Goal: Check status: Check status

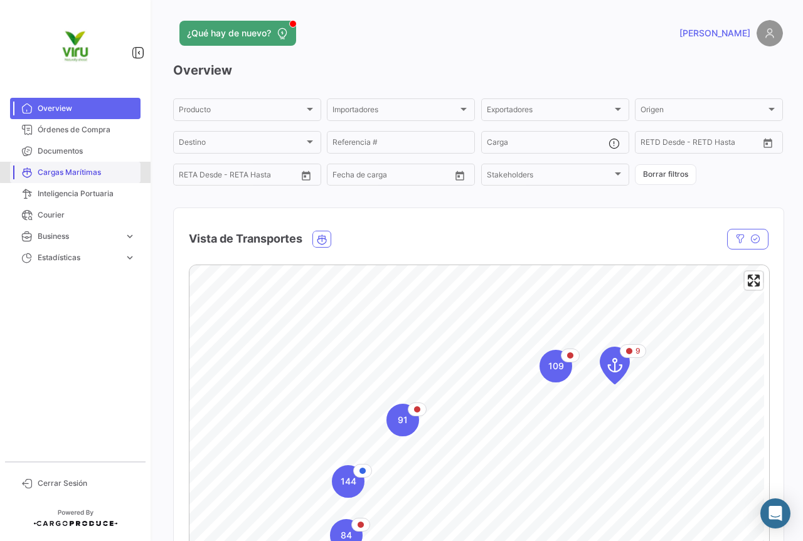
click at [88, 168] on span "Cargas Marítimas" at bounding box center [87, 172] width 98 height 11
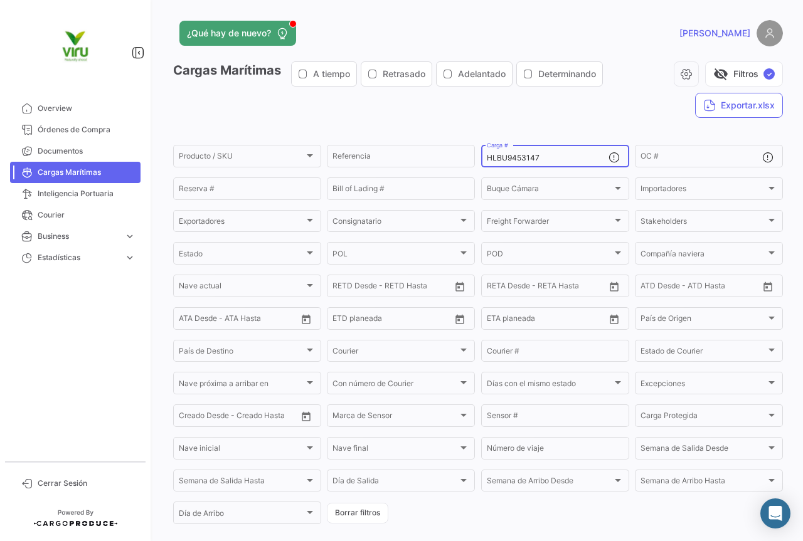
drag, startPoint x: 573, startPoint y: 157, endPoint x: 484, endPoint y: 159, distance: 89.1
click at [487, 159] on input "HLBU9453147" at bounding box center [548, 158] width 122 height 9
paste input "103724"
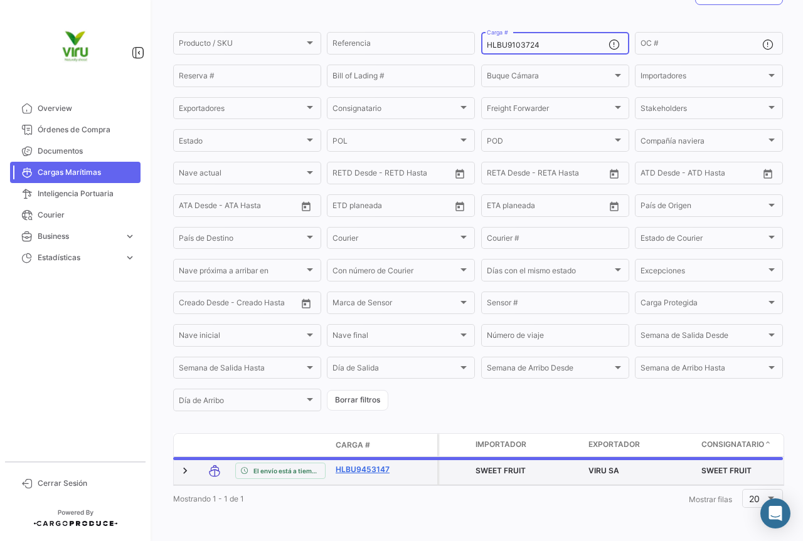
scroll to position [116, 0]
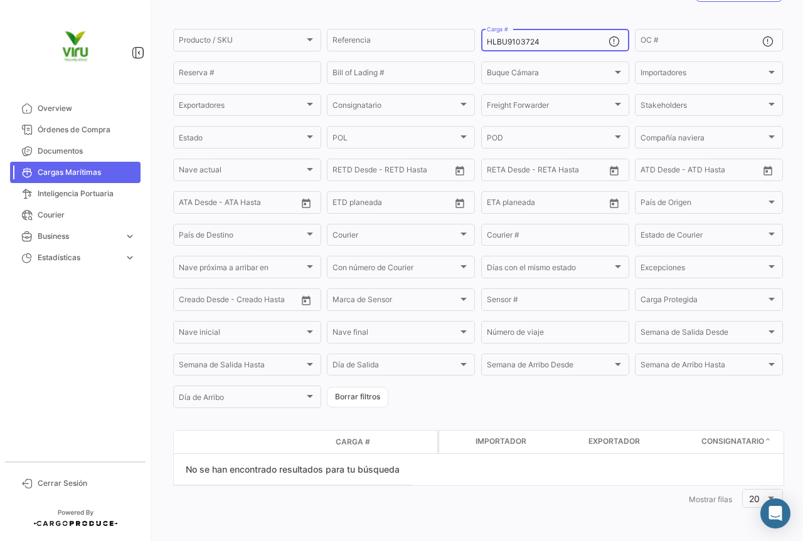
drag, startPoint x: 564, startPoint y: 43, endPoint x: 481, endPoint y: 48, distance: 83.6
click at [481, 48] on div "HLBU9103724 Carga #" at bounding box center [555, 39] width 148 height 24
paste input "MMAU1346440"
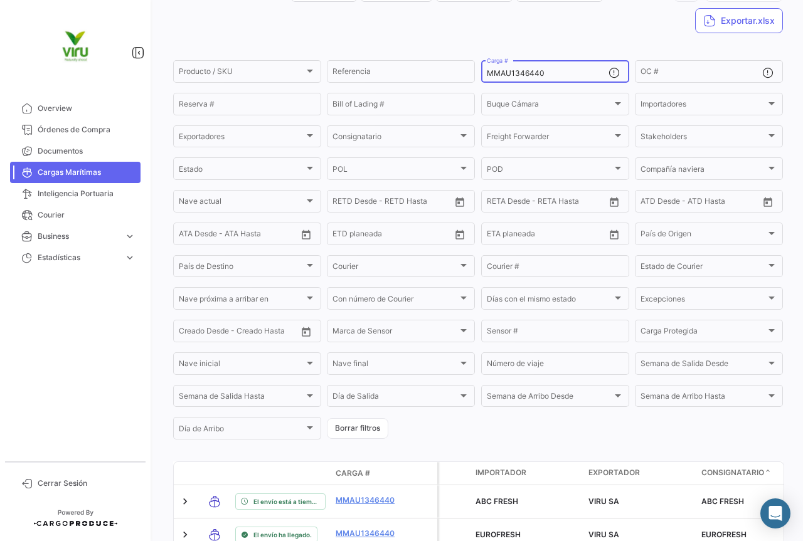
scroll to position [127, 0]
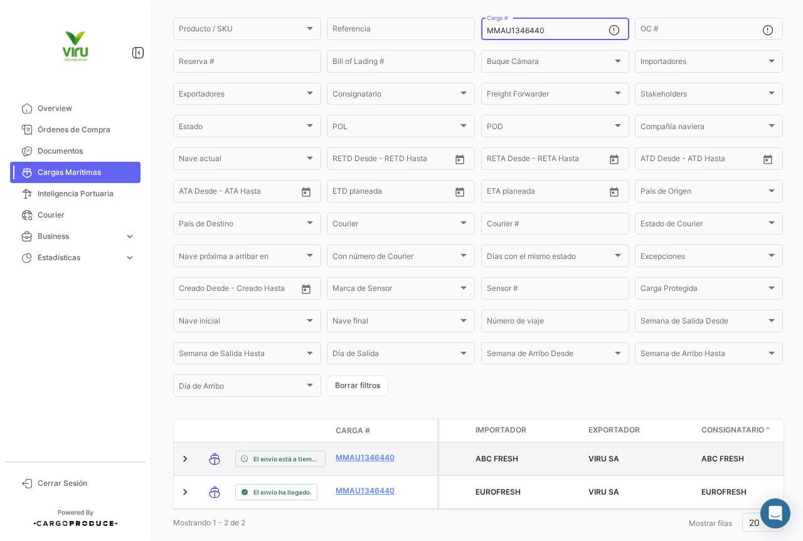
type input "MMAU1346440"
click at [371, 466] on div "MMAU1346440" at bounding box center [368, 459] width 65 height 14
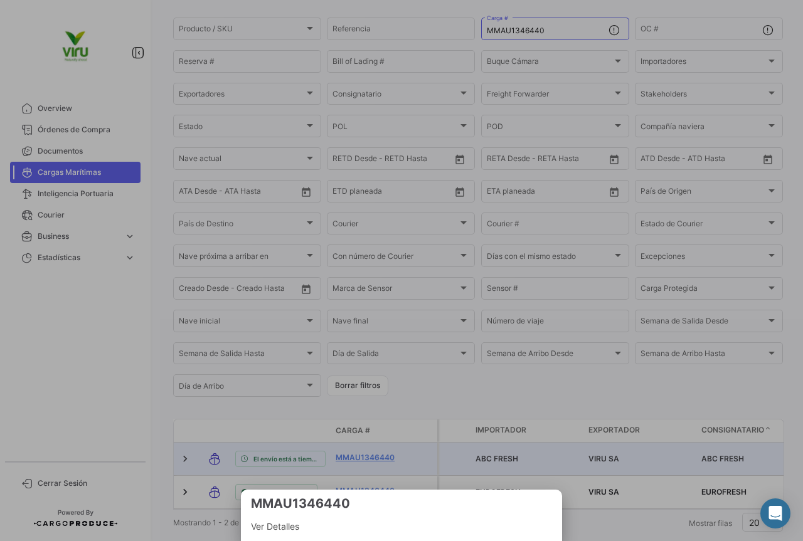
click at [370, 455] on div at bounding box center [401, 270] width 803 height 541
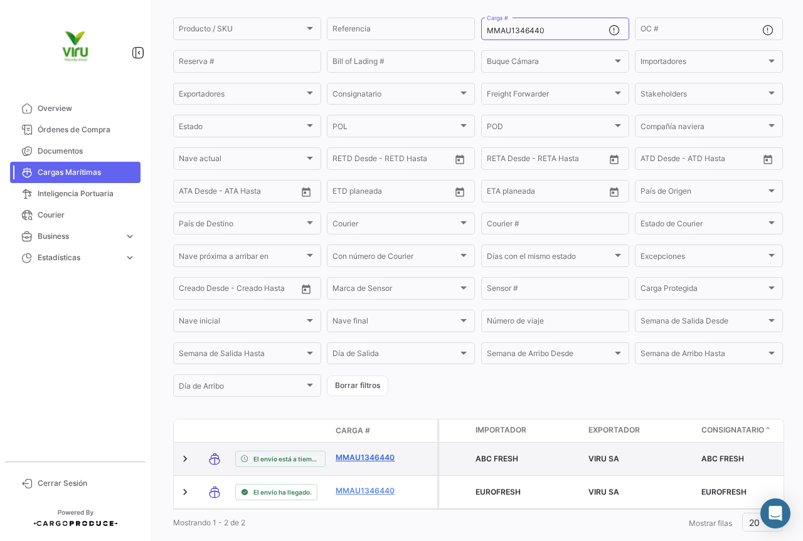
click at [376, 455] on link "MMAU1346440" at bounding box center [368, 457] width 65 height 11
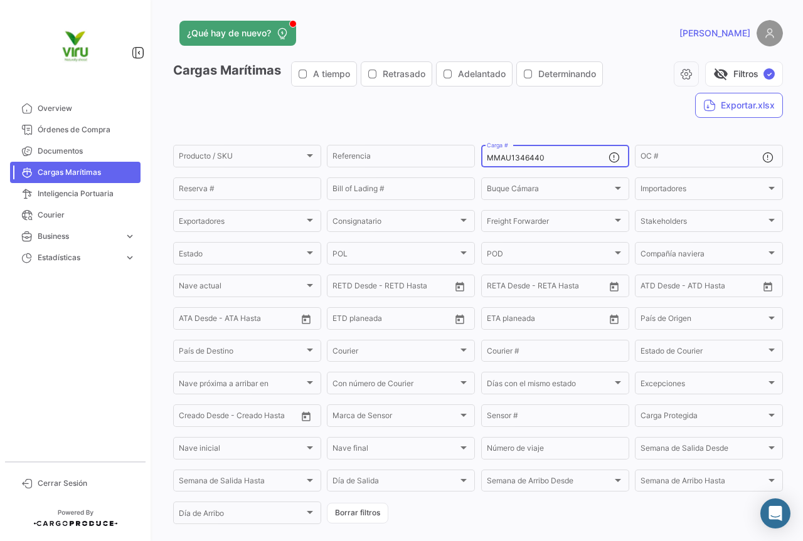
drag, startPoint x: 572, startPoint y: 158, endPoint x: 482, endPoint y: 158, distance: 89.7
click at [482, 158] on div "MMAU1346440 Carga #" at bounding box center [555, 155] width 148 height 24
paste input "CGMU6903188"
type input "CGMU6903188"
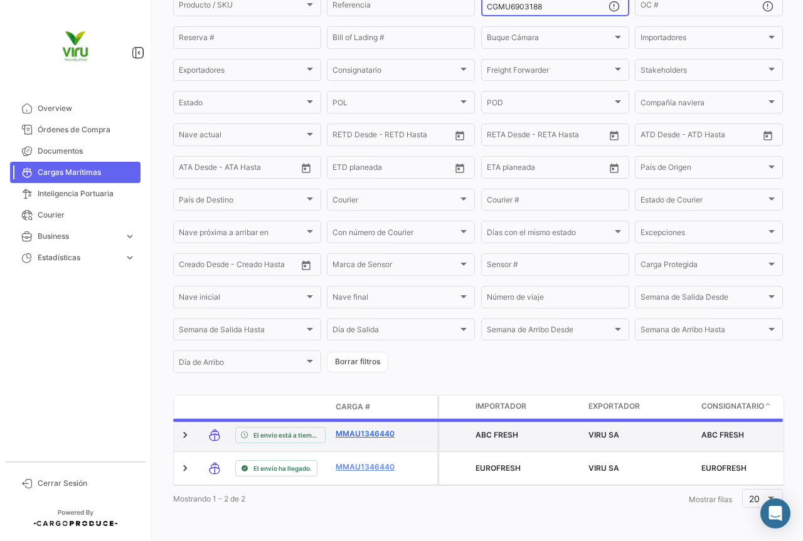
scroll to position [156, 0]
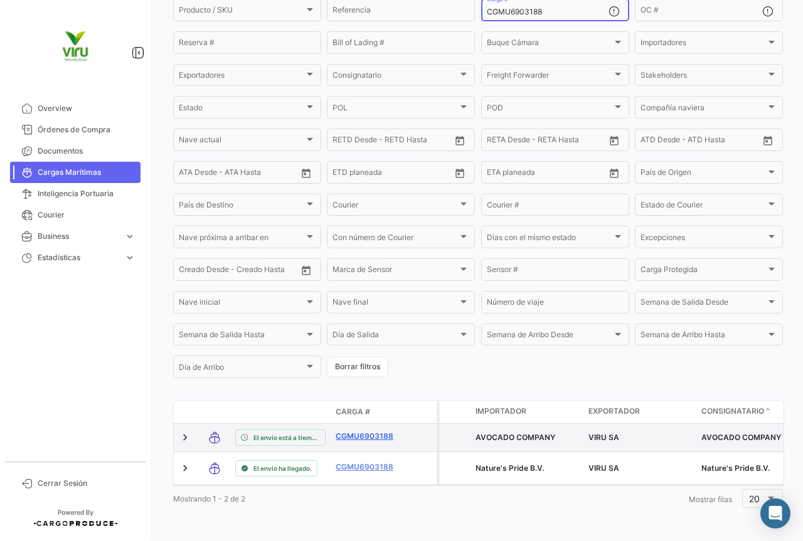
click at [378, 431] on link "CGMU6903188" at bounding box center [368, 436] width 65 height 11
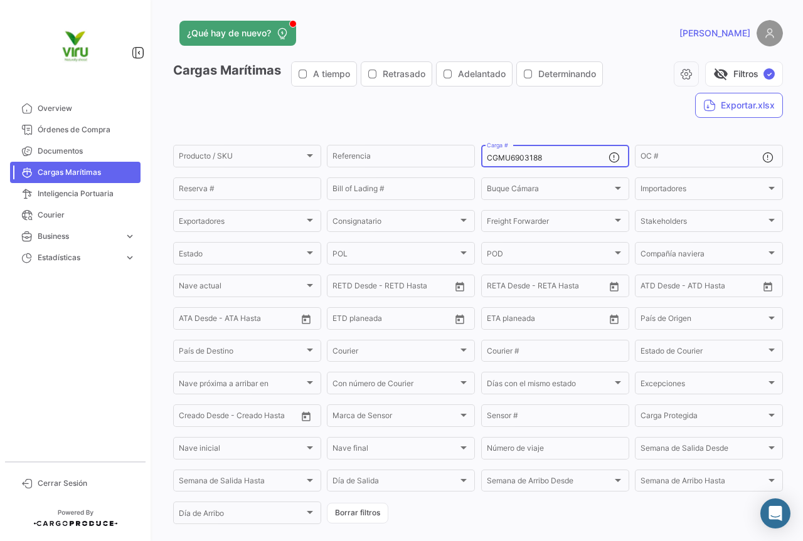
drag, startPoint x: 556, startPoint y: 158, endPoint x: 475, endPoint y: 151, distance: 81.9
click at [475, 151] on form "Producto / SKU Producto / SKU Referencia CGMU6903188 Carga # OC # Reserva # Bil…" at bounding box center [478, 334] width 610 height 383
paste input "21480"
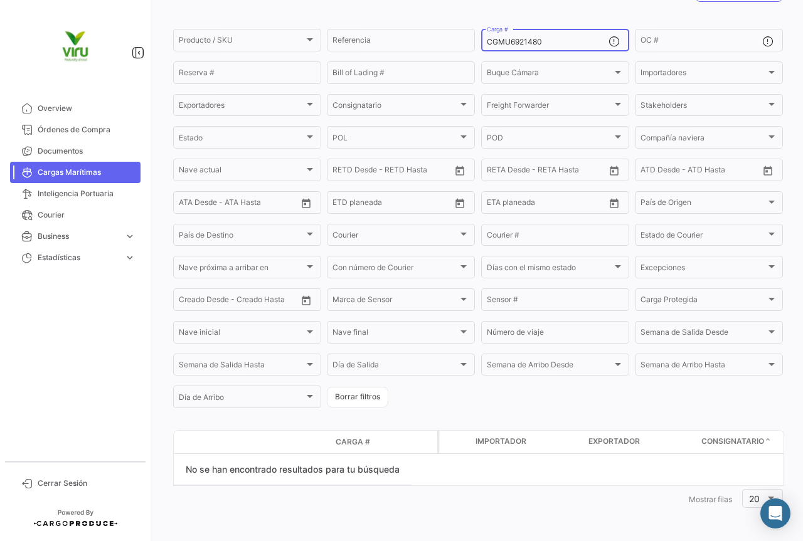
drag, startPoint x: 553, startPoint y: 36, endPoint x: 526, endPoint y: 41, distance: 28.1
click at [526, 41] on div "CGMU6921480 Carga #" at bounding box center [548, 39] width 122 height 24
drag, startPoint x: 543, startPoint y: 41, endPoint x: 482, endPoint y: 38, distance: 60.9
click at [482, 38] on div "CGMU6921480 Carga #" at bounding box center [555, 39] width 148 height 24
paste input "32822"
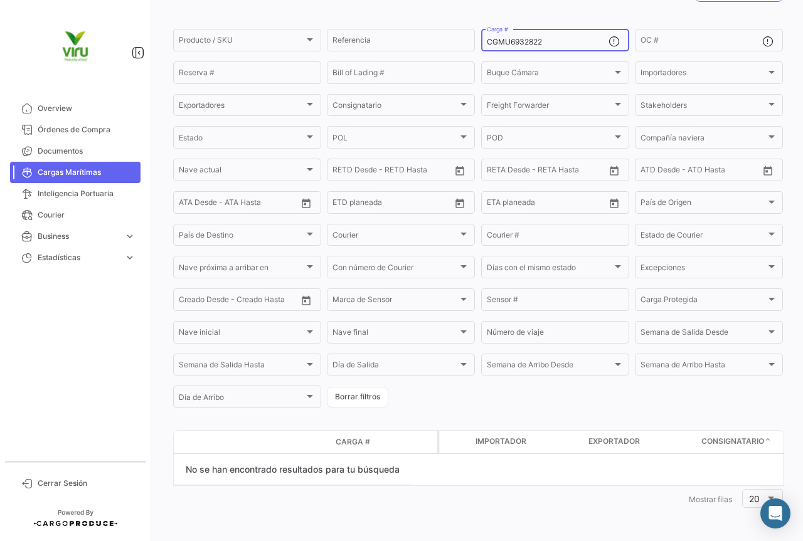
drag, startPoint x: 550, startPoint y: 43, endPoint x: 481, endPoint y: 43, distance: 69.0
click at [481, 43] on div "CGMU6932822 Carga #" at bounding box center [555, 39] width 148 height 24
paste input "89617"
drag, startPoint x: 570, startPoint y: 44, endPoint x: 480, endPoint y: 40, distance: 90.4
click at [481, 40] on div "CGMU6989617 Carga #" at bounding box center [555, 39] width 148 height 24
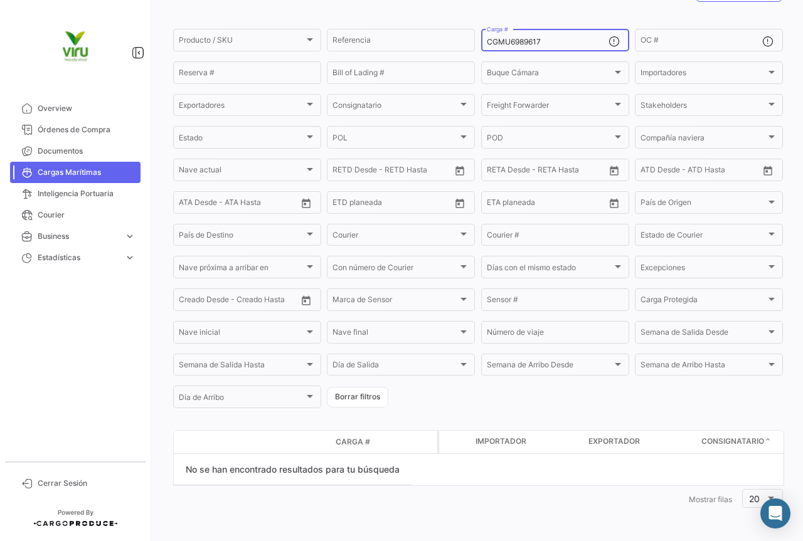
paste input "TLLU1079330"
drag, startPoint x: 555, startPoint y: 46, endPoint x: 476, endPoint y: 46, distance: 79.0
click at [476, 46] on form "Producto / SKU Producto / SKU Referencia TLLU1079330 Carga # OC # Reserva # Bil…" at bounding box center [478, 218] width 610 height 383
paste input "CGMU6922167"
drag, startPoint x: 554, startPoint y: 40, endPoint x: 470, endPoint y: 35, distance: 84.2
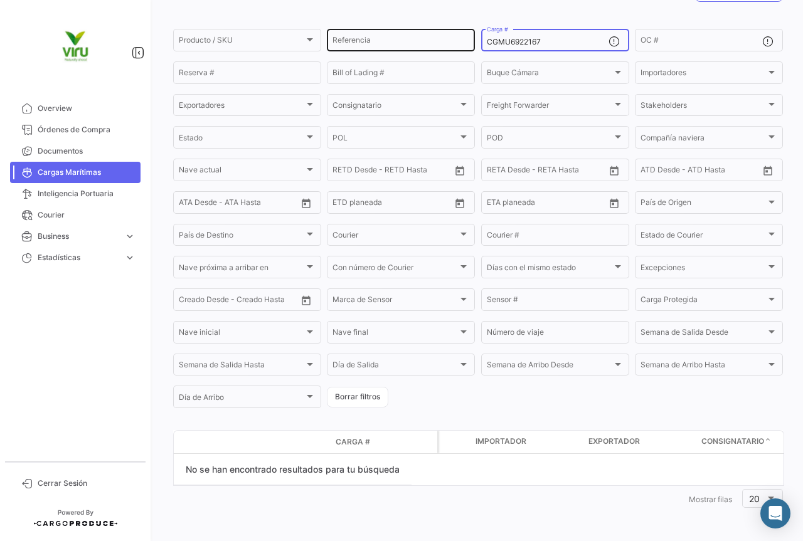
click at [0, 0] on div "Producto / SKU Producto / SKU Referencia CGMU6922167 Carga # OC # Reserva # Bil…" at bounding box center [0, 0] width 0 height 0
paste input "81616"
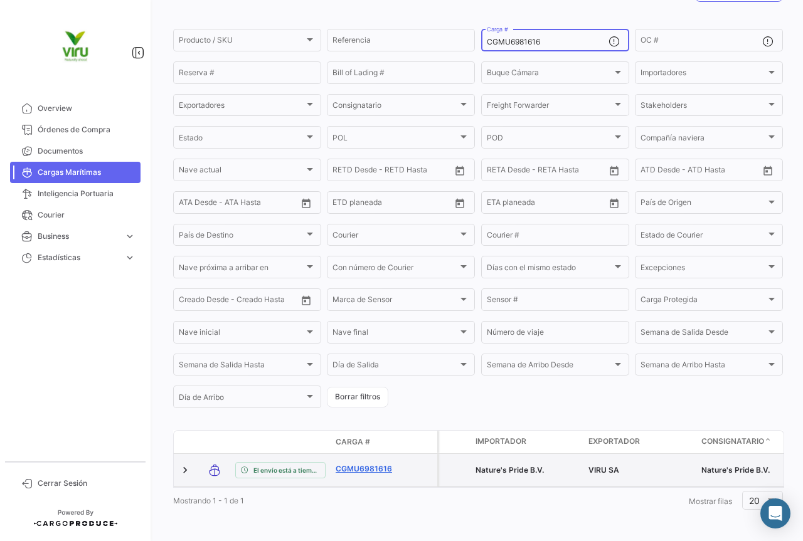
type input "CGMU6981616"
click at [371, 467] on link "CGMU6981616" at bounding box center [368, 469] width 65 height 11
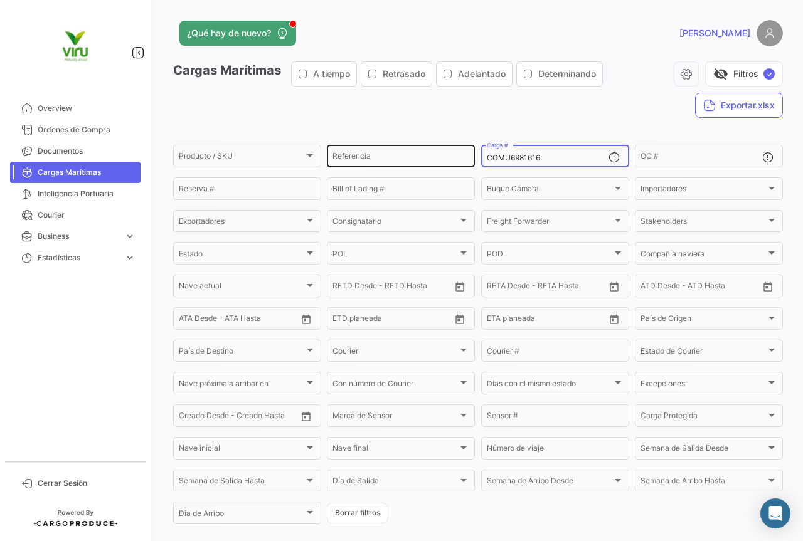
drag, startPoint x: 553, startPoint y: 161, endPoint x: 468, endPoint y: 162, distance: 85.3
click at [0, 0] on div "Producto / SKU Producto / SKU Referencia CGMU6981616 Carga # OC # Reserva # Bil…" at bounding box center [0, 0] width 0 height 0
paste input "47714"
type input "CGMU6947714"
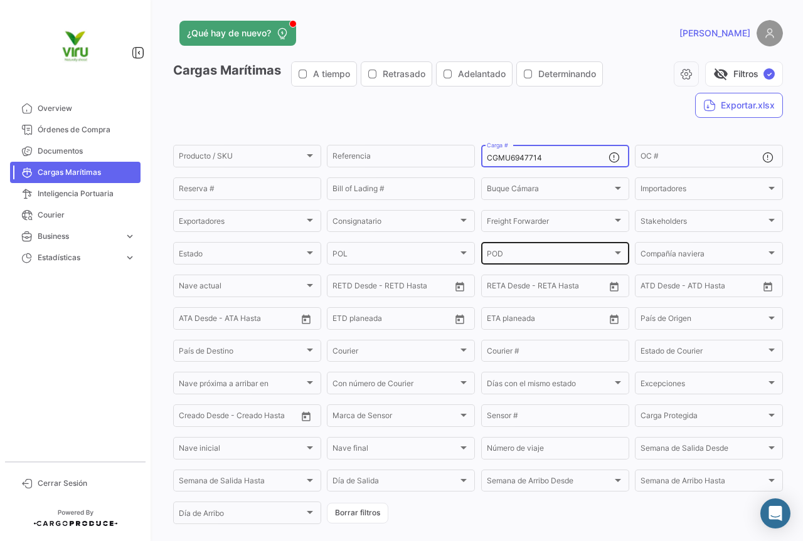
scroll to position [127, 0]
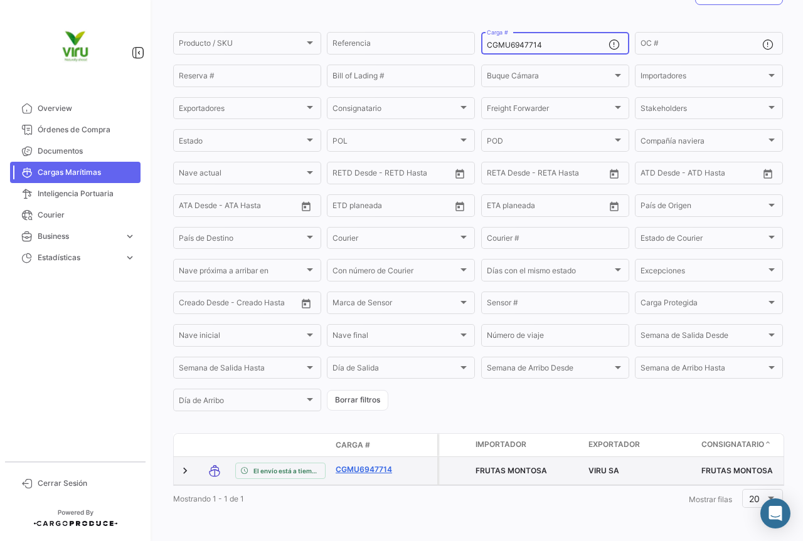
click at [375, 464] on link "CGMU6947714" at bounding box center [368, 469] width 65 height 11
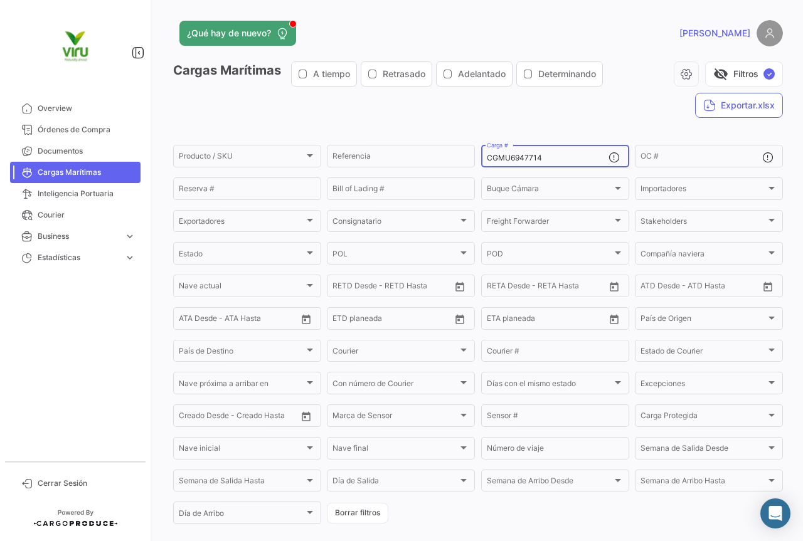
drag, startPoint x: 567, startPoint y: 156, endPoint x: 479, endPoint y: 160, distance: 87.3
click at [481, 160] on div "CGMU6947714 Carga #" at bounding box center [555, 155] width 148 height 24
paste input "39405"
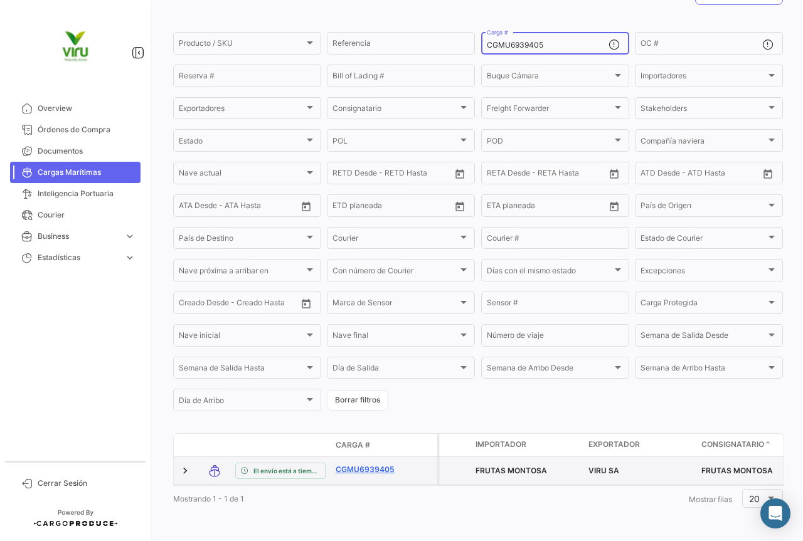
type input "CGMU6939405"
click at [373, 464] on link "CGMU6939405" at bounding box center [368, 469] width 65 height 11
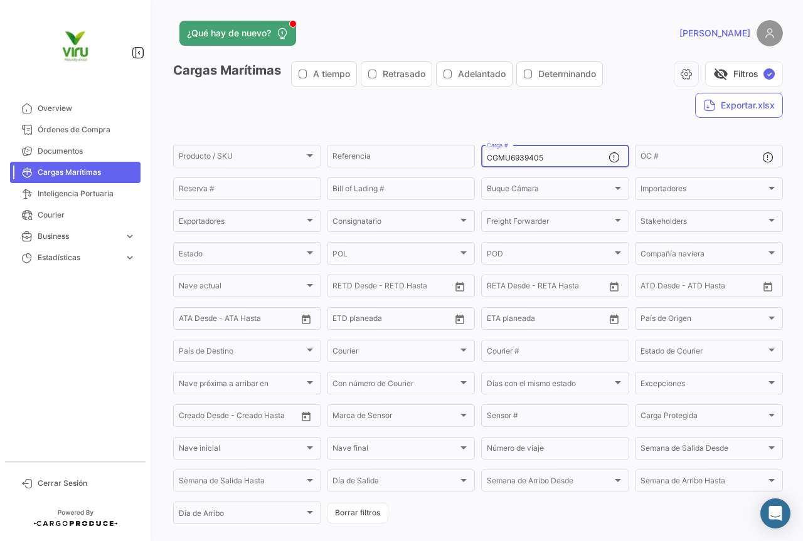
drag, startPoint x: 561, startPoint y: 156, endPoint x: 479, endPoint y: 154, distance: 81.6
click at [481, 154] on div "CGMU6939405 Carga #" at bounding box center [555, 155] width 148 height 24
paste input "7025282"
type input "CGMU7025282"
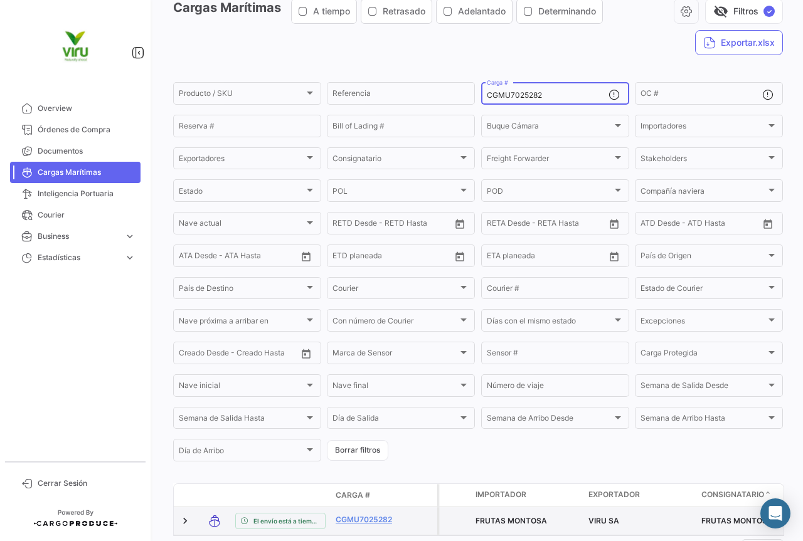
scroll to position [122, 0]
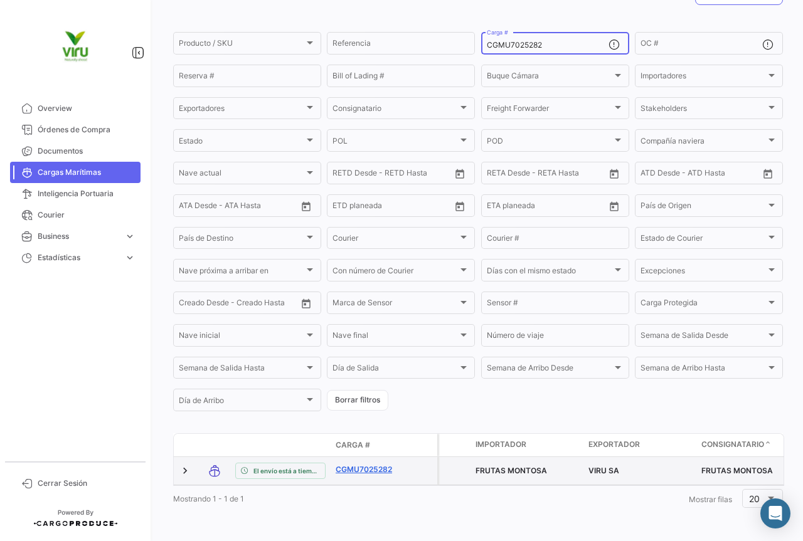
click at [362, 466] on link "CGMU7025282" at bounding box center [368, 469] width 65 height 11
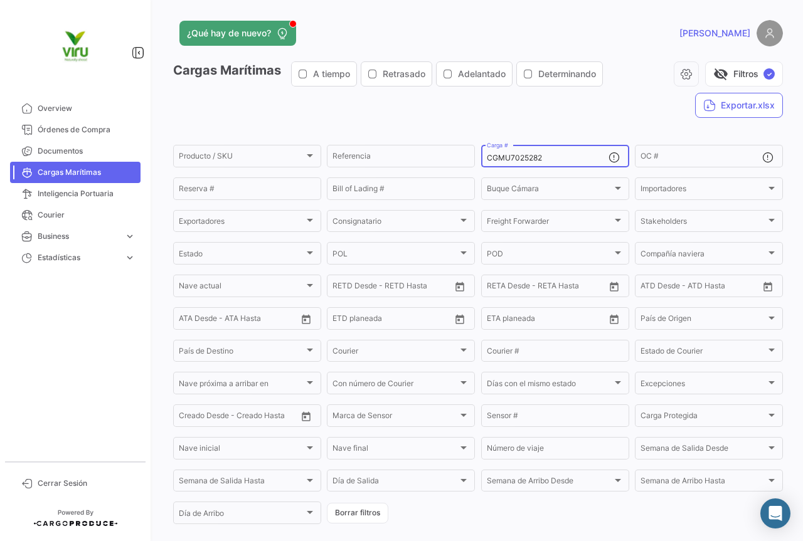
drag, startPoint x: 562, startPoint y: 159, endPoint x: 480, endPoint y: 159, distance: 82.2
click at [481, 159] on div "CGMU7025282 Carga #" at bounding box center [555, 155] width 148 height 24
paste input "TLLU1079916"
type input "TLLU1079916"
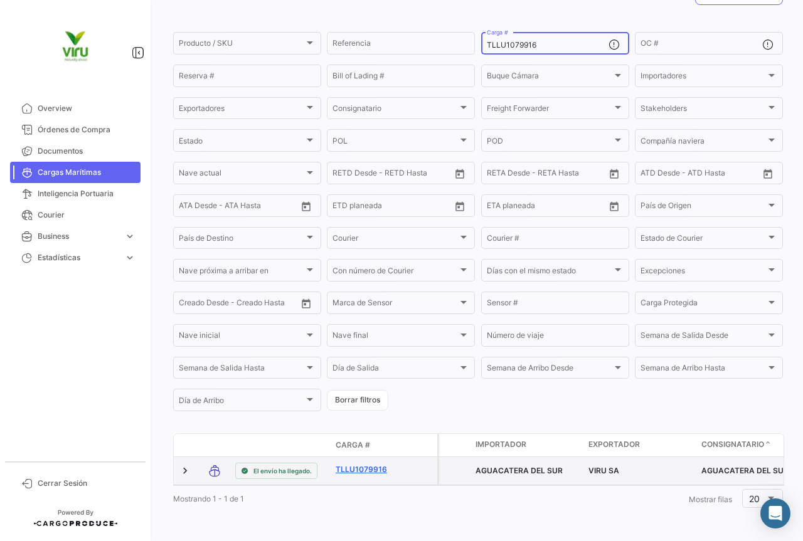
click at [379, 464] on link "TLLU1079916" at bounding box center [368, 469] width 65 height 11
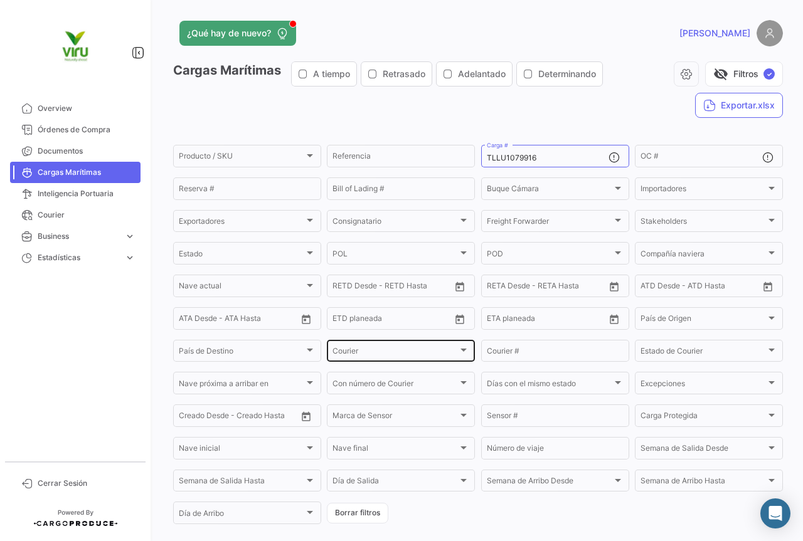
scroll to position [85, 0]
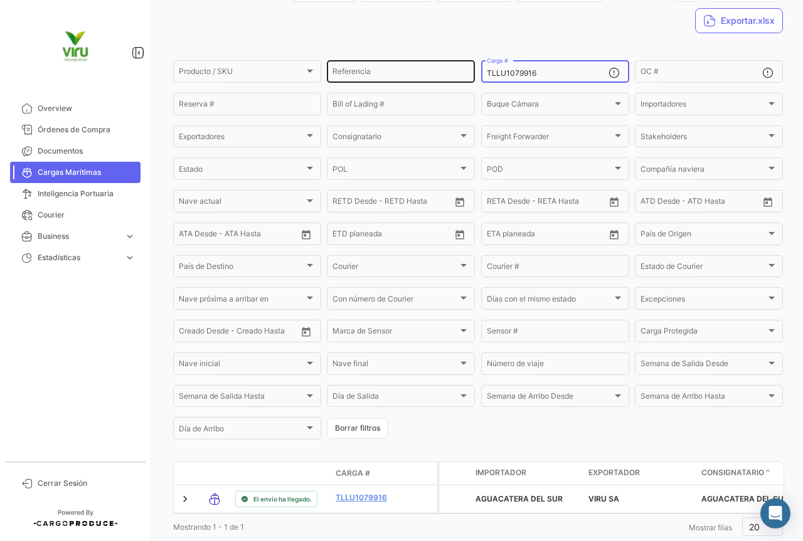
drag, startPoint x: 547, startPoint y: 75, endPoint x: 470, endPoint y: 79, distance: 77.3
click at [0, 0] on div "Producto / SKU Producto / SKU Referencia TLLU1079916 Carga # OC # Reserva # Bil…" at bounding box center [0, 0] width 0 height 0
paste input "MCAU6040793"
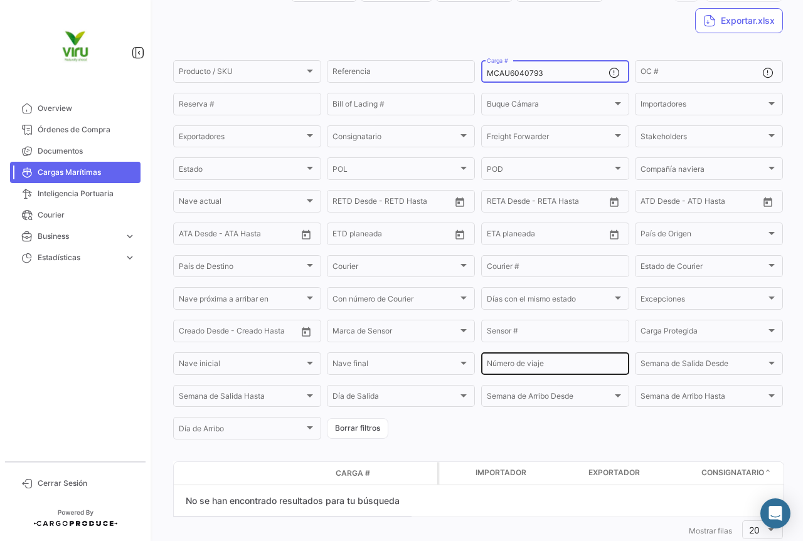
scroll to position [116, 0]
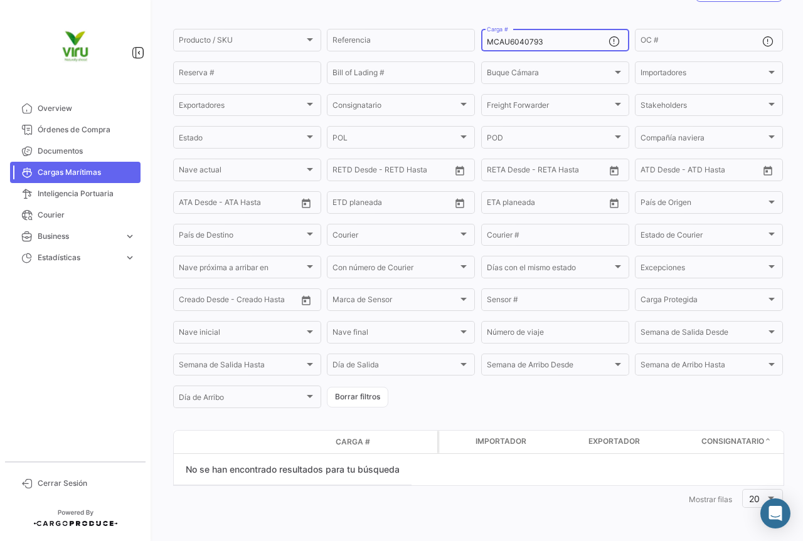
drag, startPoint x: 548, startPoint y: 41, endPoint x: 482, endPoint y: 39, distance: 65.3
click at [482, 39] on div "MCAU6040793 Carga #" at bounding box center [555, 39] width 148 height 24
paste input "HLBU6281276"
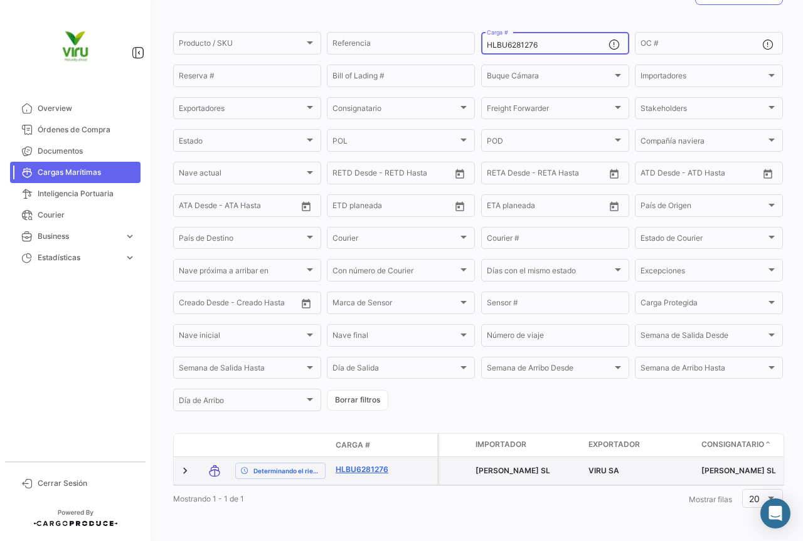
type input "HLBU6281276"
click at [367, 471] on link "HLBU6281276" at bounding box center [368, 469] width 65 height 11
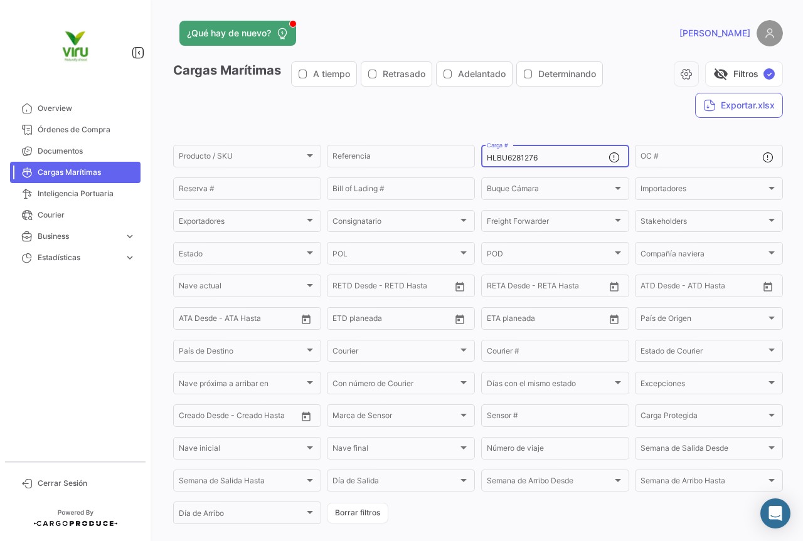
drag, startPoint x: 578, startPoint y: 158, endPoint x: 475, endPoint y: 159, distance: 102.9
click at [475, 159] on form "Producto / SKU Producto / SKU Referencia HLBU6281276 Carga # OC # Reserva # Bil…" at bounding box center [478, 334] width 610 height 383
paste input "3664"
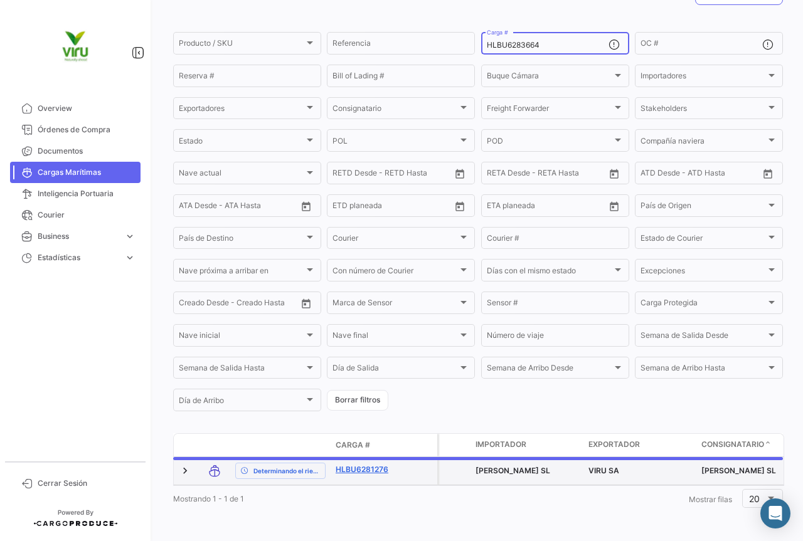
scroll to position [122, 0]
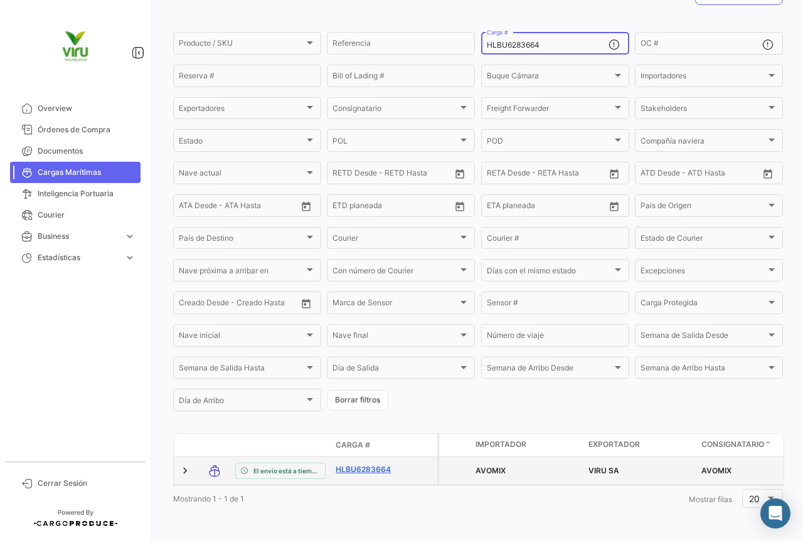
type input "HLBU6283664"
click at [368, 464] on link "HLBU6283664" at bounding box center [368, 469] width 65 height 11
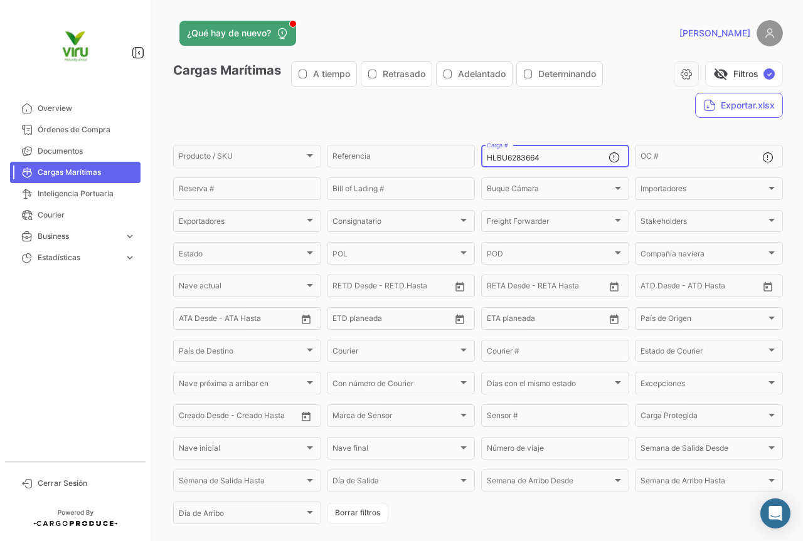
drag, startPoint x: 573, startPoint y: 156, endPoint x: 483, endPoint y: 162, distance: 90.6
click at [487, 162] on input "HLBU6283664" at bounding box center [548, 158] width 122 height 9
paste input "CAAU4059650"
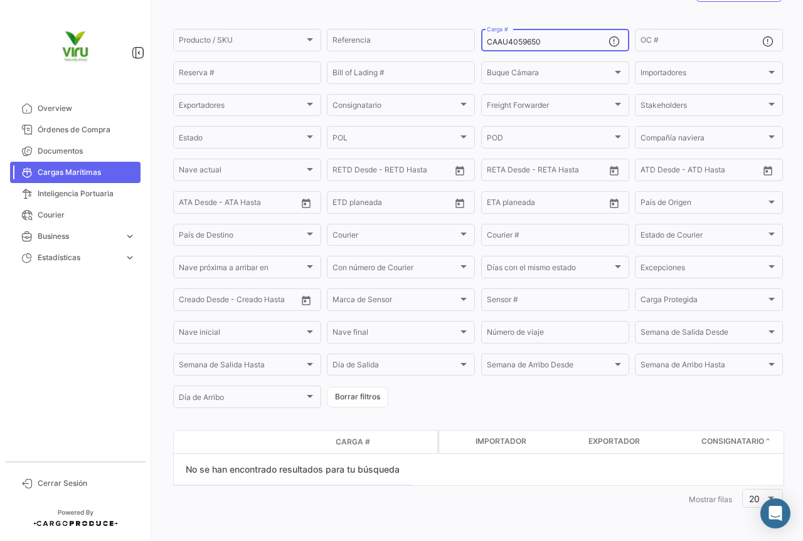
scroll to position [116, 0]
drag, startPoint x: 544, startPoint y: 42, endPoint x: 475, endPoint y: 35, distance: 69.4
click at [475, 35] on form "Producto / SKU Producto / SKU Referencia CAAU4059650 Carga # OC # Reserva # Bil…" at bounding box center [478, 218] width 610 height 383
paste input "HLBU6060233"
drag, startPoint x: 551, startPoint y: 40, endPoint x: 479, endPoint y: 43, distance: 71.6
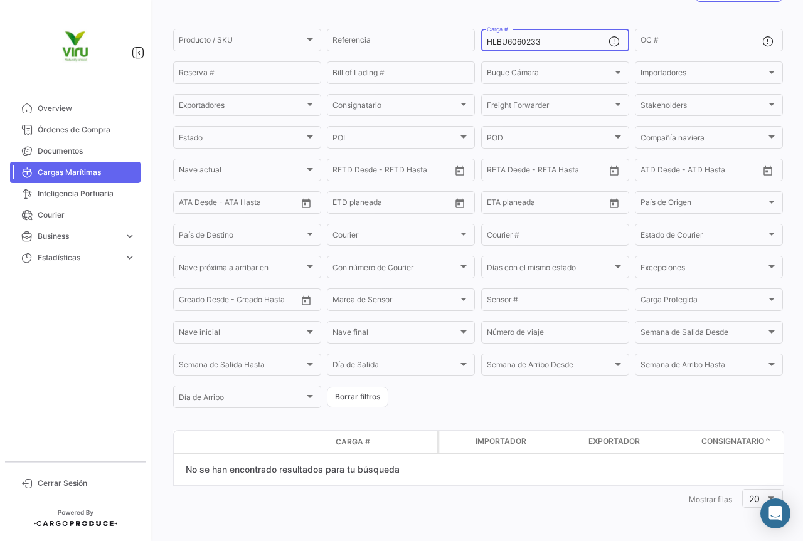
click at [481, 43] on div "HLBU6060233 Carga #" at bounding box center [555, 39] width 148 height 24
paste input "12774"
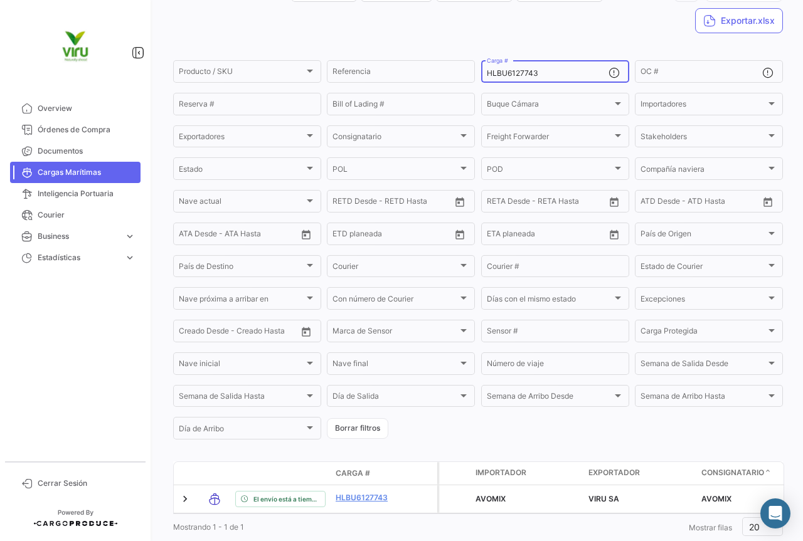
scroll to position [122, 0]
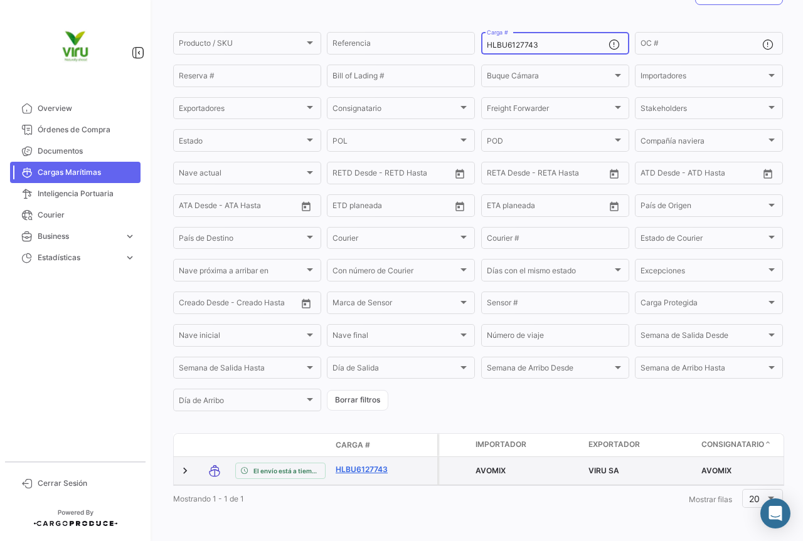
type input "HLBU6127743"
click at [359, 464] on link "HLBU6127743" at bounding box center [368, 469] width 65 height 11
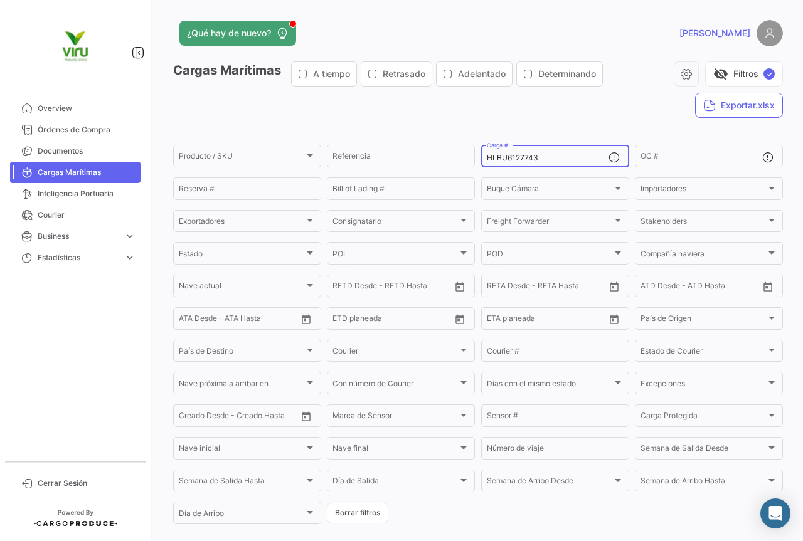
drag, startPoint x: 562, startPoint y: 158, endPoint x: 477, endPoint y: 163, distance: 84.2
click at [481, 163] on div "HLBU6127743 Carga #" at bounding box center [555, 155] width 148 height 24
paste input "TLLU1079731"
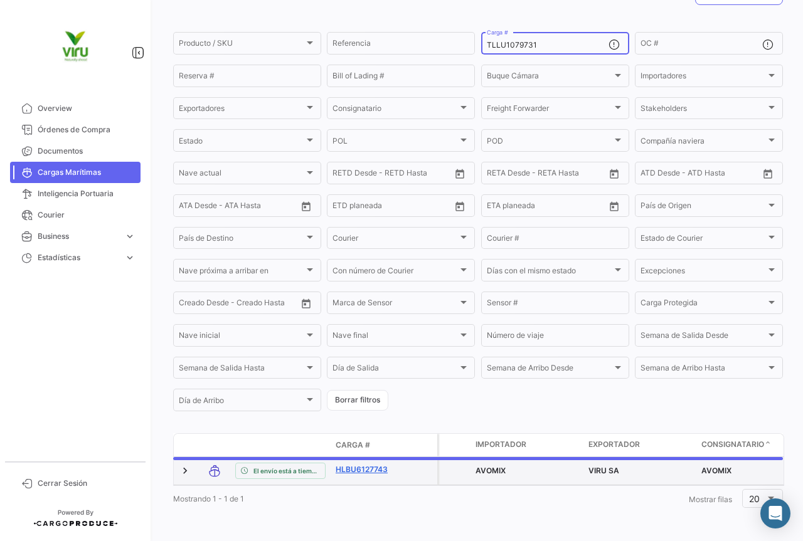
scroll to position [116, 0]
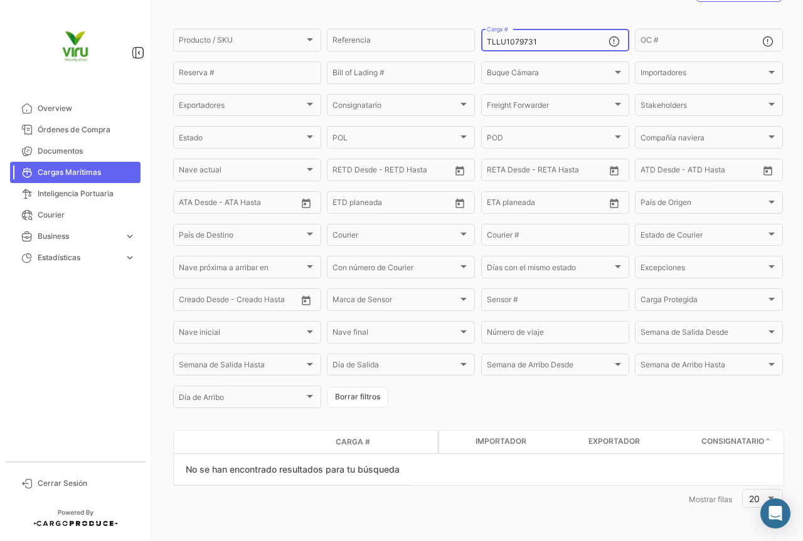
drag, startPoint x: 542, startPoint y: 40, endPoint x: 474, endPoint y: 40, distance: 67.8
click at [474, 40] on form "Producto / SKU Producto / SKU Referencia TLLU1079731 Carga # OC # Reserva # Bil…" at bounding box center [478, 218] width 610 height 383
paste input "CGMU691585"
drag, startPoint x: 546, startPoint y: 40, endPoint x: 481, endPoint y: 35, distance: 65.4
click at [481, 35] on div "CGMU6915851 Carga #" at bounding box center [555, 39] width 148 height 24
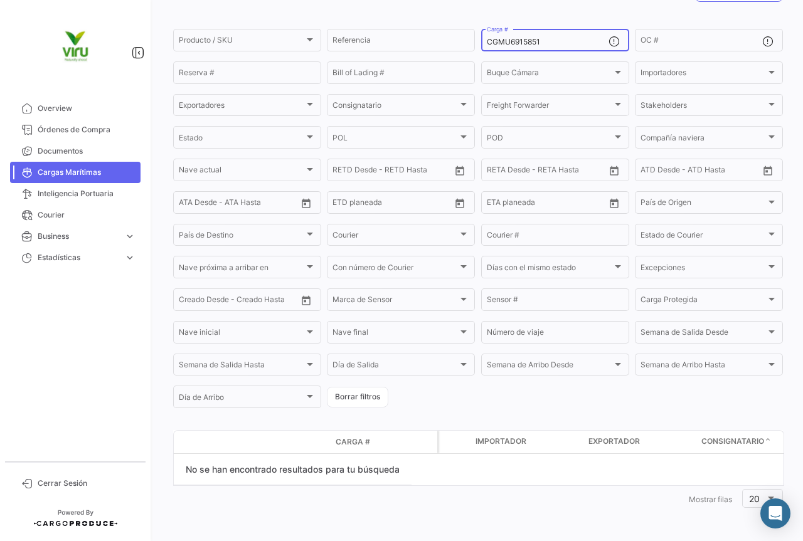
paste input "21999"
drag, startPoint x: 565, startPoint y: 40, endPoint x: 481, endPoint y: 29, distance: 84.7
click at [481, 29] on div "CGMU6921999 Carga #" at bounding box center [555, 39] width 148 height 24
paste input "7017224"
drag, startPoint x: 574, startPoint y: 42, endPoint x: 479, endPoint y: 35, distance: 95.6
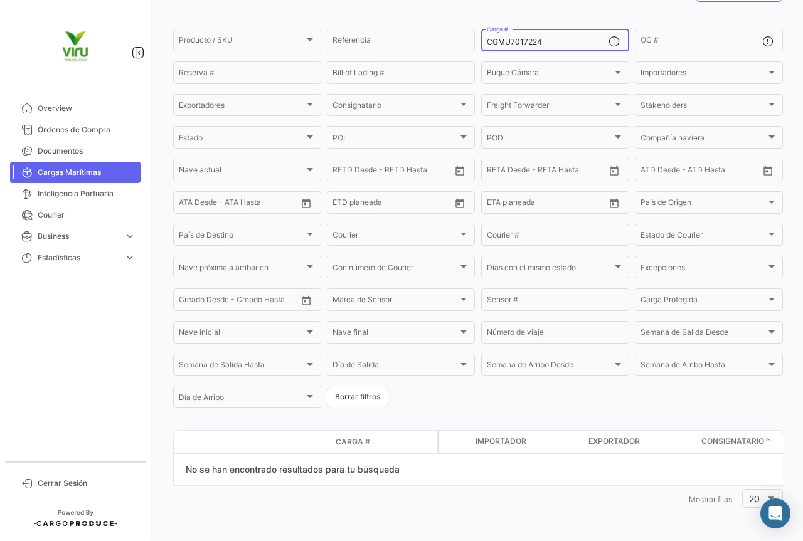
click at [481, 35] on div "CGMU7017224 Carga #" at bounding box center [555, 39] width 148 height 24
paste input "01790"
drag, startPoint x: 550, startPoint y: 41, endPoint x: 476, endPoint y: 46, distance: 74.2
click at [476, 46] on form "Producto / SKU Producto / SKU Referencia CGMU7001790 Carga # OC # Reserva # Bil…" at bounding box center [478, 218] width 610 height 383
paste input "6962600"
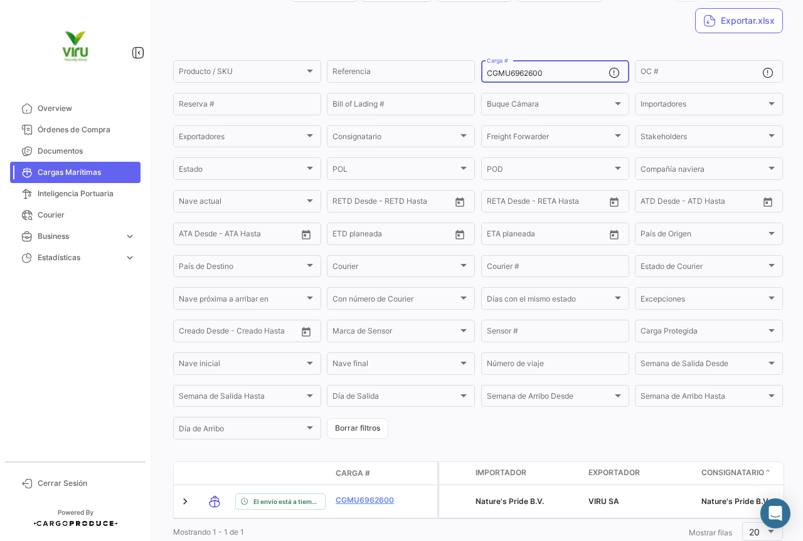
scroll to position [122, 0]
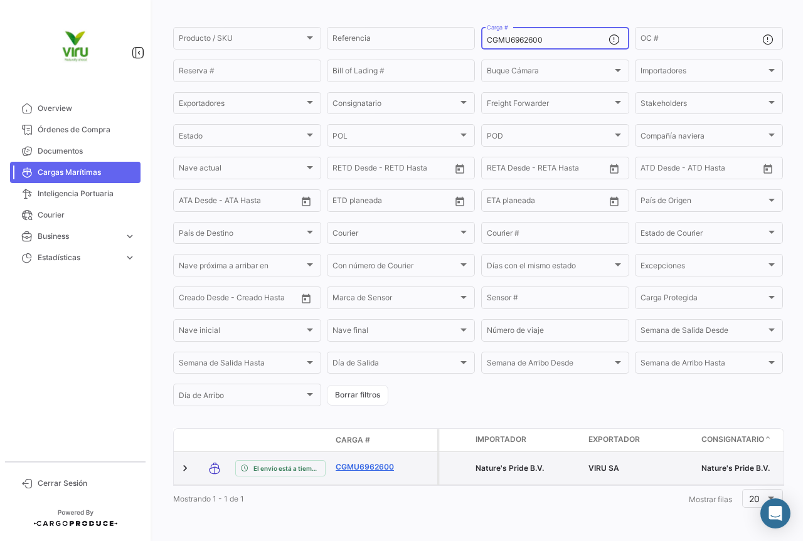
type input "CGMU6962600"
click at [386, 462] on link "CGMU6962600" at bounding box center [368, 467] width 65 height 11
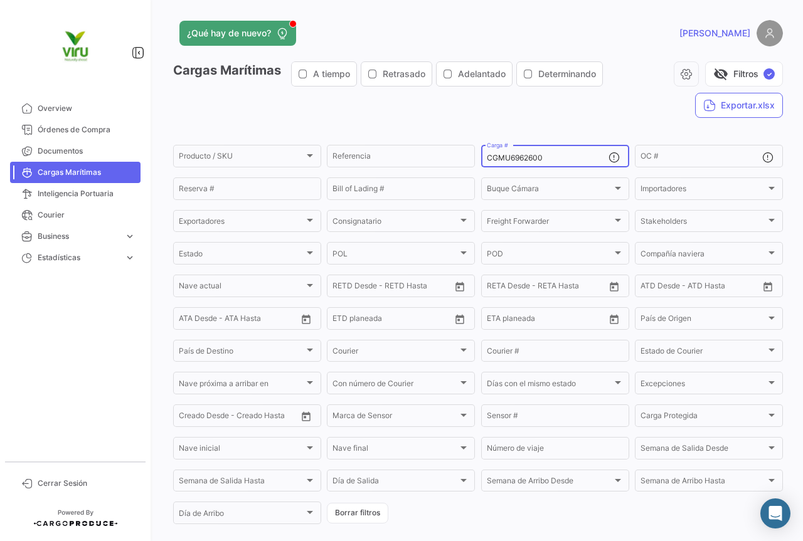
drag, startPoint x: 562, startPoint y: 157, endPoint x: 478, endPoint y: 170, distance: 84.5
click at [478, 170] on form "Producto / SKU Producto / SKU Referencia CGMU6962600 Carga # OC # Reserva # Bil…" at bounding box center [478, 334] width 610 height 383
paste input "6036"
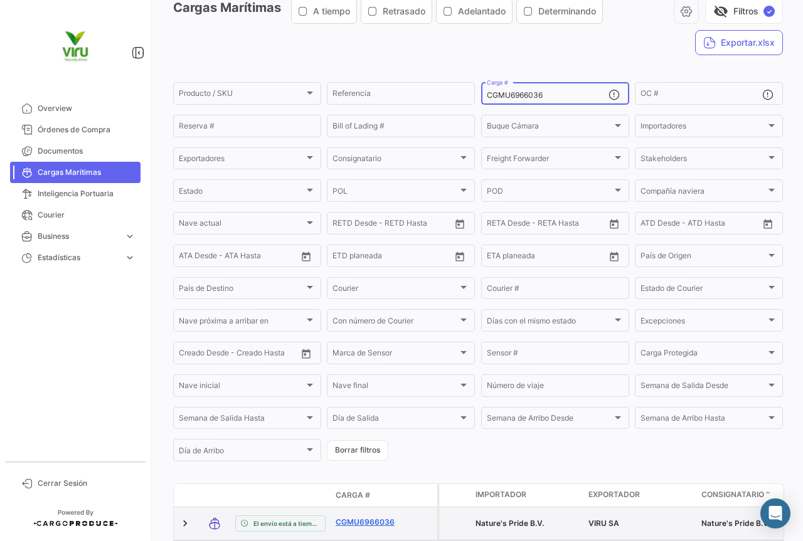
type input "CGMU6966036"
click at [369, 519] on link "CGMU6966036" at bounding box center [368, 522] width 65 height 11
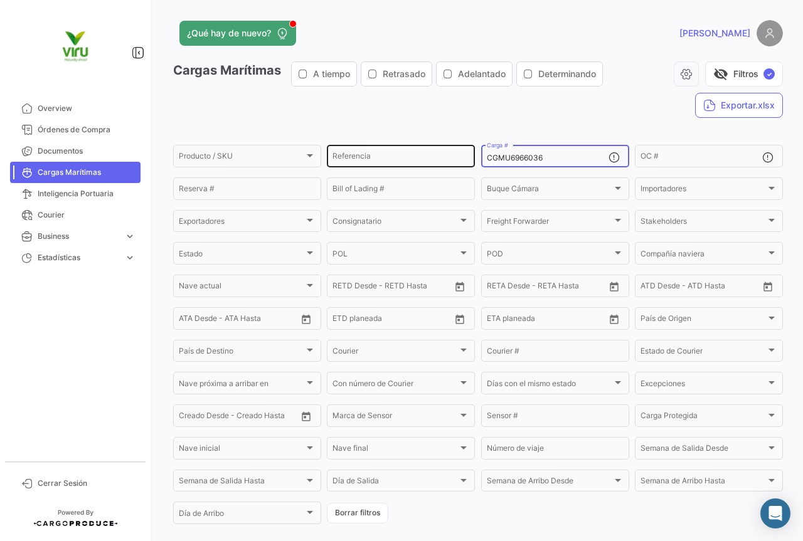
drag, startPoint x: 568, startPoint y: 154, endPoint x: 472, endPoint y: 154, distance: 96.6
click at [0, 0] on div "Producto / SKU Producto / SKU Referencia CGMU6966036 Carga # OC # Reserva # Bil…" at bounding box center [0, 0] width 0 height 0
paste input "1878"
type input "CGMU6961878"
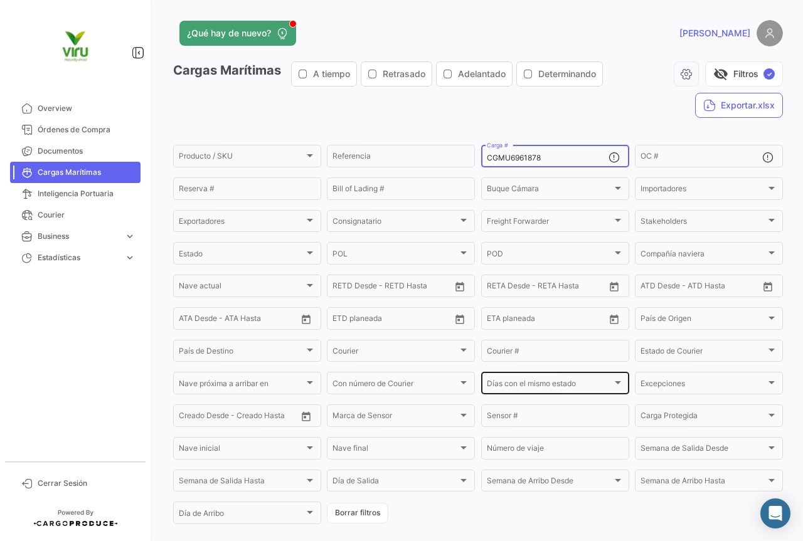
scroll to position [125, 0]
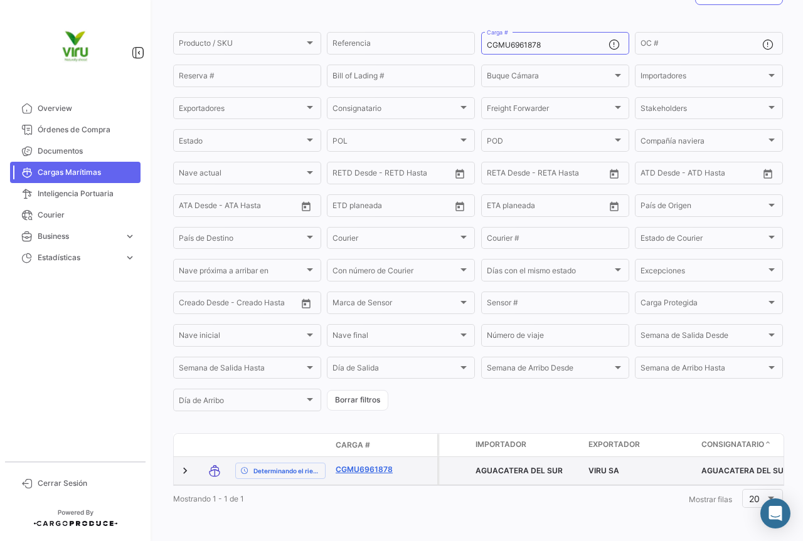
click at [375, 464] on link "CGMU6961878" at bounding box center [368, 469] width 65 height 11
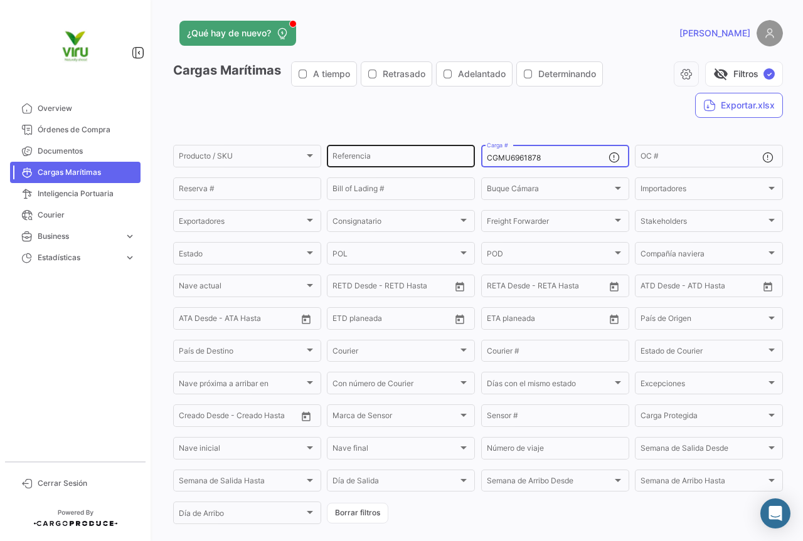
drag, startPoint x: 560, startPoint y: 158, endPoint x: 468, endPoint y: 158, distance: 92.2
click at [0, 0] on div "Producto / SKU Producto / SKU Referencia CGMU6961878 Carga # OC # Reserva # Bil…" at bounding box center [0, 0] width 0 height 0
paste input "HLBU973941"
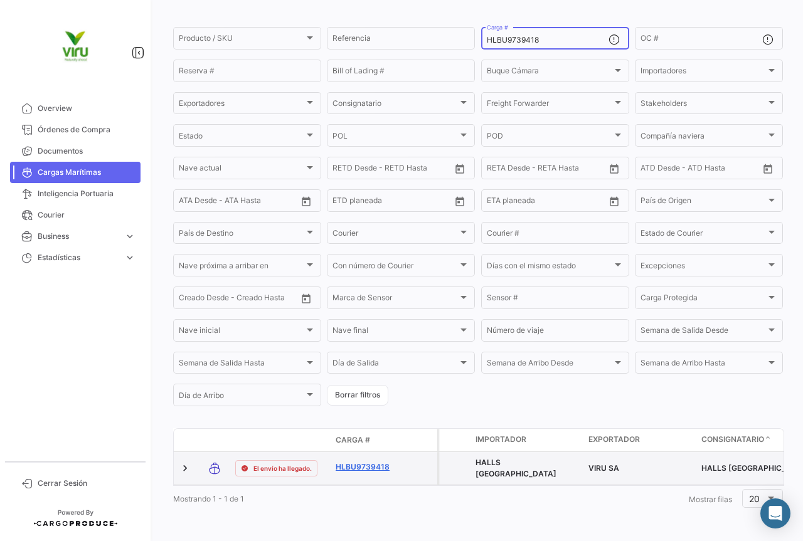
type input "HLBU9739418"
click at [356, 462] on link "HLBU9739418" at bounding box center [368, 467] width 65 height 11
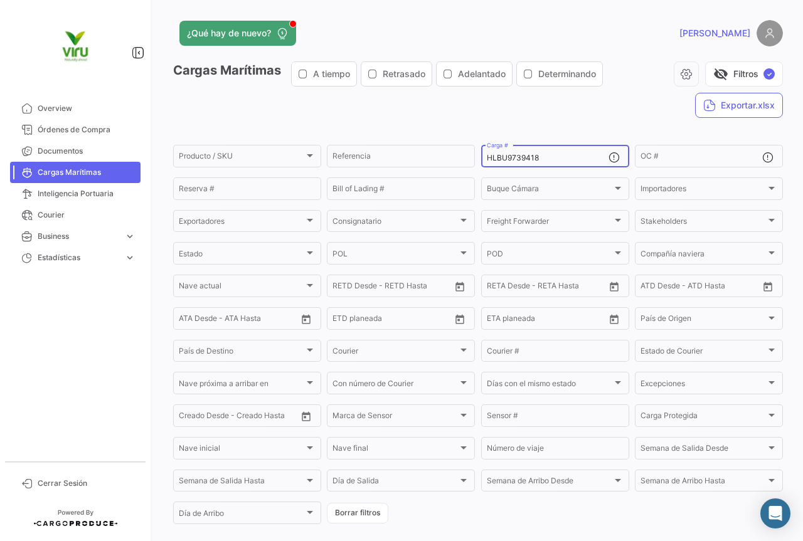
drag, startPoint x: 565, startPoint y: 157, endPoint x: 484, endPoint y: 159, distance: 81.0
click at [487, 159] on input "HLBU9739418" at bounding box center [548, 158] width 122 height 9
paste input "6216630"
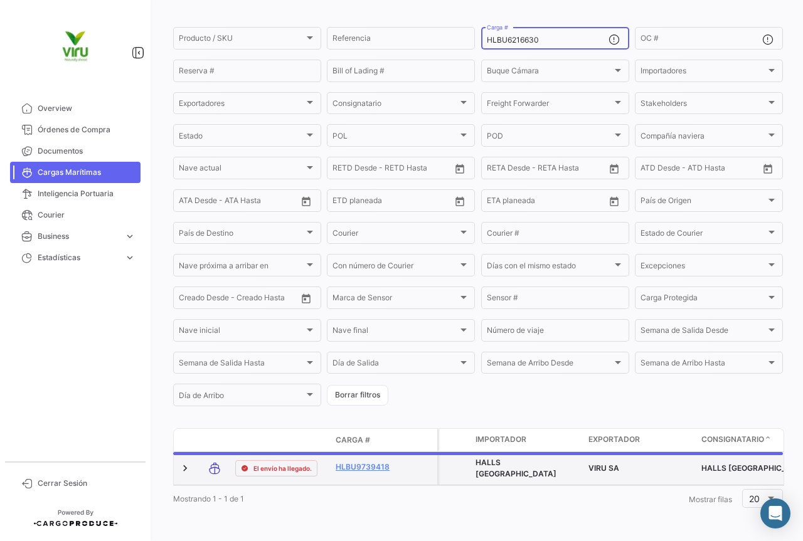
scroll to position [116, 0]
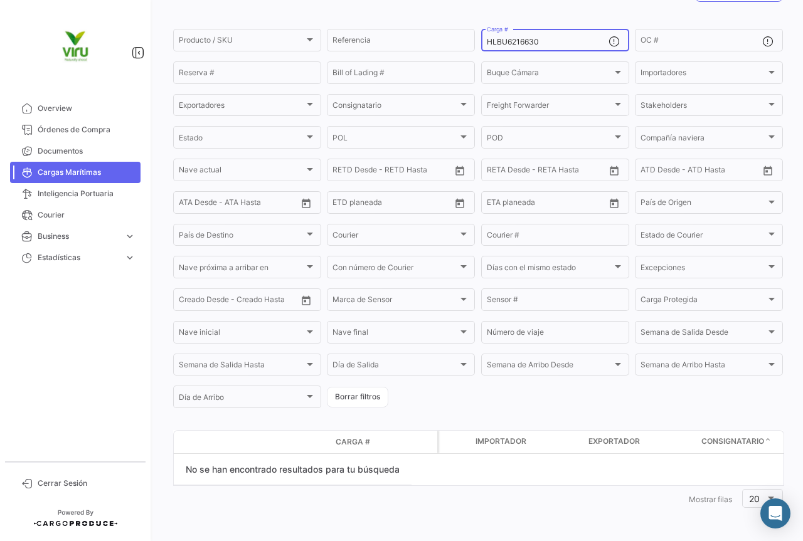
drag, startPoint x: 549, startPoint y: 39, endPoint x: 481, endPoint y: 38, distance: 68.4
click at [481, 38] on div "HLBU6216630 Carga #" at bounding box center [555, 39] width 148 height 24
paste input "CGMU693025"
drag, startPoint x: 548, startPoint y: 44, endPoint x: 485, endPoint y: 40, distance: 63.5
click at [487, 40] on input "CGMU6930250" at bounding box center [548, 42] width 122 height 9
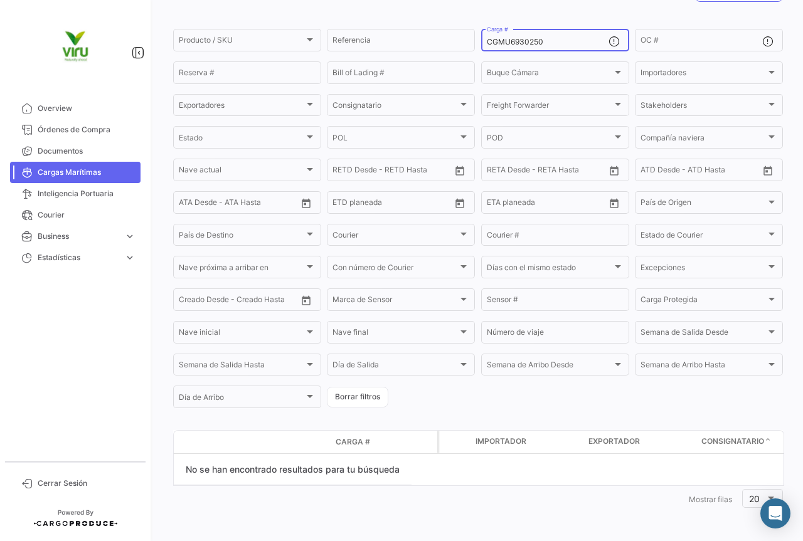
paste input "HLBU9130463"
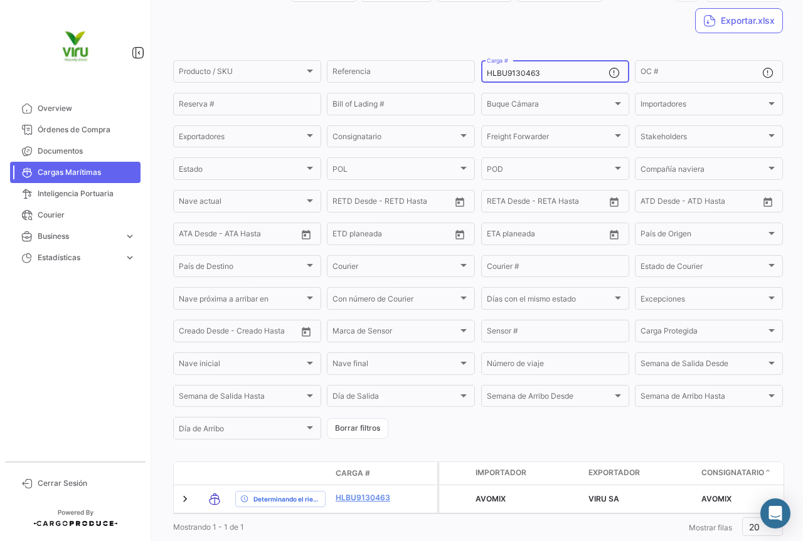
scroll to position [125, 0]
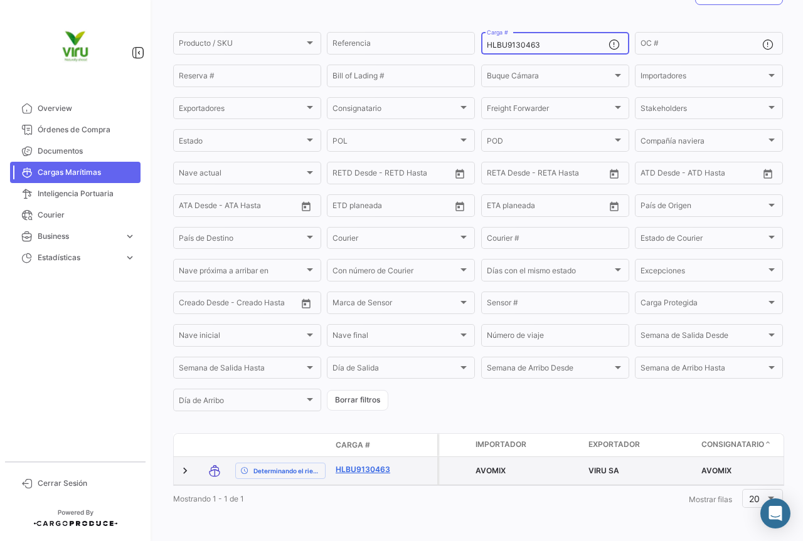
type input "HLBU9130463"
click at [368, 464] on link "HLBU9130463" at bounding box center [368, 469] width 65 height 11
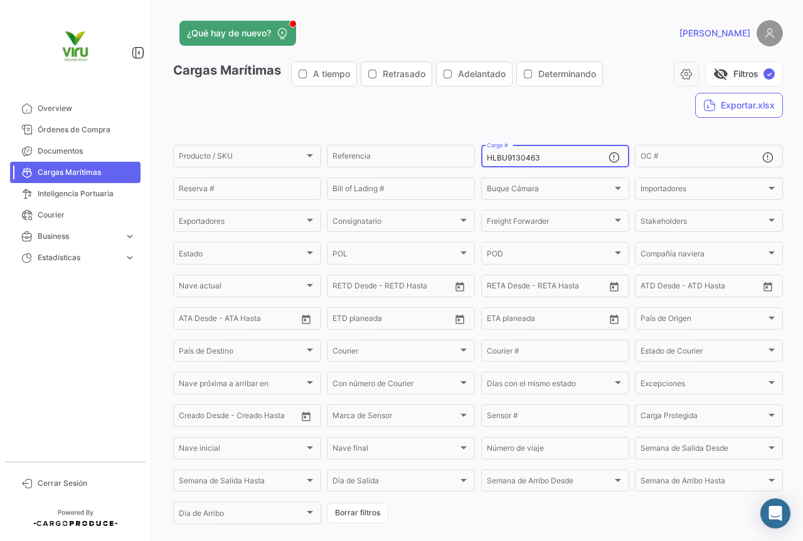
drag, startPoint x: 584, startPoint y: 157, endPoint x: 476, endPoint y: 159, distance: 108.6
click at [476, 159] on form "Producto / SKU Producto / SKU Referencia HLBU9130463 Carga # OC # Reserva # Bil…" at bounding box center [478, 334] width 610 height 383
paste input "6226155"
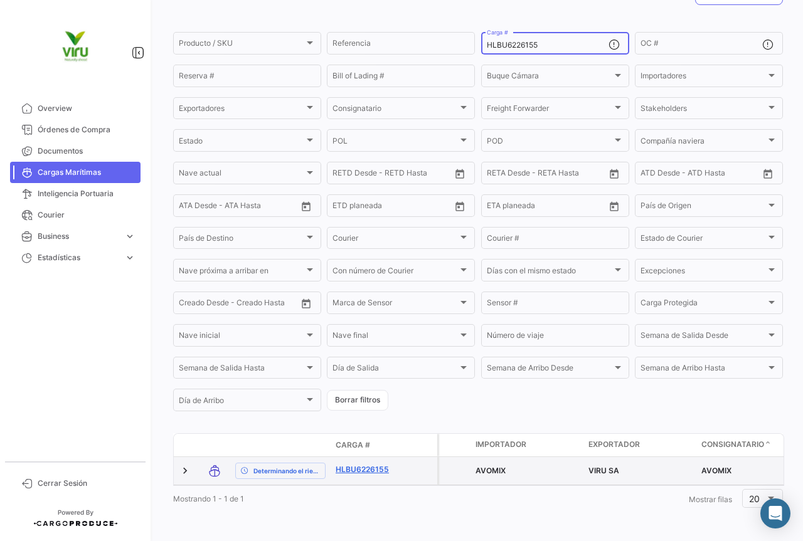
type input "HLBU6226155"
click at [385, 464] on link "HLBU6226155" at bounding box center [368, 469] width 65 height 11
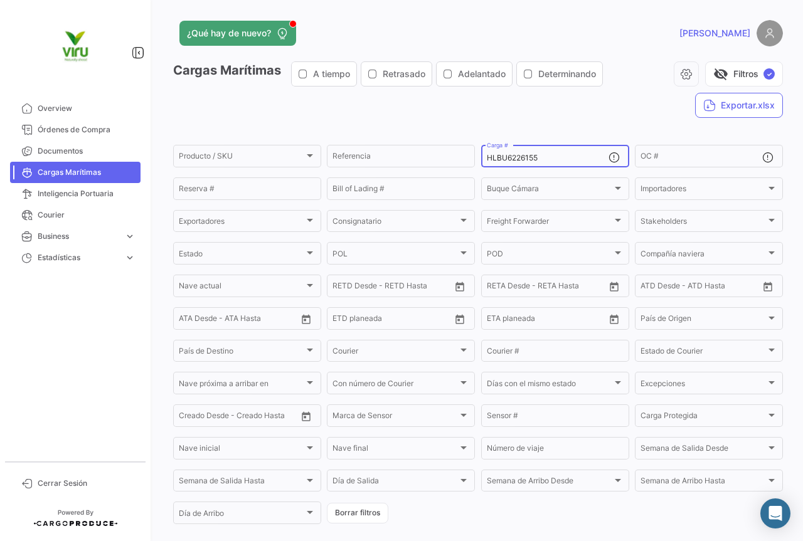
drag, startPoint x: 548, startPoint y: 162, endPoint x: 484, endPoint y: 161, distance: 64.0
click at [487, 161] on input "HLBU6226155" at bounding box center [548, 158] width 122 height 9
paste input "31193"
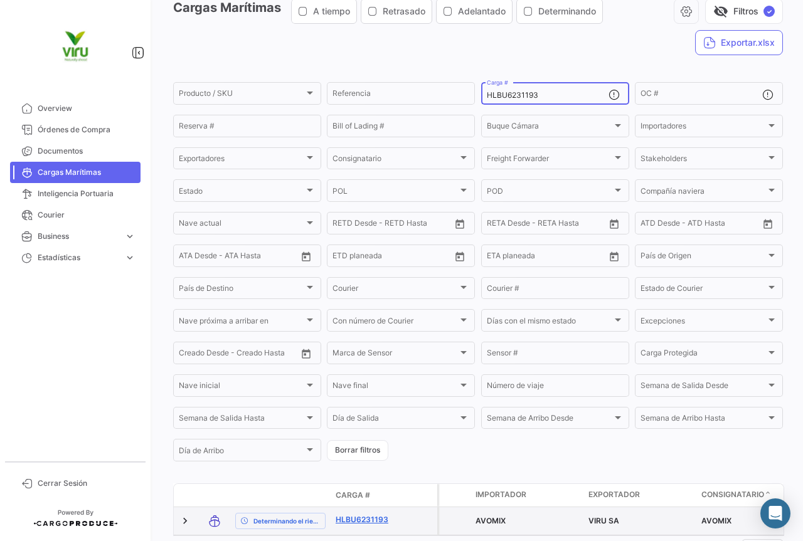
type input "HLBU6231193"
click at [373, 521] on link "HLBU6231193" at bounding box center [368, 519] width 65 height 11
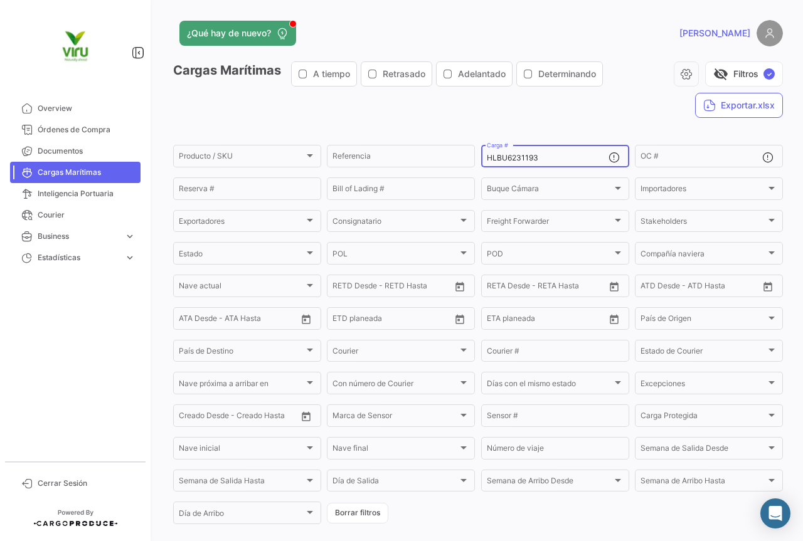
drag, startPoint x: 563, startPoint y: 154, endPoint x: 481, endPoint y: 161, distance: 83.1
click at [481, 161] on div "HLBU6231193 Carga #" at bounding box center [555, 155] width 148 height 24
paste input "CGMU6900506"
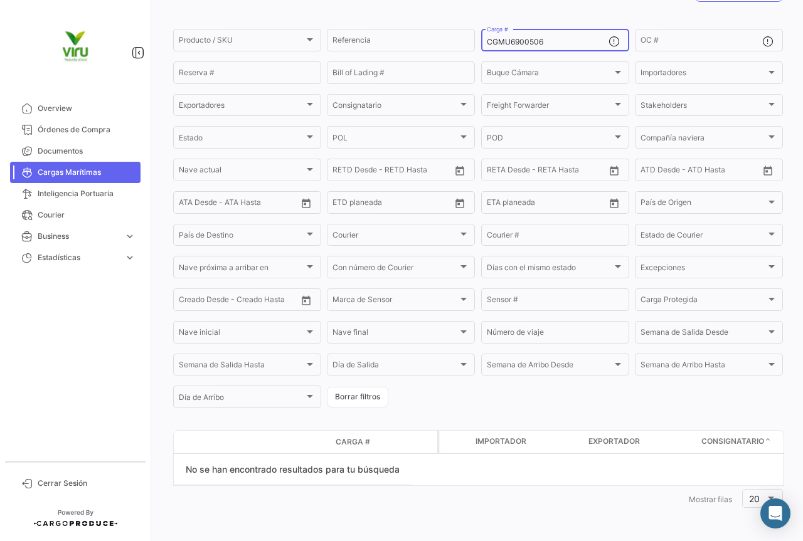
scroll to position [116, 0]
drag, startPoint x: 561, startPoint y: 42, endPoint x: 477, endPoint y: 40, distance: 84.1
click at [477, 40] on form "Producto / SKU Producto / SKU Referencia CGMU6900506 Carga # OC # Reserva # Bil…" at bounding box center [478, 218] width 610 height 383
paste input "98265"
drag, startPoint x: 553, startPoint y: 41, endPoint x: 479, endPoint y: 41, distance: 74.0
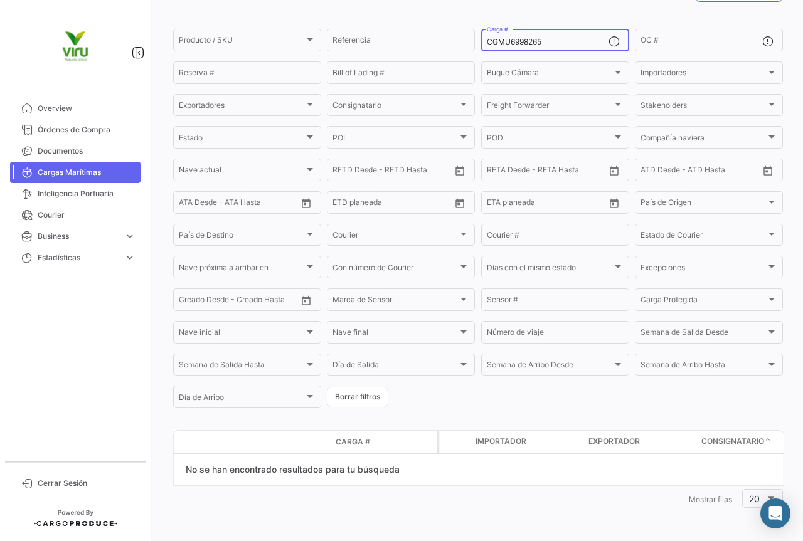
click at [481, 41] on div "CGMU6998265 Carga #" at bounding box center [555, 39] width 148 height 24
paste input "703225"
drag, startPoint x: 552, startPoint y: 43, endPoint x: 485, endPoint y: 43, distance: 67.1
click at [487, 43] on input "CGMU7032255" at bounding box center [548, 42] width 122 height 9
paste input "6943283"
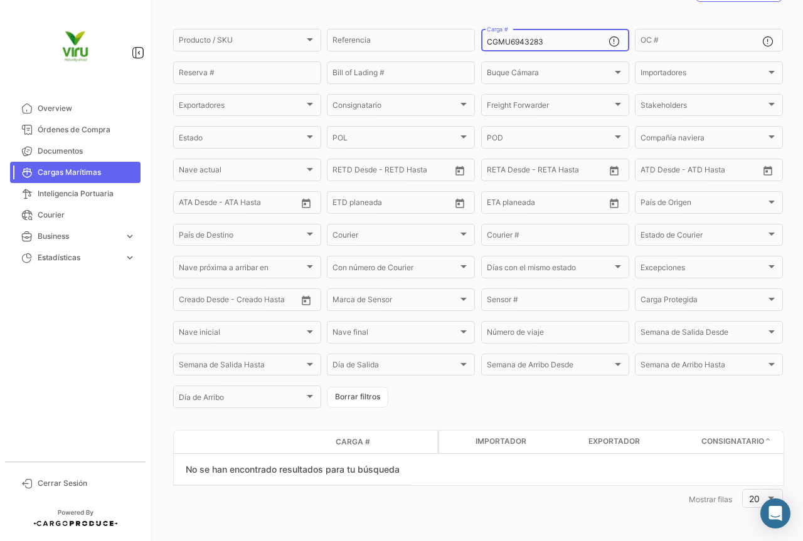
drag, startPoint x: 552, startPoint y: 41, endPoint x: 479, endPoint y: 36, distance: 72.9
click at [481, 36] on div "CGMU6943283 Carga #" at bounding box center [555, 39] width 148 height 24
paste input "19862"
drag, startPoint x: 555, startPoint y: 43, endPoint x: 479, endPoint y: 42, distance: 75.3
click at [481, 42] on div "CGMU6919862 Carga #" at bounding box center [555, 39] width 148 height 24
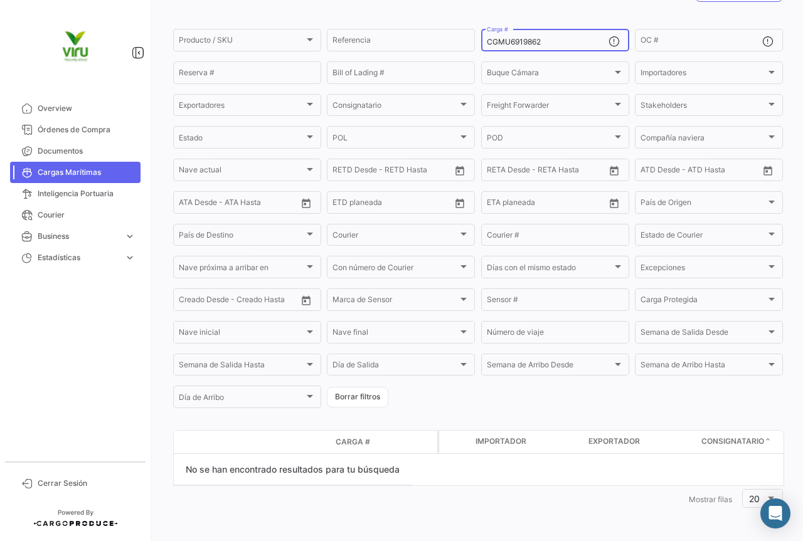
paste input "24133"
drag, startPoint x: 560, startPoint y: 37, endPoint x: 504, endPoint y: 41, distance: 56.0
click at [504, 41] on div "CGMU6924133 Carga #" at bounding box center [548, 39] width 122 height 24
drag, startPoint x: 551, startPoint y: 38, endPoint x: 485, endPoint y: 41, distance: 66.6
click at [487, 41] on input "CGMU6924133" at bounding box center [548, 42] width 122 height 9
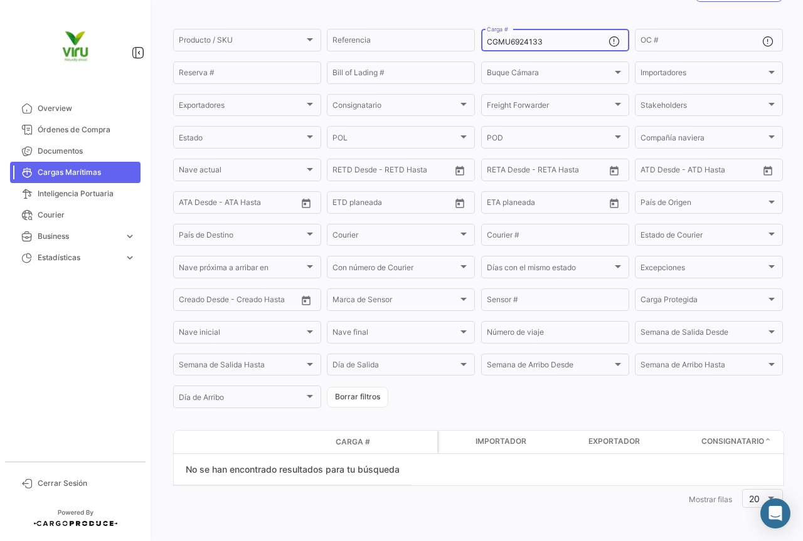
paste input "7012074"
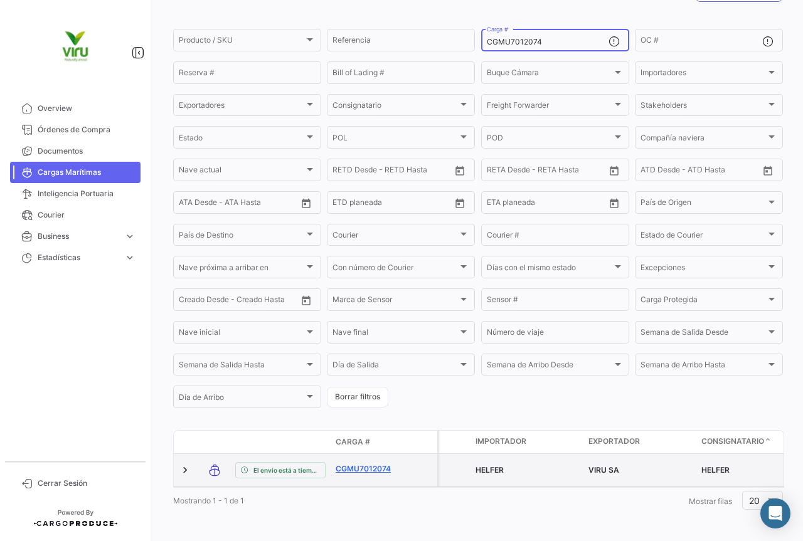
type input "CGMU7012074"
click at [372, 467] on link "CGMU7012074" at bounding box center [368, 469] width 65 height 11
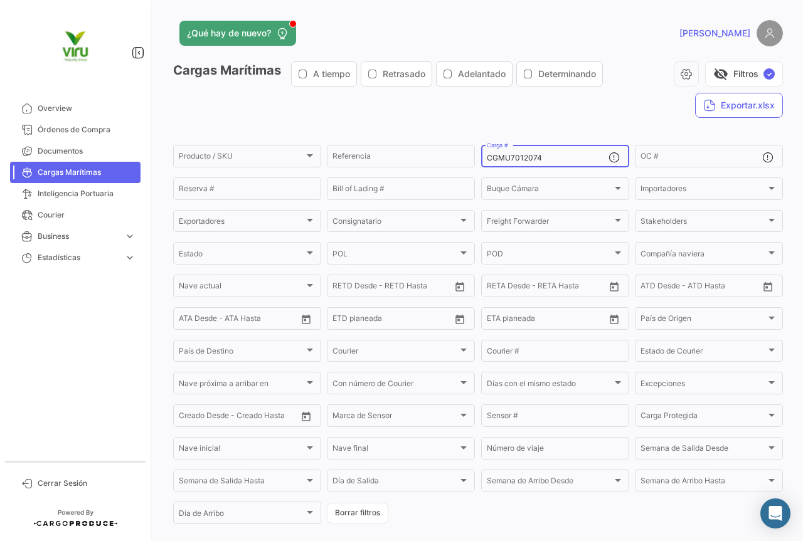
drag, startPoint x: 572, startPoint y: 161, endPoint x: 491, endPoint y: 169, distance: 80.8
click at [472, 162] on form "Producto / SKU Producto / SKU Referencia CGMU7012074 Carga # OC # Reserva # Bil…" at bounding box center [478, 334] width 610 height 383
paste input "691196"
type input "CGMU6911964"
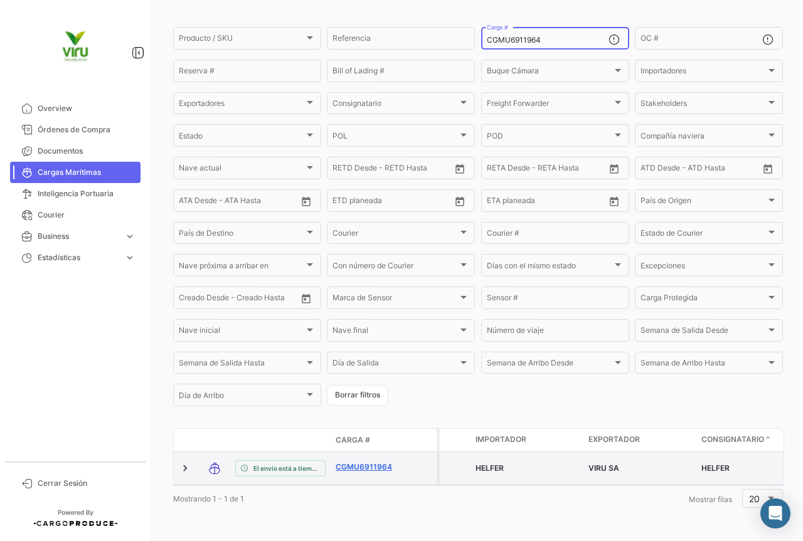
scroll to position [122, 0]
click at [377, 462] on link "CGMU6911964" at bounding box center [368, 467] width 65 height 11
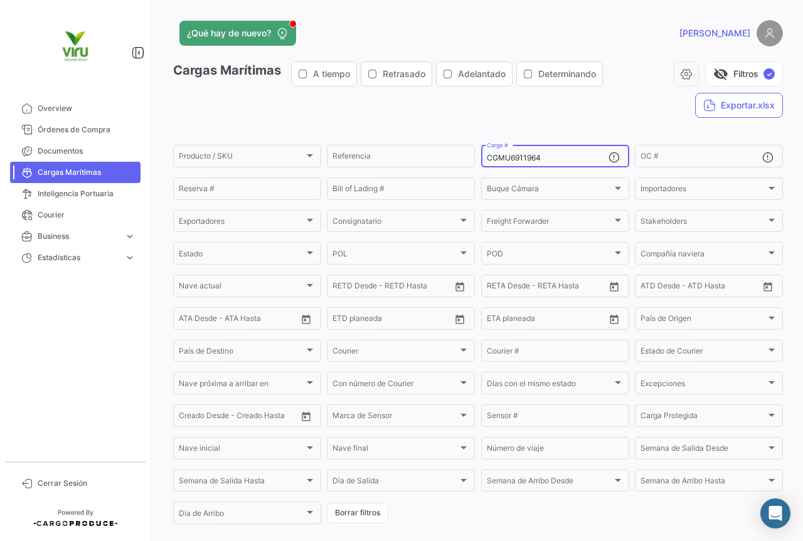
drag, startPoint x: 577, startPoint y: 156, endPoint x: 480, endPoint y: 161, distance: 97.3
click at [481, 161] on div "CGMU6911964 Carga #" at bounding box center [555, 155] width 148 height 24
paste input "700009"
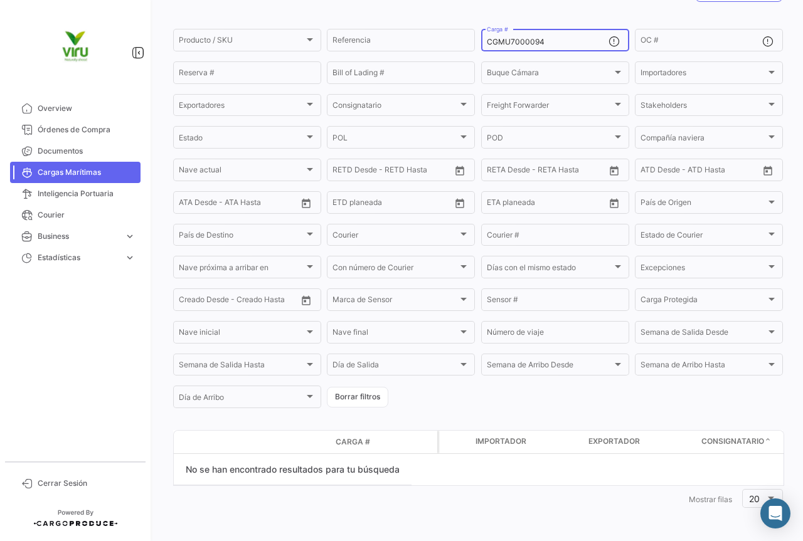
scroll to position [116, 0]
click at [550, 36] on div "CGMU7000094 Carga #" at bounding box center [548, 39] width 122 height 24
drag, startPoint x: 556, startPoint y: 40, endPoint x: 484, endPoint y: 45, distance: 72.9
click at [487, 45] on input "CGMU7000094" at bounding box center [548, 42] width 122 height 9
paste input "6998310"
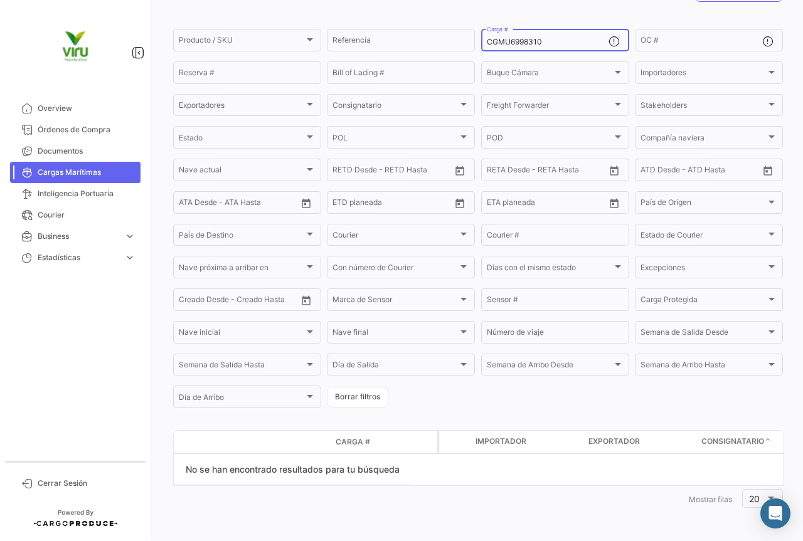
drag, startPoint x: 560, startPoint y: 43, endPoint x: 485, endPoint y: 44, distance: 75.3
click at [487, 44] on input "CGMU6998310" at bounding box center [548, 42] width 122 height 9
paste input "77597"
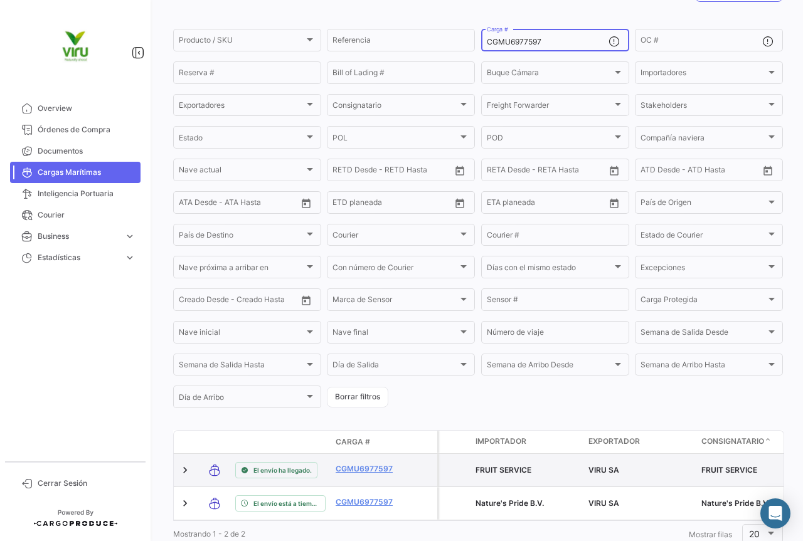
type input "CGMU6977597"
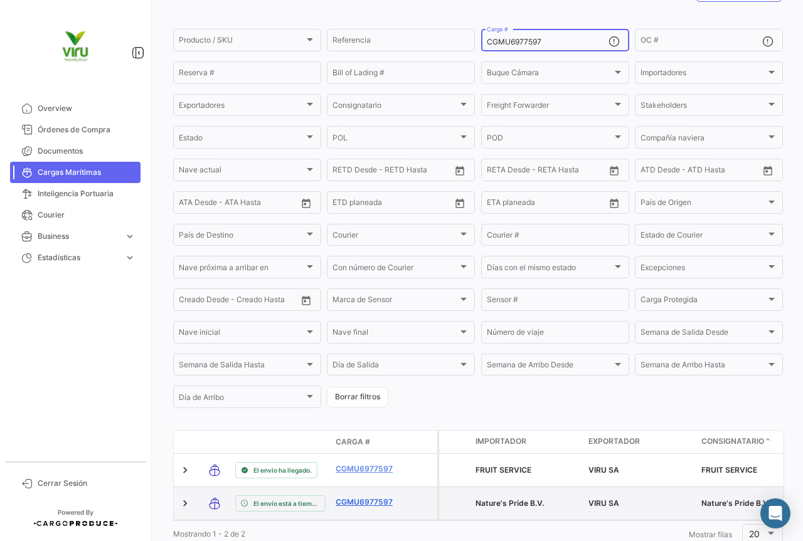
click at [370, 497] on link "CGMU6977597" at bounding box center [368, 502] width 65 height 11
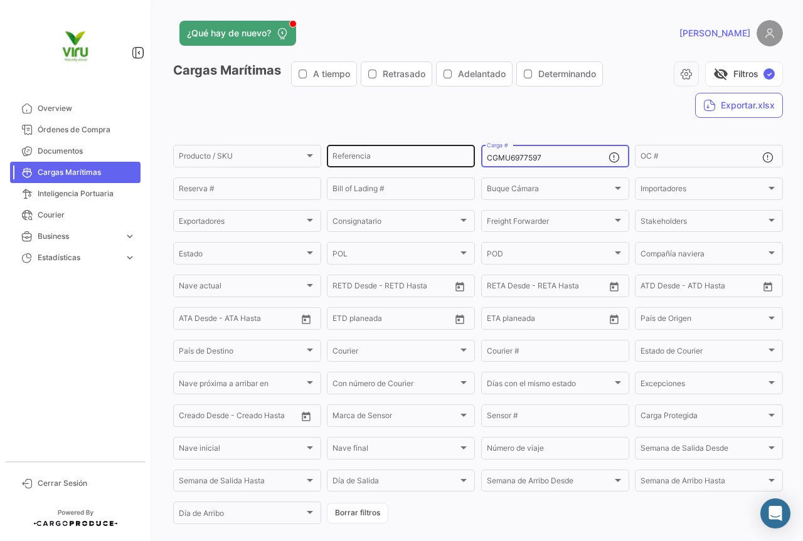
drag, startPoint x: 554, startPoint y: 158, endPoint x: 470, endPoint y: 160, distance: 84.1
click at [0, 0] on div "Producto / SKU Producto / SKU Referencia CGMU6977597 Carga # OC # Reserva # Bil…" at bounding box center [0, 0] width 0 height 0
paste input "HLBU9825692"
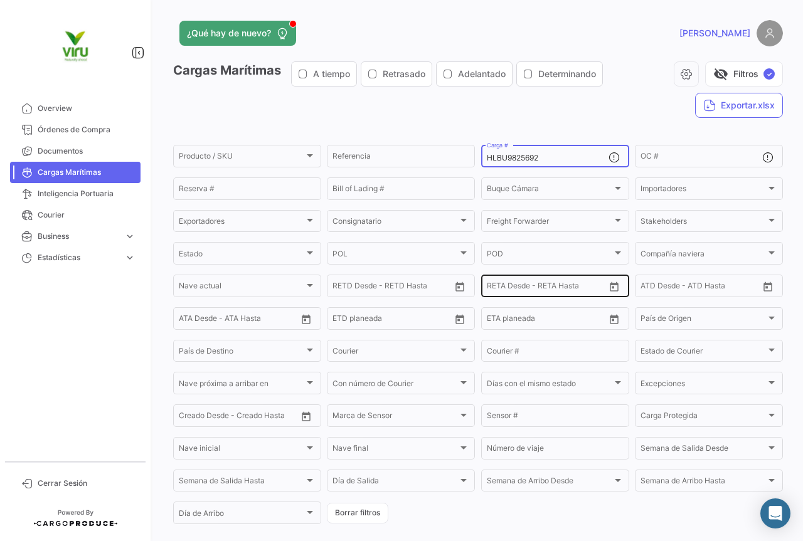
scroll to position [125, 0]
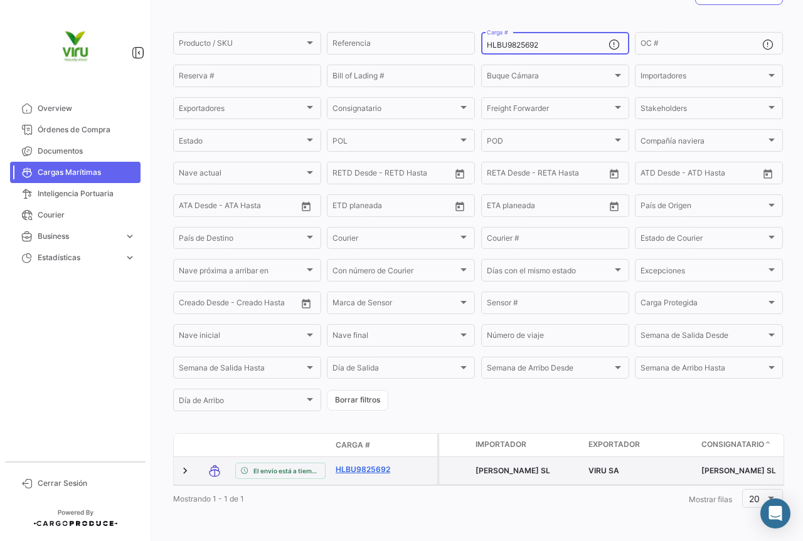
type input "HLBU9825692"
click at [366, 464] on link "HLBU9825692" at bounding box center [368, 469] width 65 height 11
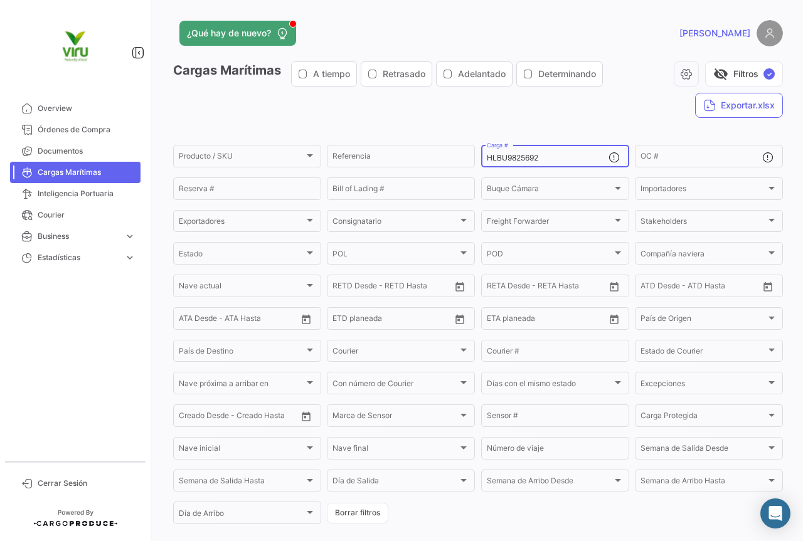
drag, startPoint x: 561, startPoint y: 158, endPoint x: 484, endPoint y: 158, distance: 77.2
click at [487, 158] on input "HLBU9825692" at bounding box center [548, 158] width 122 height 9
paste input "2348"
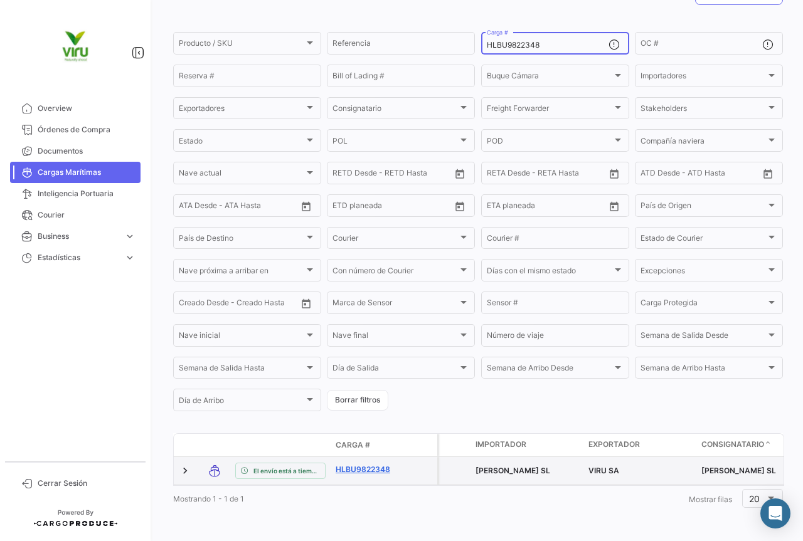
type input "HLBU9822348"
click at [372, 464] on link "HLBU9822348" at bounding box center [368, 469] width 65 height 11
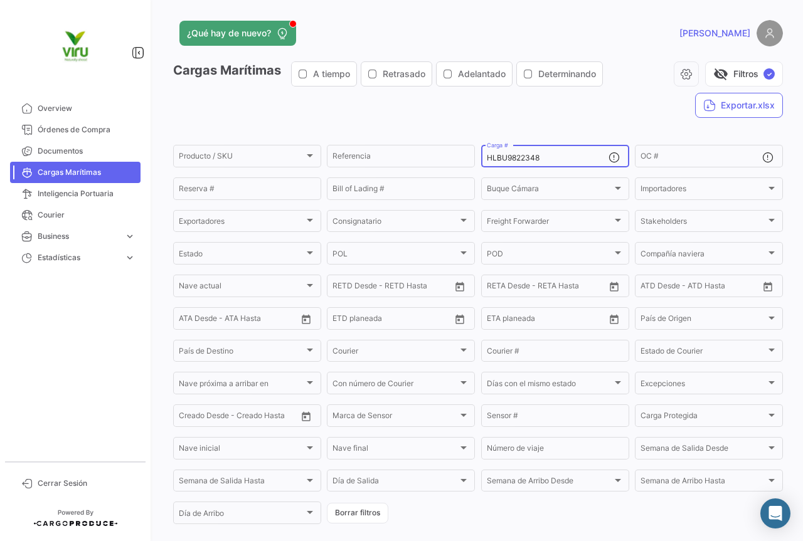
drag, startPoint x: 560, startPoint y: 154, endPoint x: 473, endPoint y: 159, distance: 87.3
click at [473, 159] on form "Producto / SKU Producto / SKU Referencia HLBU9822348 Carga # OC # Reserva # Bil…" at bounding box center [478, 334] width 610 height 383
paste input "CGMU6931750"
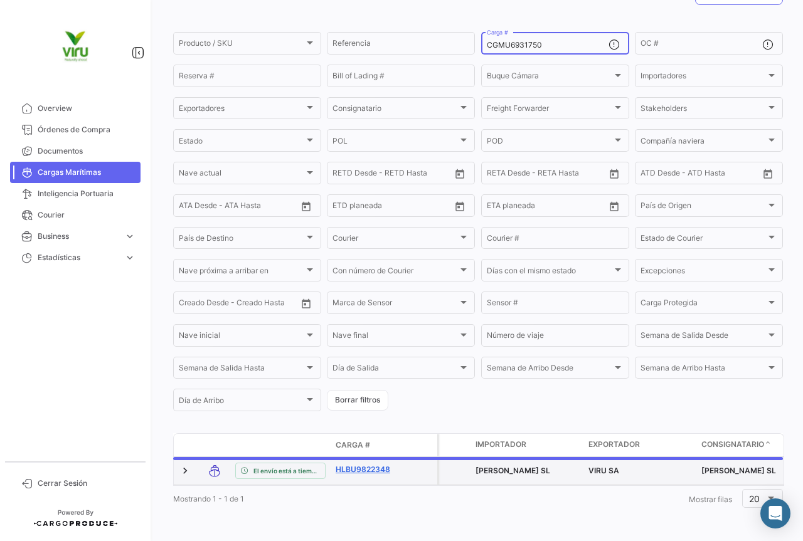
scroll to position [116, 0]
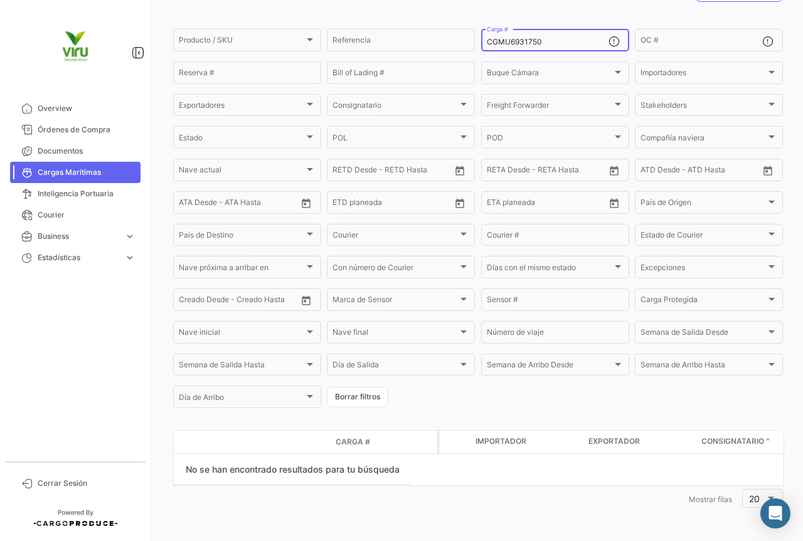
drag, startPoint x: 572, startPoint y: 44, endPoint x: 483, endPoint y: 41, distance: 89.1
click at [487, 41] on input "CGMU6931750" at bounding box center [548, 42] width 122 height 9
paste input "09308"
drag, startPoint x: 581, startPoint y: 43, endPoint x: 482, endPoint y: 45, distance: 99.2
click at [482, 45] on div "CGMU6909308 Carga #" at bounding box center [555, 39] width 148 height 24
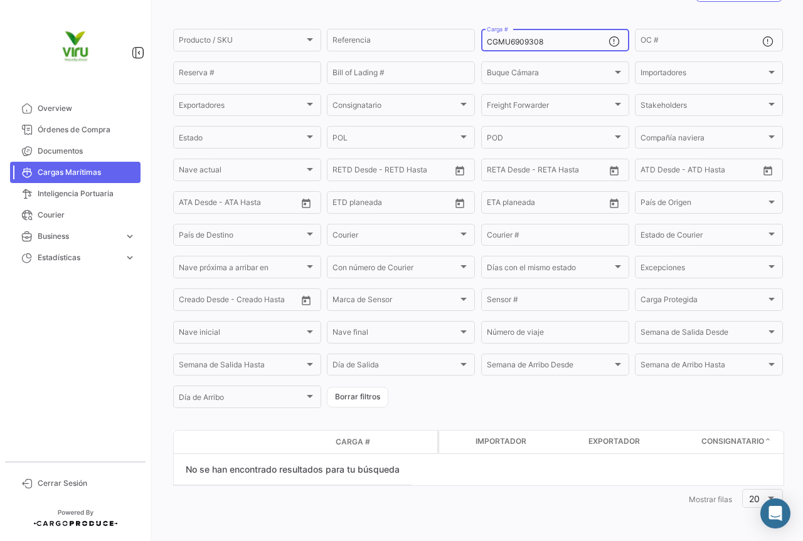
paste input "98199"
drag, startPoint x: 546, startPoint y: 43, endPoint x: 480, endPoint y: 45, distance: 65.9
click at [481, 45] on div "CGMU6998199 Carga #" at bounding box center [555, 39] width 148 height 24
paste input "04477"
drag, startPoint x: 558, startPoint y: 39, endPoint x: 476, endPoint y: 37, distance: 82.2
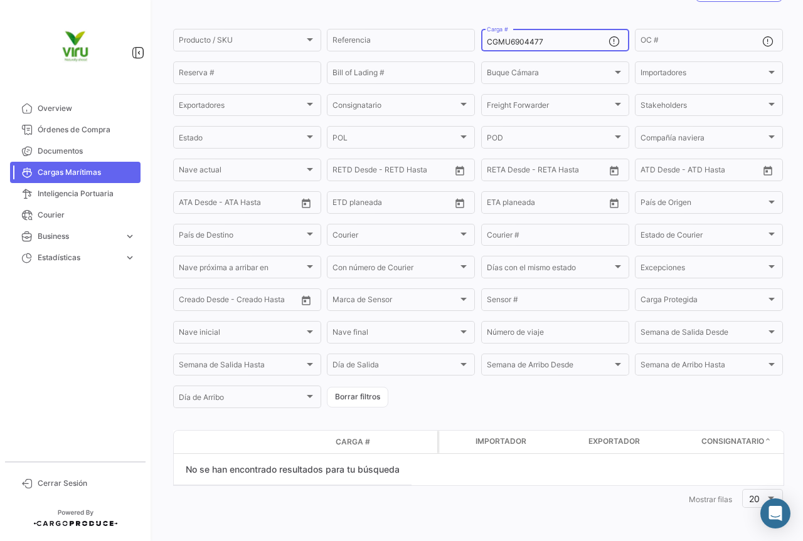
click at [476, 37] on form "Producto / SKU Producto / SKU Referencia CGMU6904477 Carga # OC # Reserva # Bil…" at bounding box center [478, 218] width 610 height 383
paste input "TTNU8633678"
drag, startPoint x: 558, startPoint y: 45, endPoint x: 476, endPoint y: 40, distance: 82.3
click at [476, 40] on form "Producto / SKU Producto / SKU Referencia TTNU8633678 Carga # OC # Reserva # Bil…" at bounding box center [478, 218] width 610 height 383
paste input "LLU1078709"
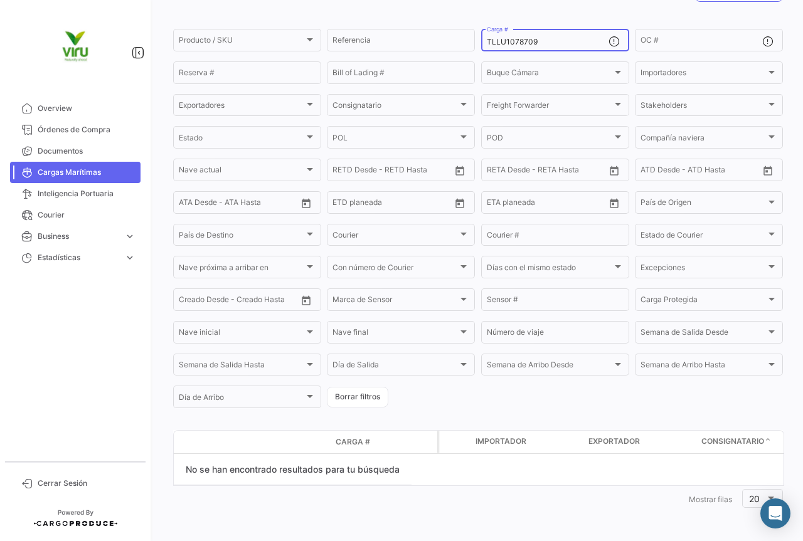
drag, startPoint x: 540, startPoint y: 40, endPoint x: 479, endPoint y: 43, distance: 60.9
click at [481, 43] on div "TLLU1078709 Carga #" at bounding box center [555, 39] width 148 height 24
paste input "80120"
drag, startPoint x: 544, startPoint y: 44, endPoint x: 471, endPoint y: 41, distance: 73.4
click at [0, 0] on div "Producto / SKU Producto / SKU Referencia TLLU1080120 Carga # OC # Reserva # Bil…" at bounding box center [0, 0] width 0 height 0
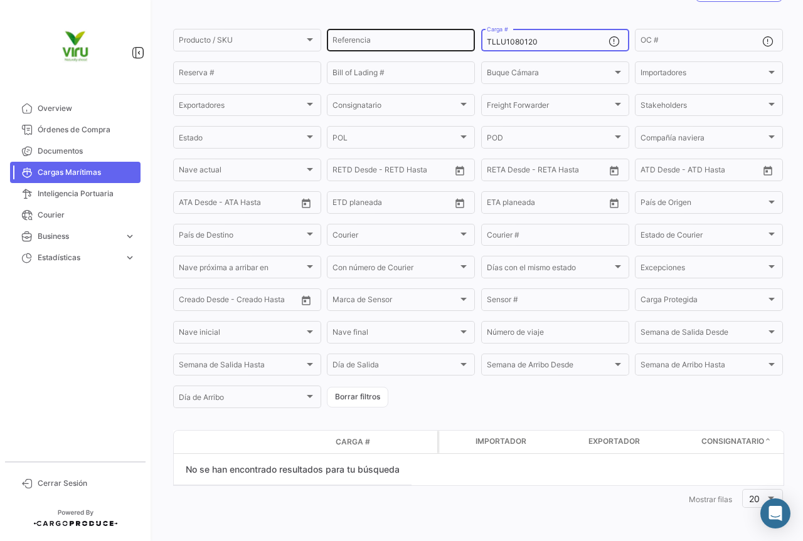
paste input "CGMU6909695"
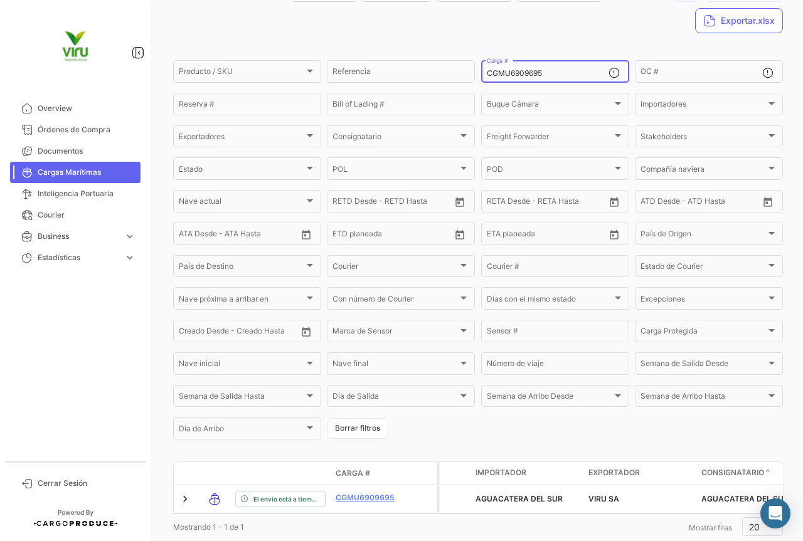
scroll to position [127, 0]
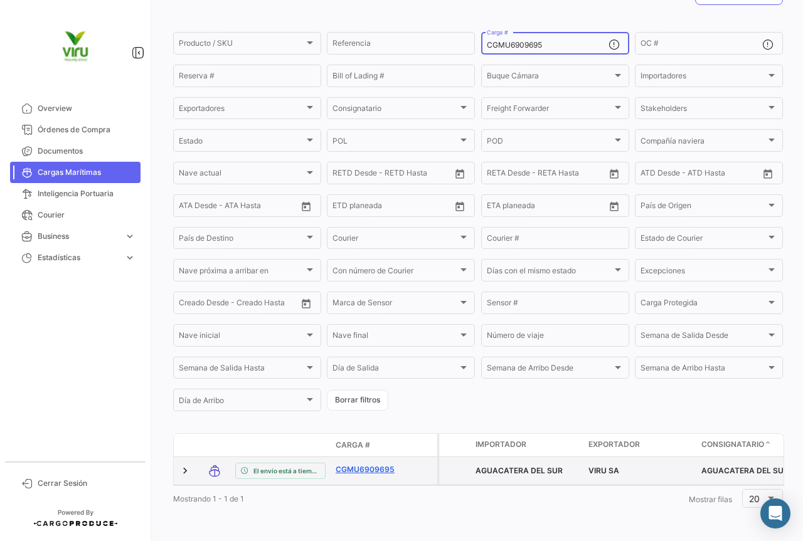
type input "CGMU6909695"
click at [365, 464] on link "CGMU6909695" at bounding box center [368, 469] width 65 height 11
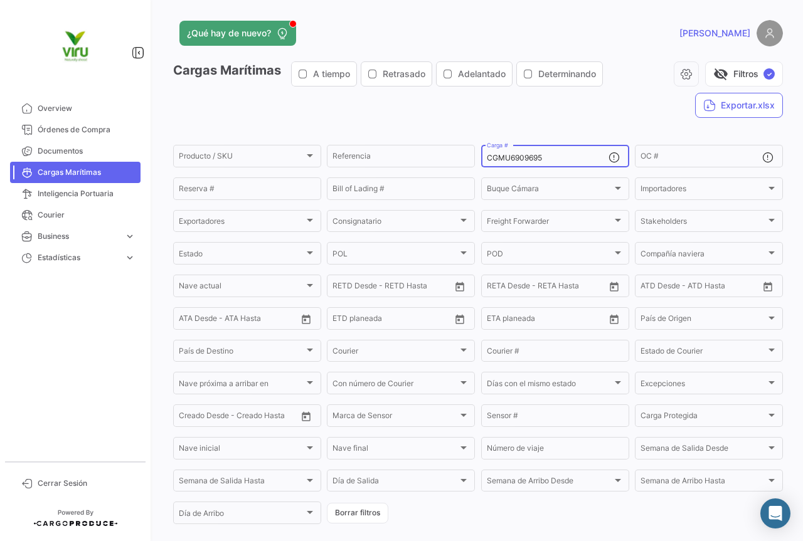
drag, startPoint x: 552, startPoint y: 161, endPoint x: 485, endPoint y: 161, distance: 67.1
click at [487, 161] on input "CGMU6909695" at bounding box center [548, 158] width 122 height 9
paste input "TTNU8633127"
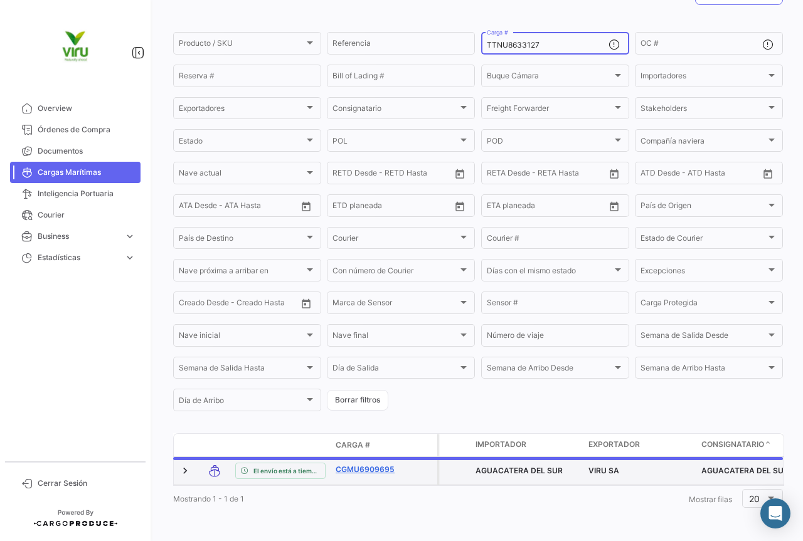
scroll to position [116, 0]
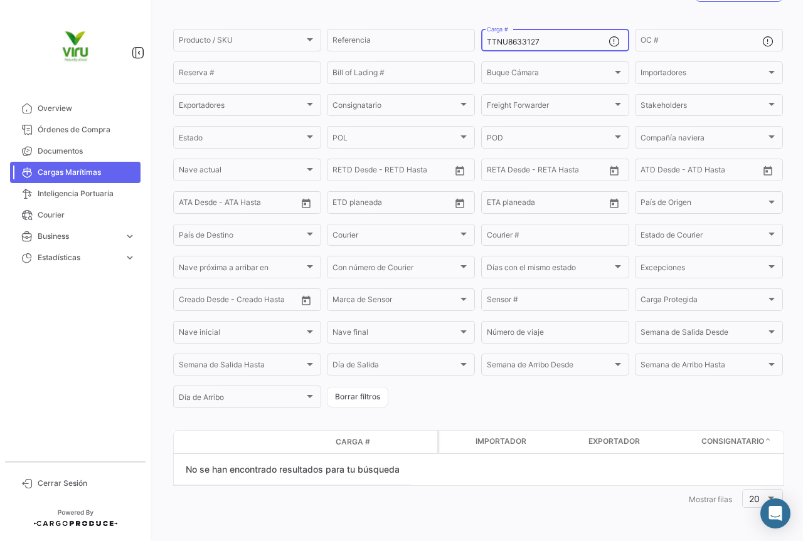
drag, startPoint x: 558, startPoint y: 43, endPoint x: 477, endPoint y: 41, distance: 80.3
click at [481, 41] on div "TTNU8633127 Carga #" at bounding box center [555, 39] width 148 height 24
paste input "BMOU9602192"
drag, startPoint x: 584, startPoint y: 45, endPoint x: 482, endPoint y: 37, distance: 102.5
click at [482, 37] on div "BMOU9602192 Carga #" at bounding box center [555, 39] width 148 height 24
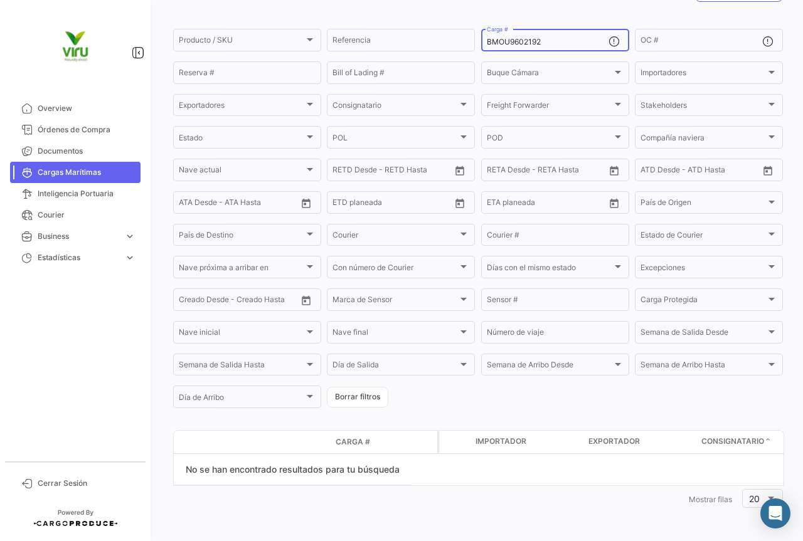
paste input "TTNU8624336"
drag, startPoint x: 560, startPoint y: 46, endPoint x: 481, endPoint y: 44, distance: 78.4
click at [481, 44] on div "TTNU8624336 Carga #" at bounding box center [555, 39] width 148 height 24
paste input "HLBU9210830"
type input "HLBU9210830"
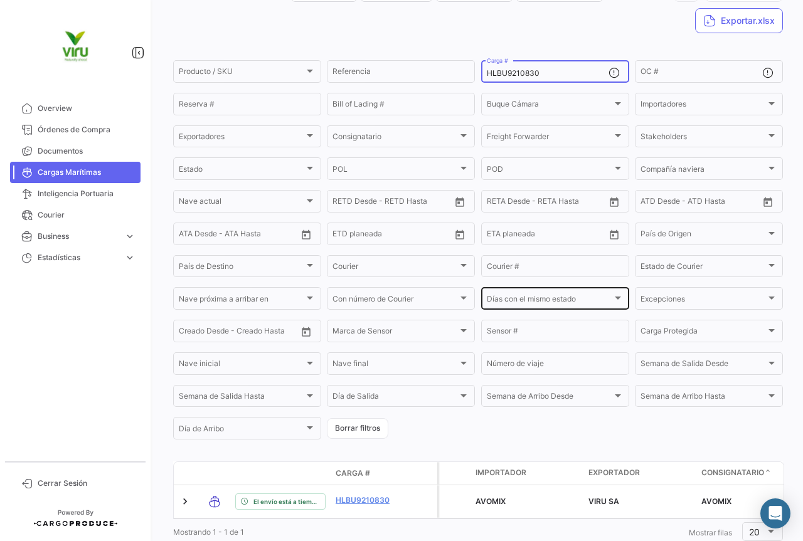
scroll to position [125, 0]
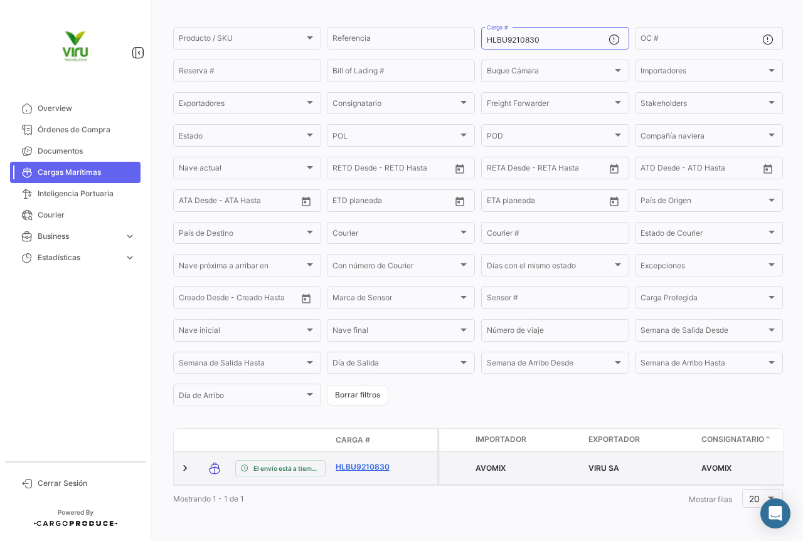
click at [381, 462] on link "HLBU9210830" at bounding box center [368, 467] width 65 height 11
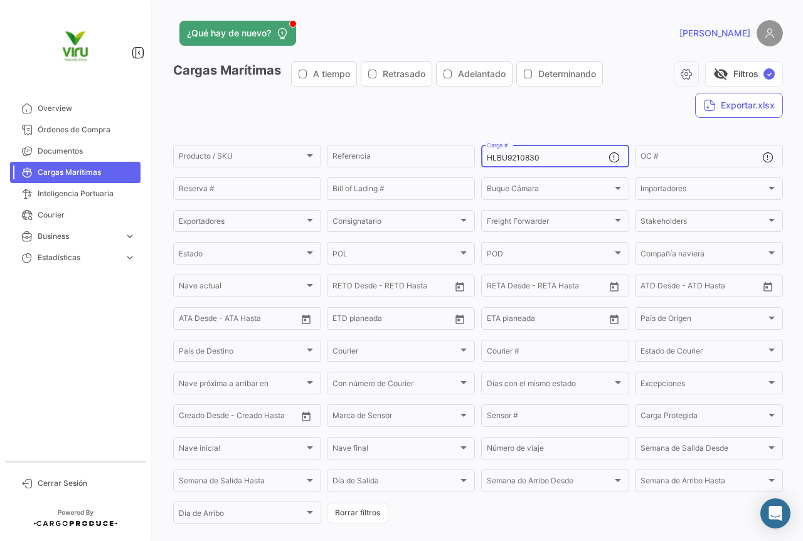
drag, startPoint x: 583, startPoint y: 160, endPoint x: 479, endPoint y: 160, distance: 104.1
click at [481, 160] on div "HLBU9210830 Carga #" at bounding box center [555, 155] width 148 height 24
paste input "MSDU979057"
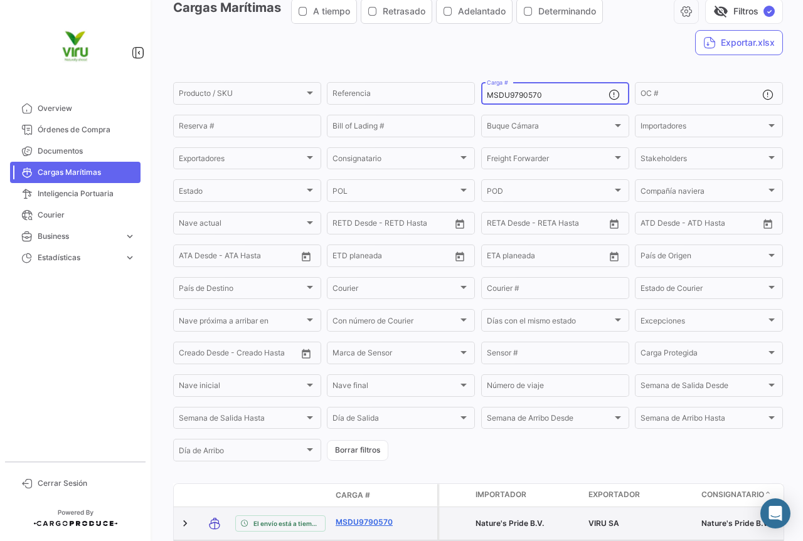
type input "MSDU9790570"
click at [362, 525] on link "MSDU9790570" at bounding box center [368, 522] width 65 height 11
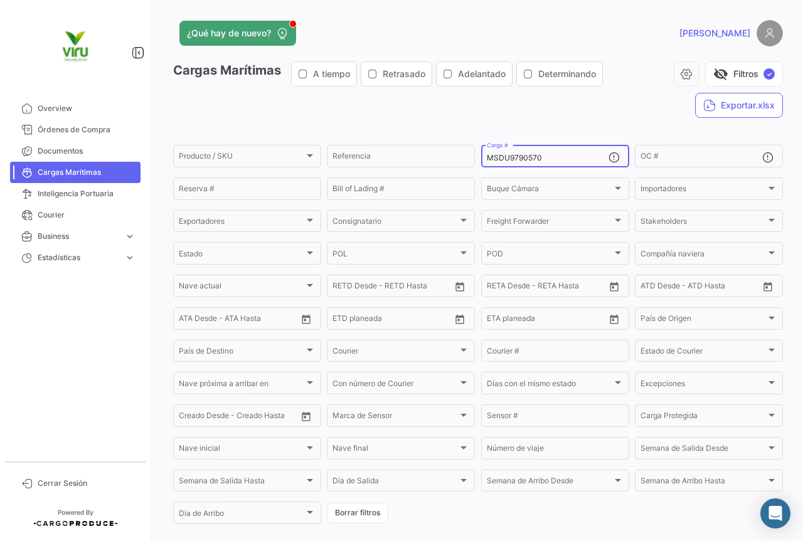
drag, startPoint x: 556, startPoint y: 161, endPoint x: 485, endPoint y: 160, distance: 71.5
click at [487, 160] on input "MSDU9790570" at bounding box center [548, 158] width 122 height 9
paste input "25235"
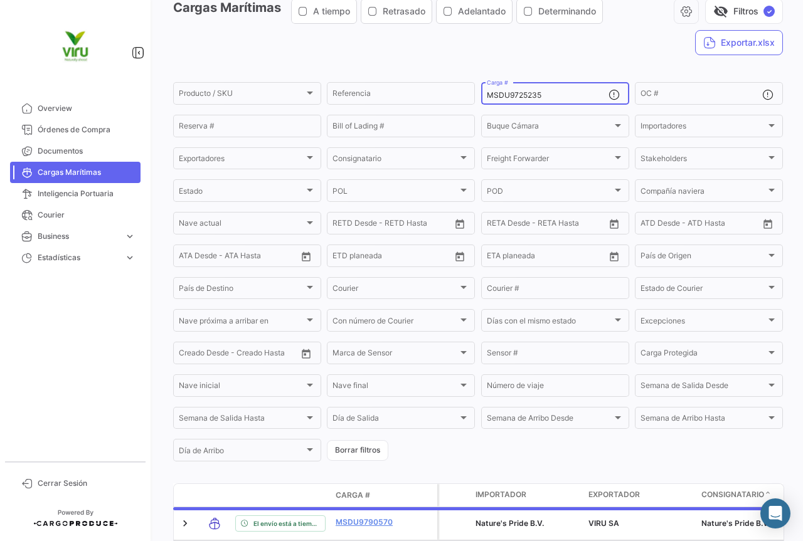
scroll to position [125, 0]
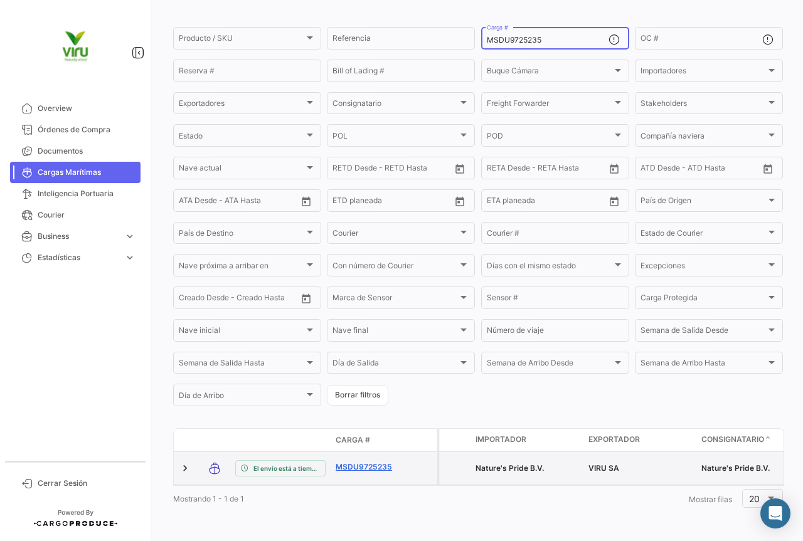
type input "MSDU9725235"
click at [368, 462] on link "MSDU9725235" at bounding box center [368, 467] width 65 height 11
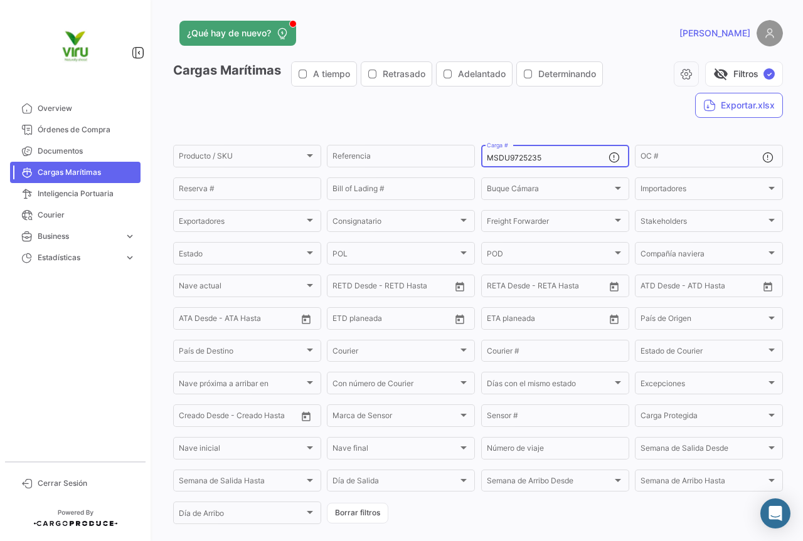
drag, startPoint x: 549, startPoint y: 159, endPoint x: 483, endPoint y: 162, distance: 66.0
click at [487, 162] on input "MSDU9725235" at bounding box center [548, 158] width 122 height 9
paste input "CAU6018193"
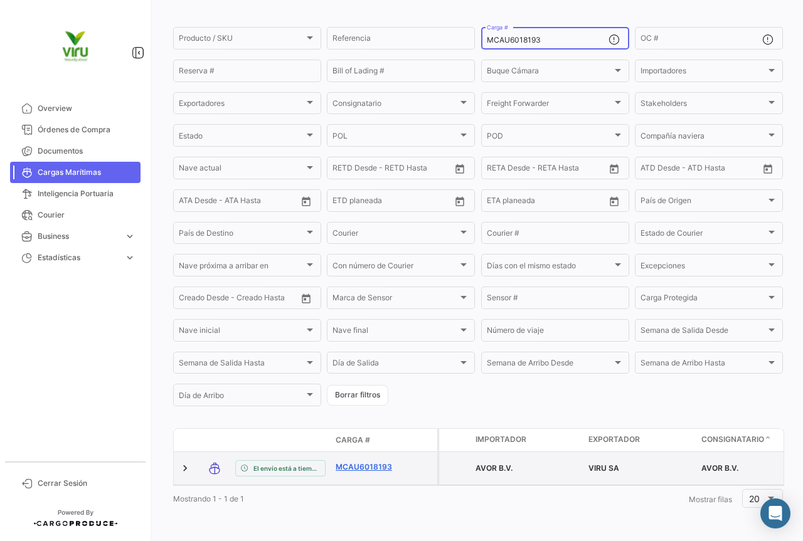
type input "MCAU6018193"
click at [383, 462] on link "MCAU6018193" at bounding box center [368, 467] width 65 height 11
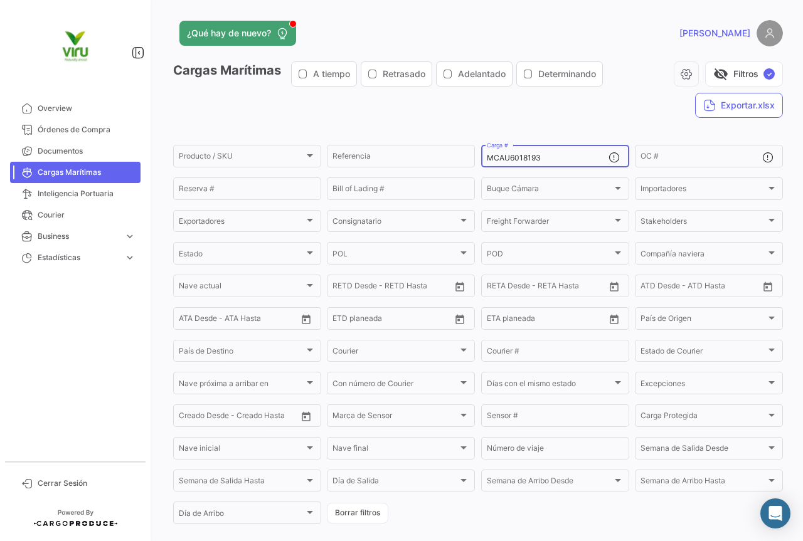
drag, startPoint x: 571, startPoint y: 160, endPoint x: 481, endPoint y: 161, distance: 89.7
click at [481, 161] on div "MCAU6018193 Carga #" at bounding box center [555, 155] width 148 height 24
paste input "HLBU9822230"
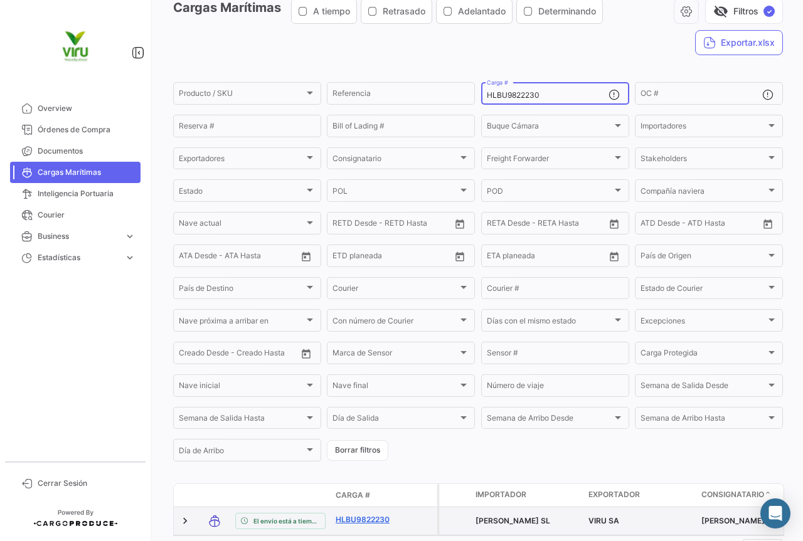
type input "HLBU9822230"
click at [363, 522] on link "HLBU9822230" at bounding box center [368, 519] width 65 height 11
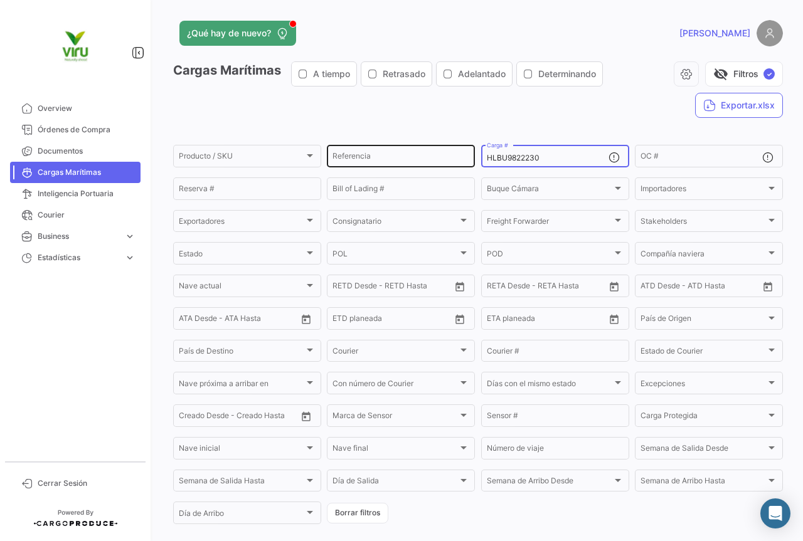
drag, startPoint x: 562, startPoint y: 156, endPoint x: 466, endPoint y: 164, distance: 96.4
click at [0, 0] on div "Producto / SKU Producto / SKU Referencia HLBU9822230 Carga # OC # Reserva # Bil…" at bounding box center [0, 0] width 0 height 0
paste input "6042688"
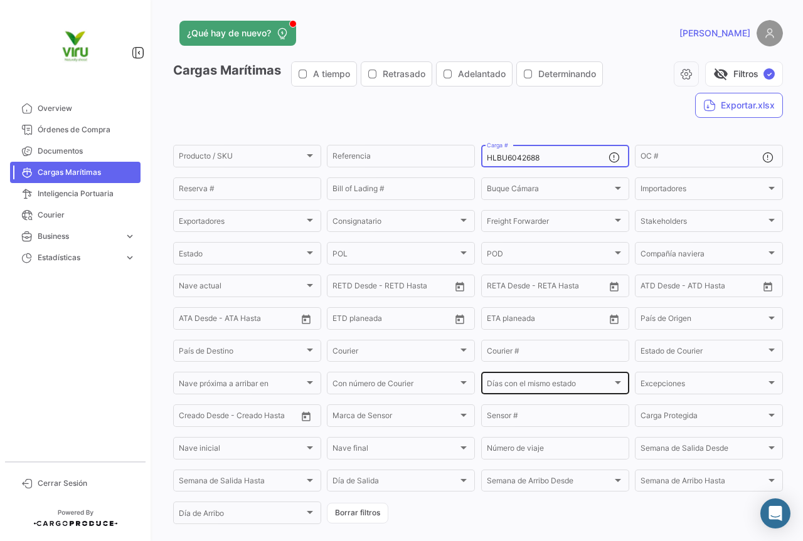
scroll to position [63, 0]
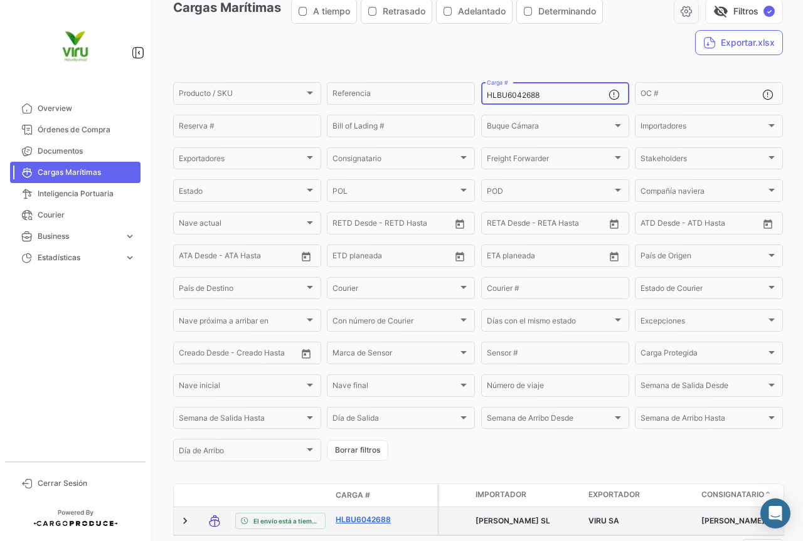
type input "HLBU6042688"
click at [380, 519] on link "HLBU6042688" at bounding box center [368, 519] width 65 height 11
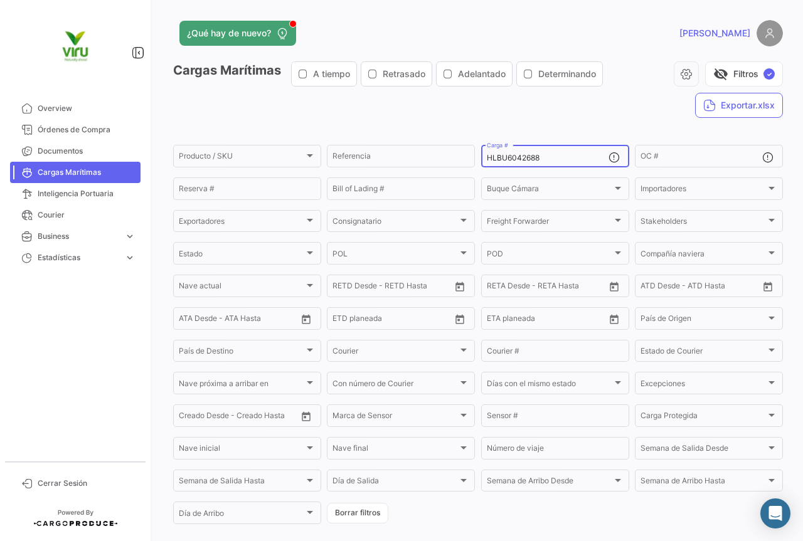
drag, startPoint x: 557, startPoint y: 158, endPoint x: 482, endPoint y: 167, distance: 75.2
click at [482, 167] on div "HLBU6042688 Carga #" at bounding box center [555, 155] width 148 height 24
paste input "38266"
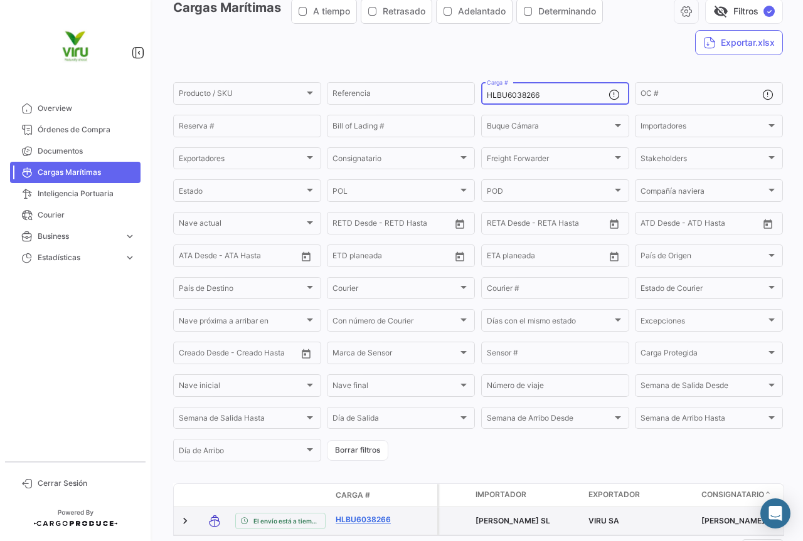
type input "HLBU6038266"
click at [388, 519] on link "HLBU6038266" at bounding box center [368, 519] width 65 height 11
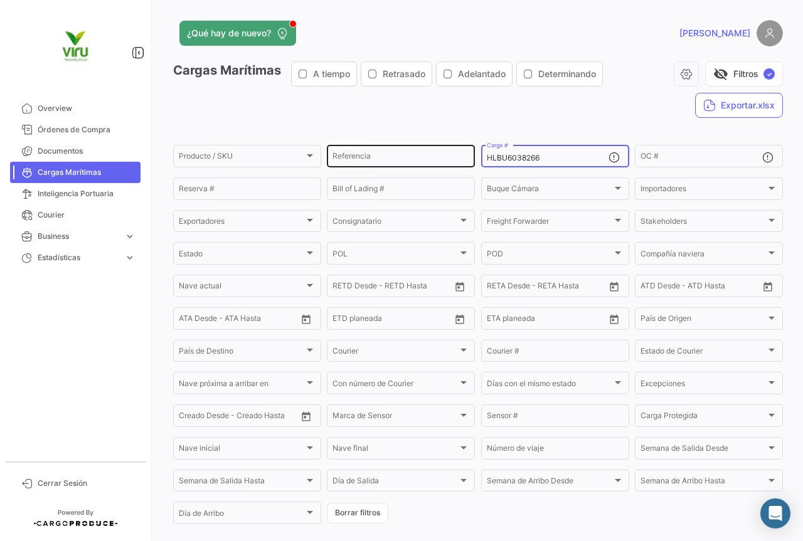
drag, startPoint x: 567, startPoint y: 160, endPoint x: 469, endPoint y: 161, distance: 98.5
click at [0, 0] on div "Producto / SKU Producto / SKU Referencia HLBU6038266 Carga # OC # Reserva # Bil…" at bounding box center [0, 0] width 0 height 0
paste input "9743763"
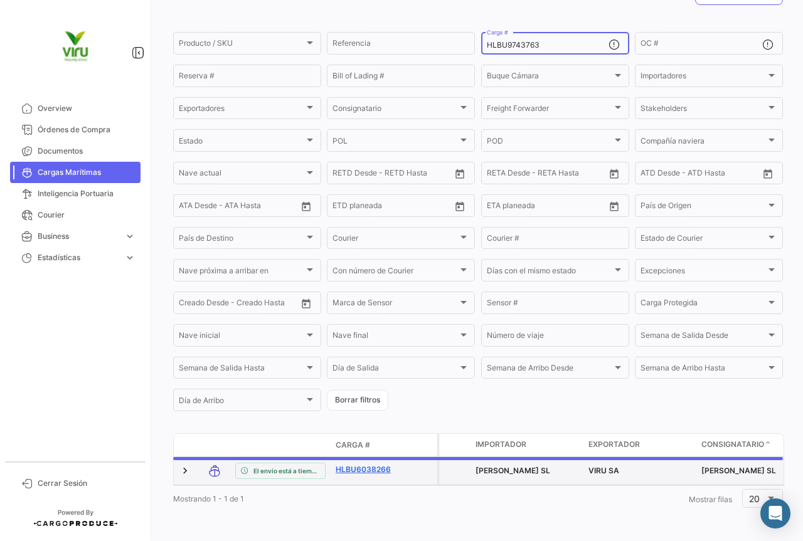
scroll to position [122, 0]
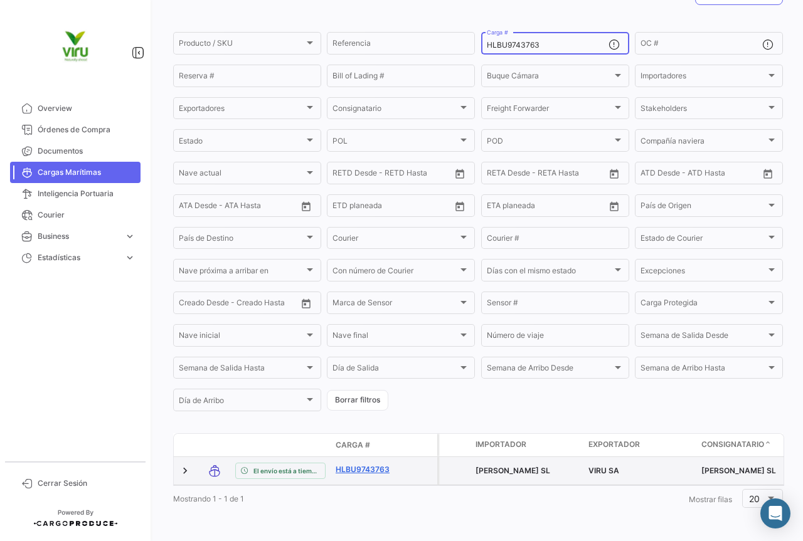
type input "HLBU9743763"
click at [381, 464] on link "HLBU9743763" at bounding box center [368, 469] width 65 height 11
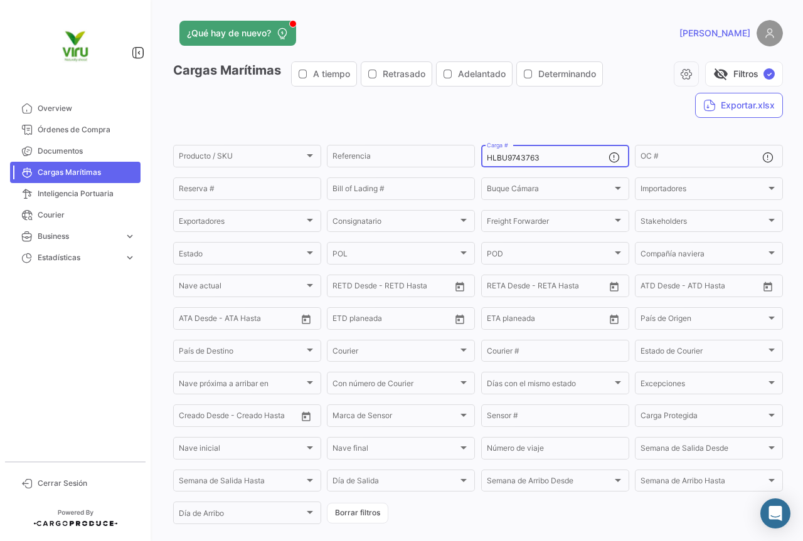
drag, startPoint x: 566, startPoint y: 158, endPoint x: 479, endPoint y: 162, distance: 87.3
click at [481, 162] on div "HLBU9743763 Carga #" at bounding box center [555, 155] width 148 height 24
paste input "CGMU7016336"
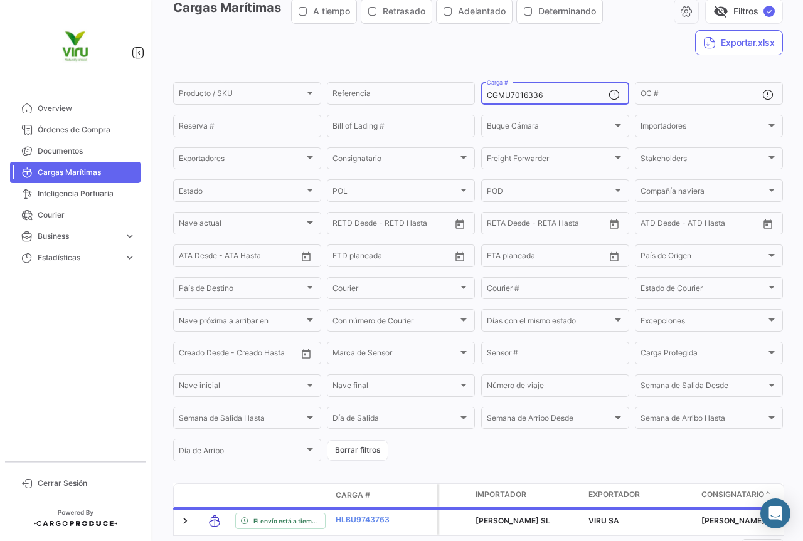
scroll to position [122, 0]
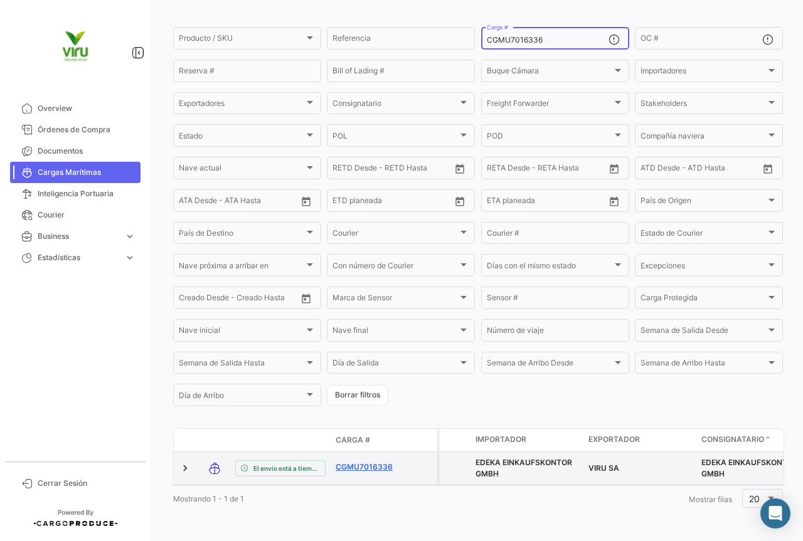
type input "CGMU7016336"
click at [374, 462] on link "CGMU7016336" at bounding box center [368, 467] width 65 height 11
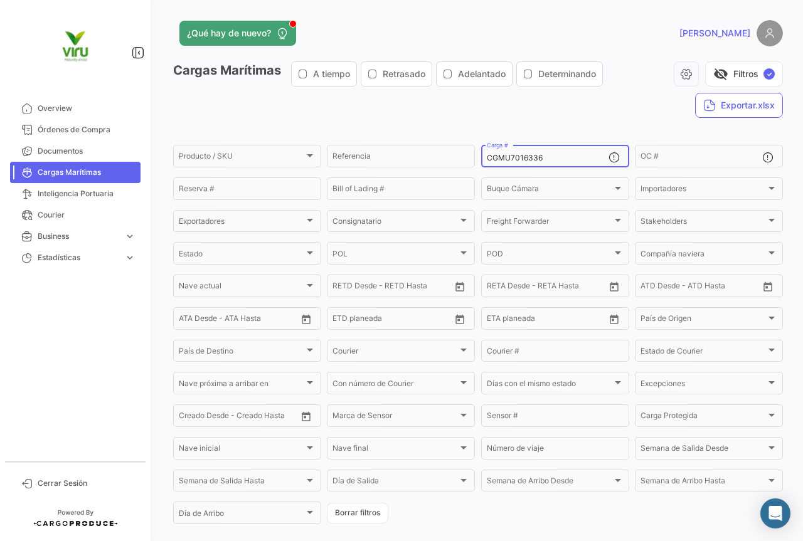
drag, startPoint x: 577, startPoint y: 155, endPoint x: 472, endPoint y: 159, distance: 104.2
click at [472, 159] on form "Producto / SKU Producto / SKU Referencia CGMU7016336 Carga # OC # Reserva # Bil…" at bounding box center [478, 334] width 610 height 383
paste input "6910401"
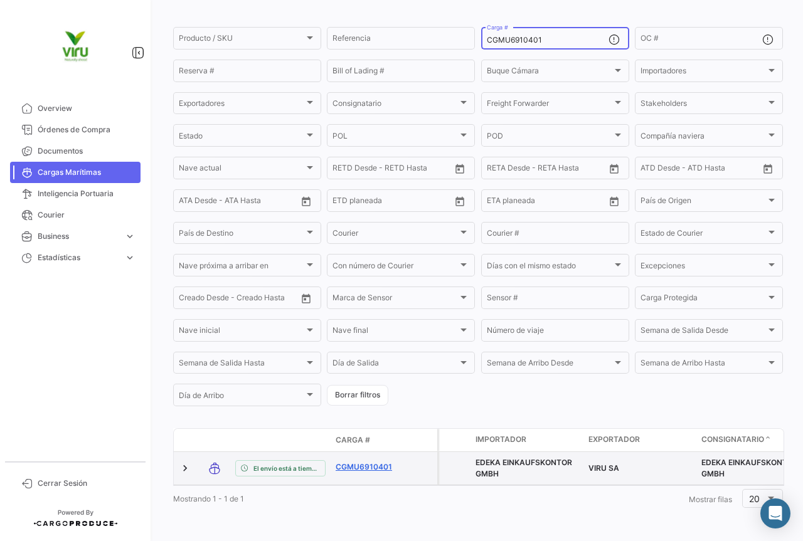
type input "CGMU6910401"
click at [385, 462] on link "CGMU6910401" at bounding box center [368, 467] width 65 height 11
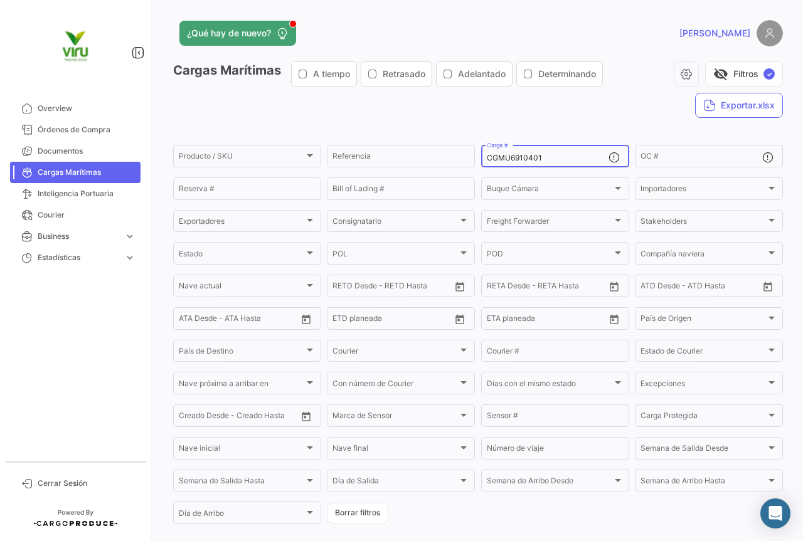
drag, startPoint x: 573, startPoint y: 156, endPoint x: 483, endPoint y: 159, distance: 90.4
click at [487, 159] on input "CGMU6910401" at bounding box center [548, 158] width 122 height 9
paste input "701026"
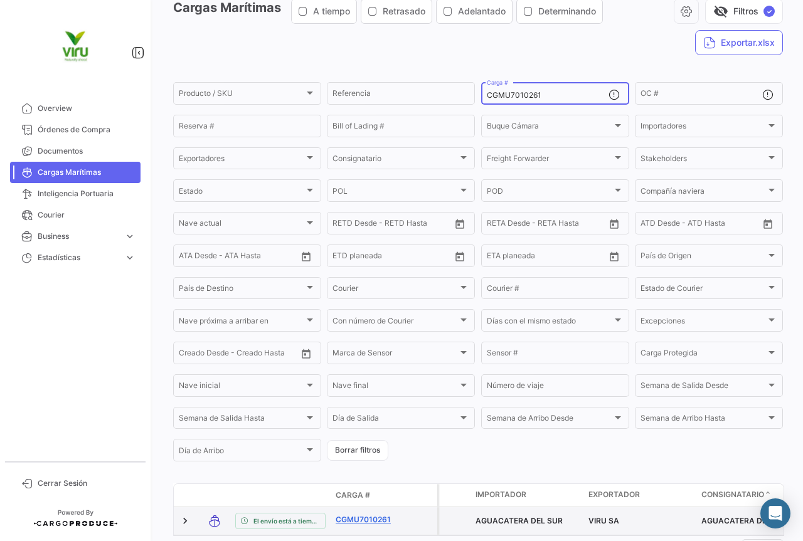
type input "CGMU7010261"
click at [383, 519] on link "CGMU7010261" at bounding box center [368, 519] width 65 height 11
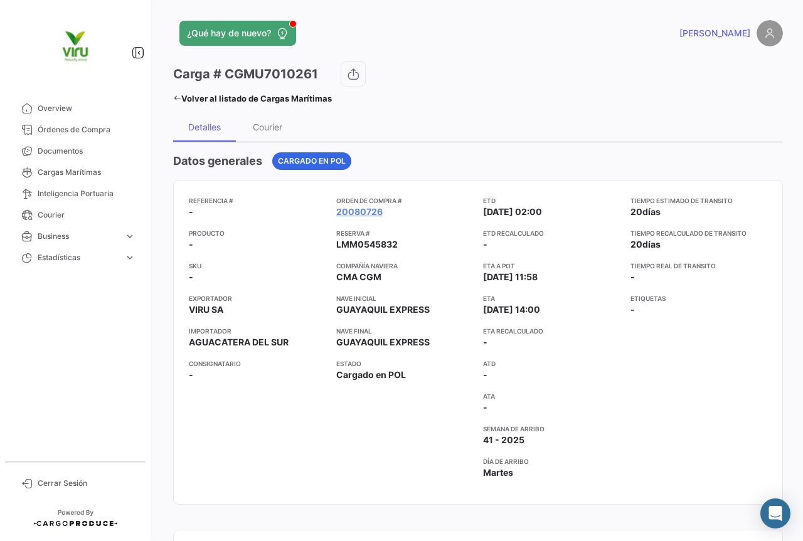
scroll to position [63, 0]
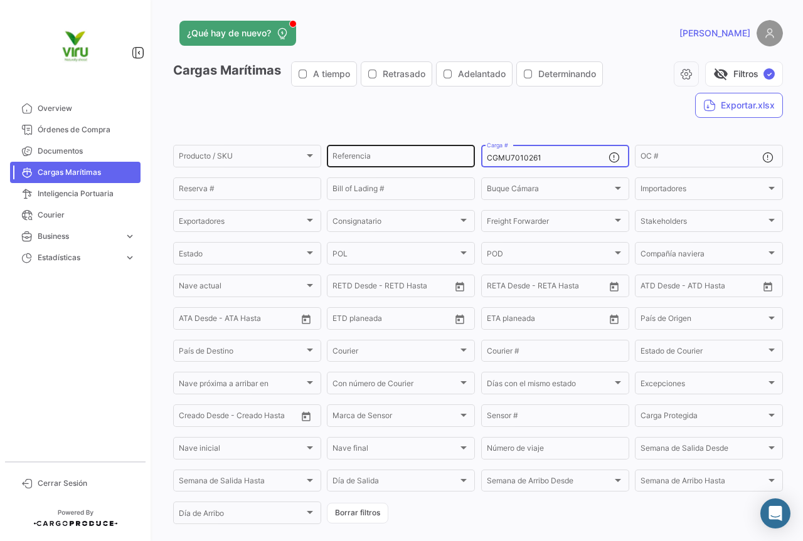
drag, startPoint x: 564, startPoint y: 154, endPoint x: 467, endPoint y: 163, distance: 97.1
click at [0, 0] on div "Producto / SKU Producto / SKU Referencia CGMU7010261 Carga # OC # Reserva # Bil…" at bounding box center [0, 0] width 0 height 0
paste input "BMOU9643078"
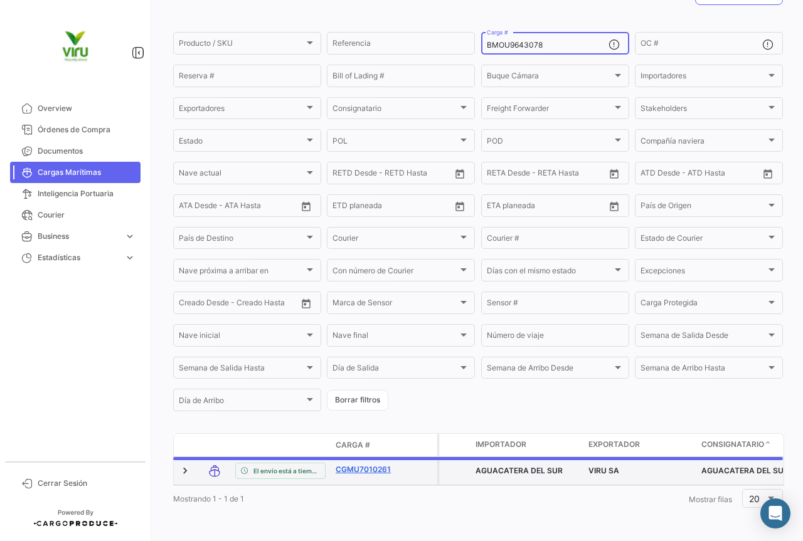
scroll to position [122, 0]
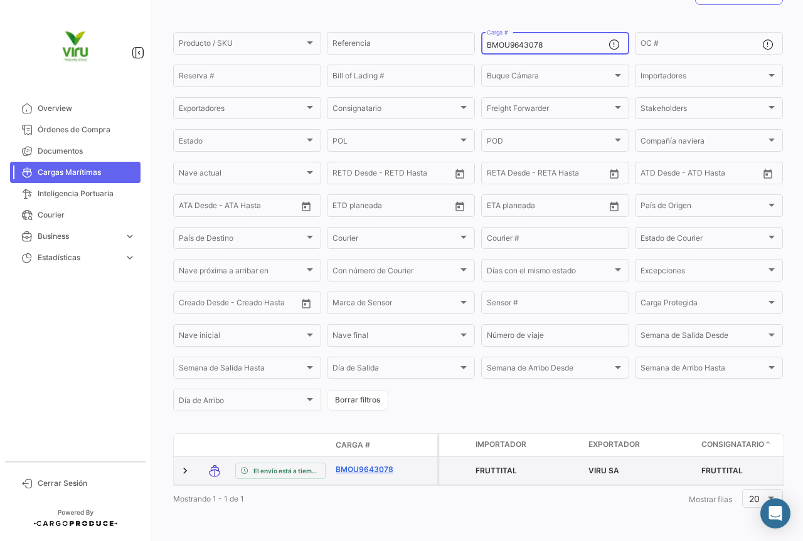
type input "BMOU9643078"
click at [376, 464] on link "BMOU9643078" at bounding box center [368, 469] width 65 height 11
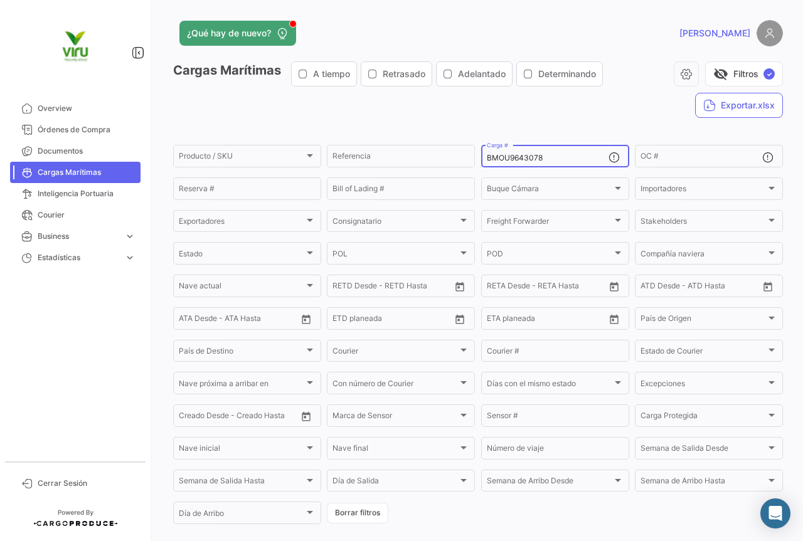
drag, startPoint x: 550, startPoint y: 158, endPoint x: 481, endPoint y: 168, distance: 70.3
click at [481, 168] on mat-form-field "BMOU9643078 Carga #" at bounding box center [555, 156] width 148 height 26
paste input "IKSU4007187"
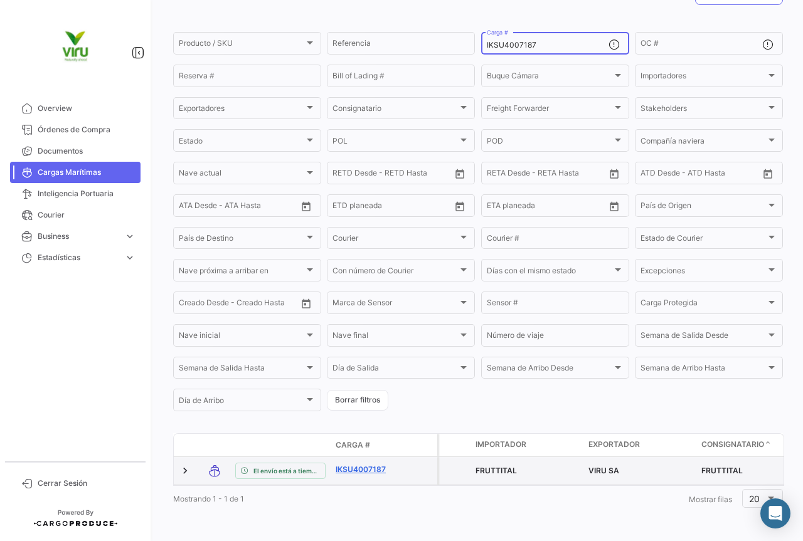
type input "IKSU4007187"
click at [386, 464] on link "IKSU4007187" at bounding box center [368, 469] width 65 height 11
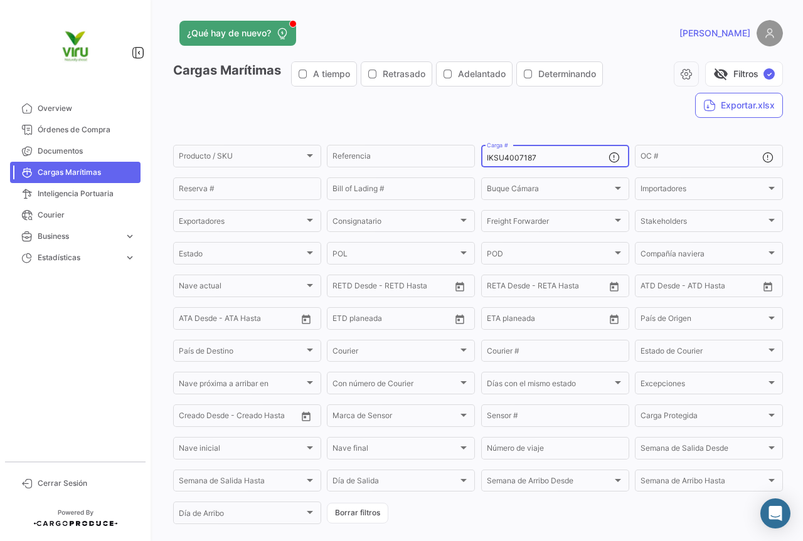
drag, startPoint x: 547, startPoint y: 162, endPoint x: 481, endPoint y: 162, distance: 65.9
click at [481, 162] on div "IKSU4007187 Carga #" at bounding box center [555, 155] width 148 height 24
paste input "TLLU1053505"
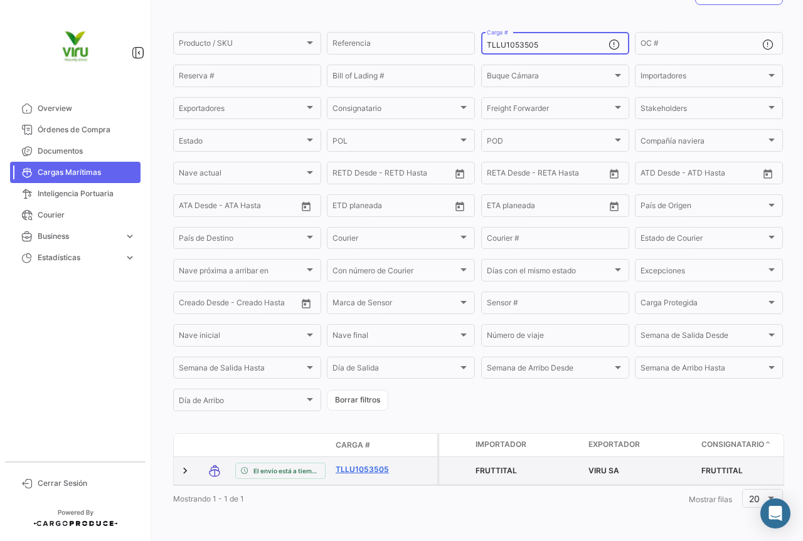
scroll to position [122, 0]
type input "TLLU1053505"
click at [375, 464] on link "TLLU1053505" at bounding box center [368, 469] width 65 height 11
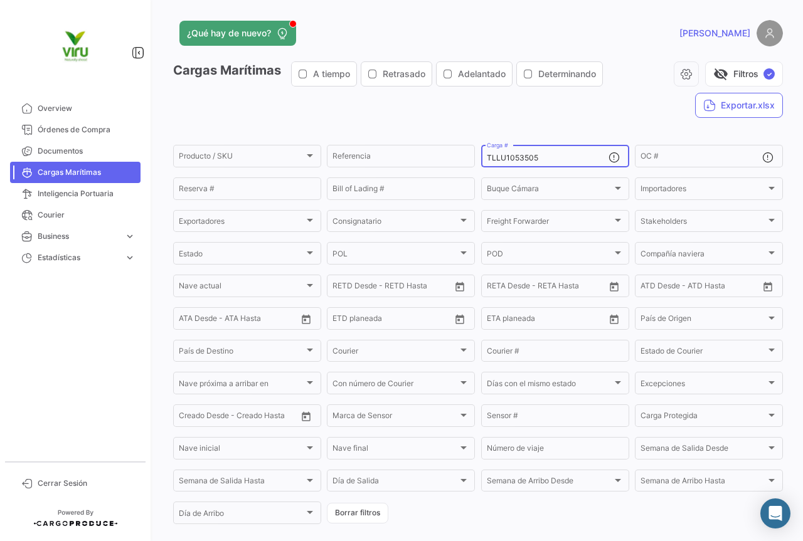
drag, startPoint x: 539, startPoint y: 158, endPoint x: 475, endPoint y: 161, distance: 64.0
click at [475, 161] on form "Producto / SKU Producto / SKU Referencia TLLU1053505 Carga # OC # Reserva # Bil…" at bounding box center [478, 334] width 610 height 383
paste input "BMOU9602356"
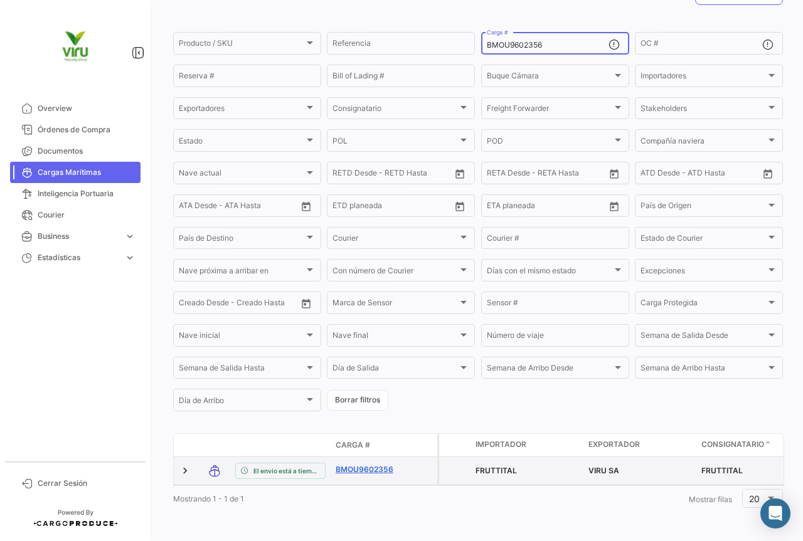
type input "BMOU9602356"
click at [371, 464] on link "BMOU9602356" at bounding box center [368, 469] width 65 height 11
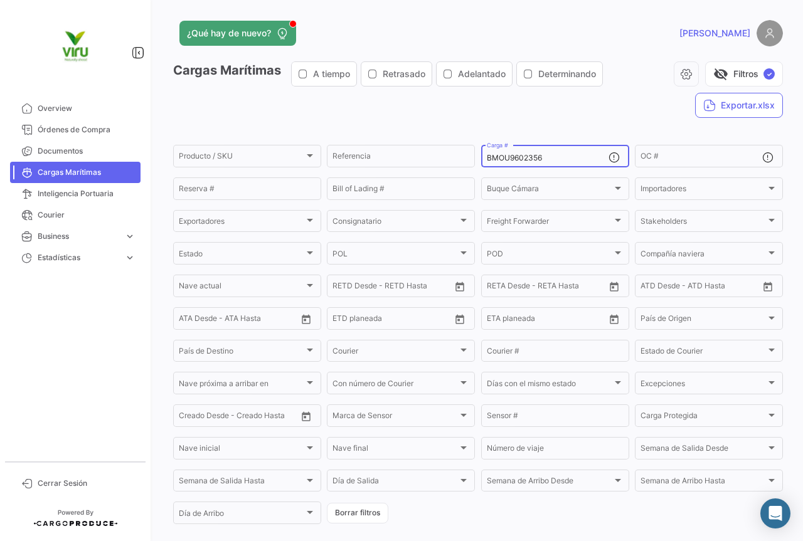
drag, startPoint x: 573, startPoint y: 160, endPoint x: 481, endPoint y: 156, distance: 92.3
click at [481, 156] on div "BMOU9602356 Carga #" at bounding box center [555, 155] width 148 height 24
paste input "TLLU1066903"
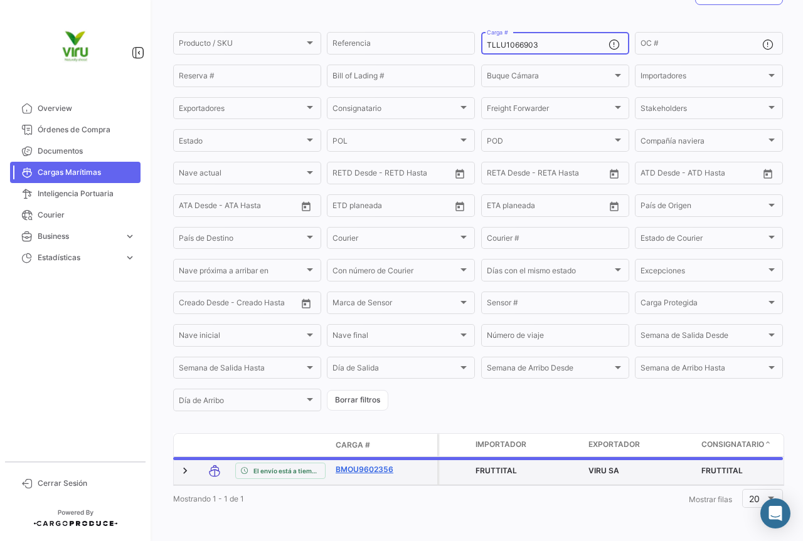
type input "TLLU1066903"
click at [365, 464] on link "BMOU9602356" at bounding box center [368, 469] width 65 height 11
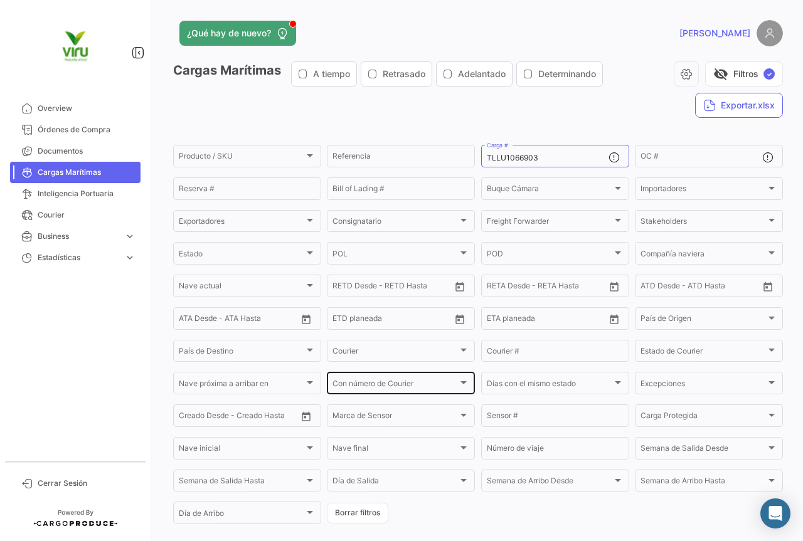
scroll to position [125, 0]
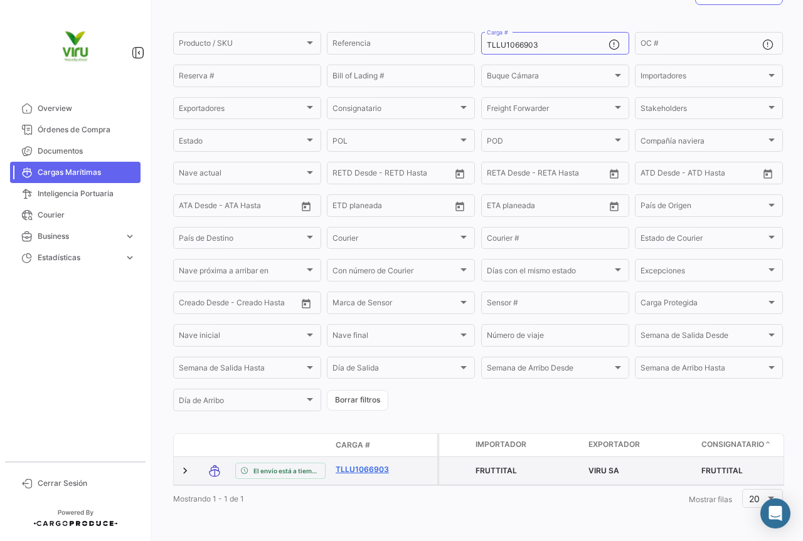
click at [370, 464] on link "TLLU1066903" at bounding box center [368, 469] width 65 height 11
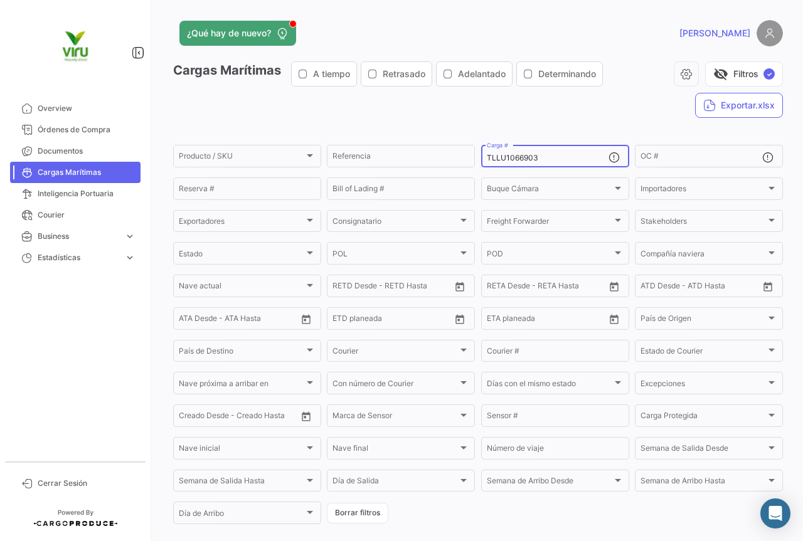
drag, startPoint x: 556, startPoint y: 158, endPoint x: 478, endPoint y: 162, distance: 78.5
click at [481, 162] on div "TLLU1066903 Carga #" at bounding box center [555, 155] width 148 height 24
paste input "58997"
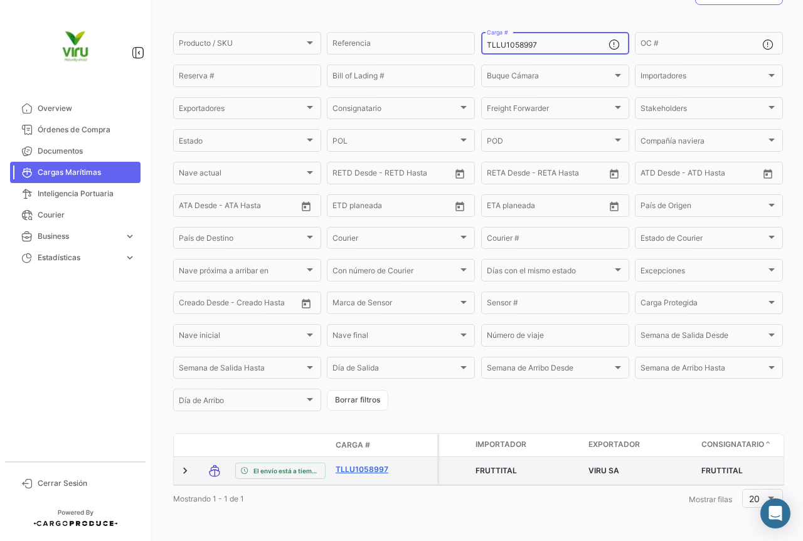
type input "TLLU1058997"
click at [369, 464] on link "TLLU1058997" at bounding box center [368, 469] width 65 height 11
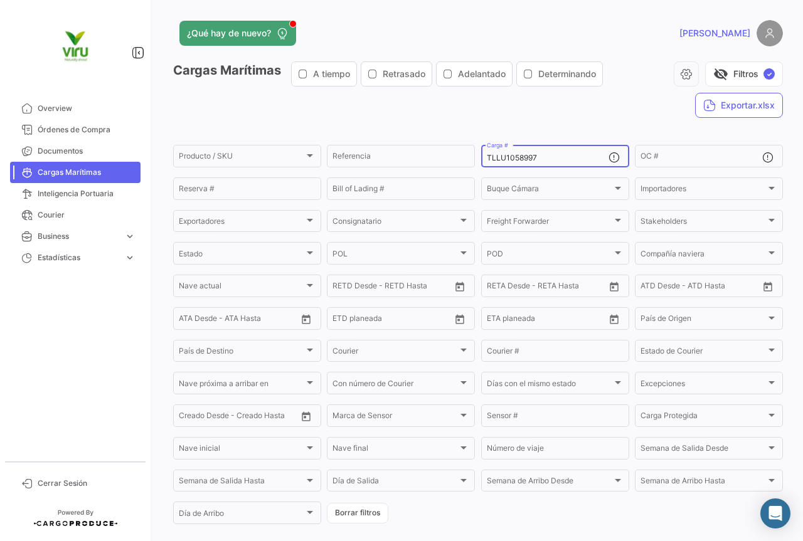
drag, startPoint x: 548, startPoint y: 157, endPoint x: 484, endPoint y: 160, distance: 64.7
click at [487, 160] on input "TLLU1058997" at bounding box center [548, 158] width 122 height 9
paste input "HBLU6217976"
type input "HBLU6217976"
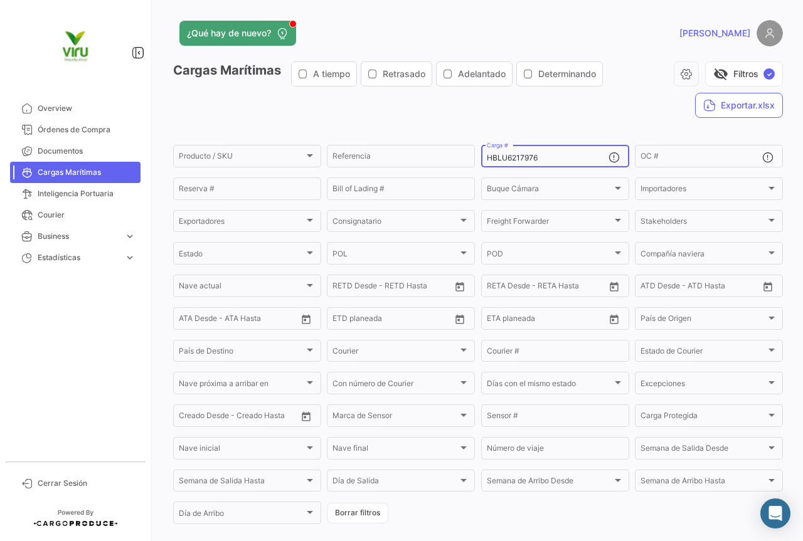
scroll to position [116, 0]
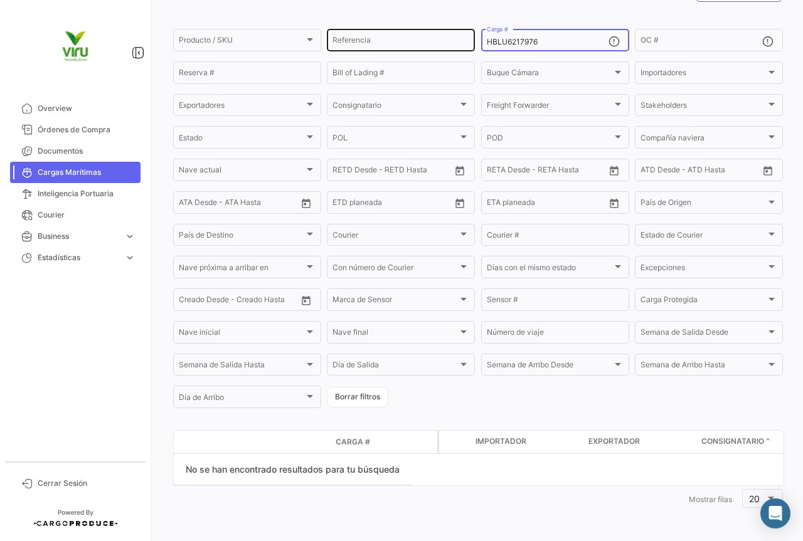
drag, startPoint x: 570, startPoint y: 41, endPoint x: 471, endPoint y: 49, distance: 99.5
click at [0, 0] on div "Producto / SKU Producto / SKU Referencia HBLU6217976 Carga # OC # Reserva # Bil…" at bounding box center [0, 0] width 0 height 0
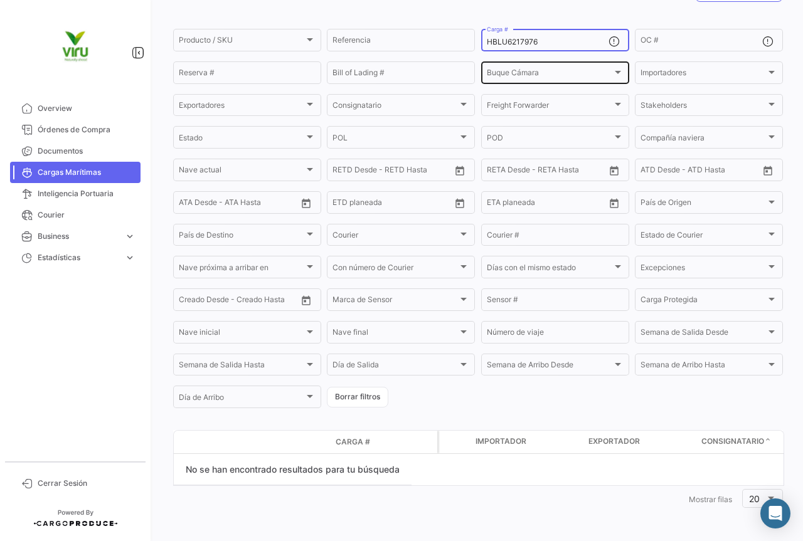
paste input "ZMOU8841935"
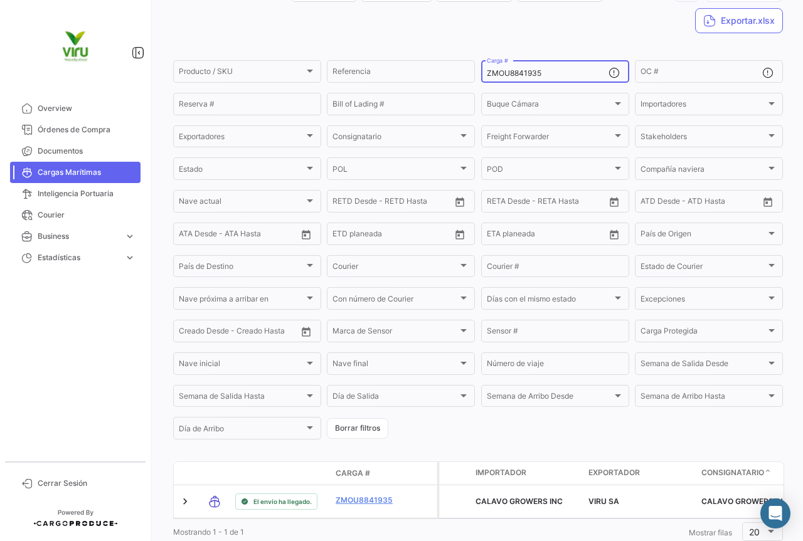
scroll to position [125, 0]
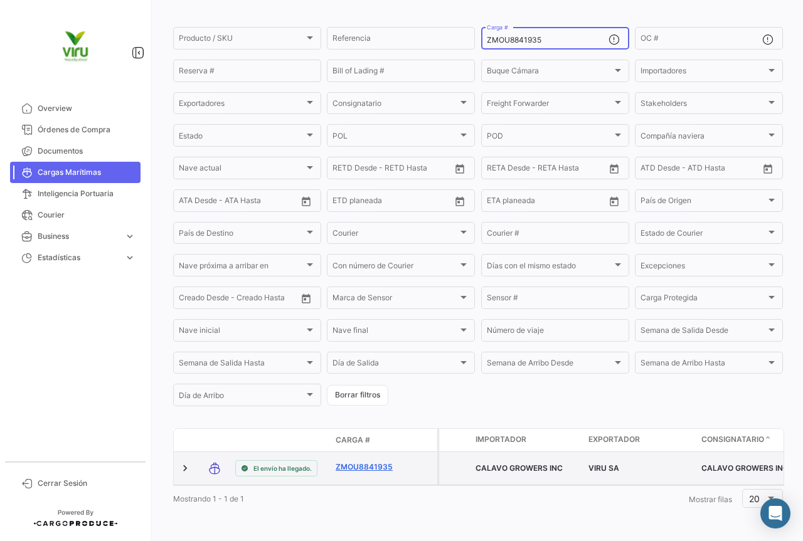
type input "ZMOU8841935"
click at [378, 462] on link "ZMOU8841935" at bounding box center [368, 467] width 65 height 11
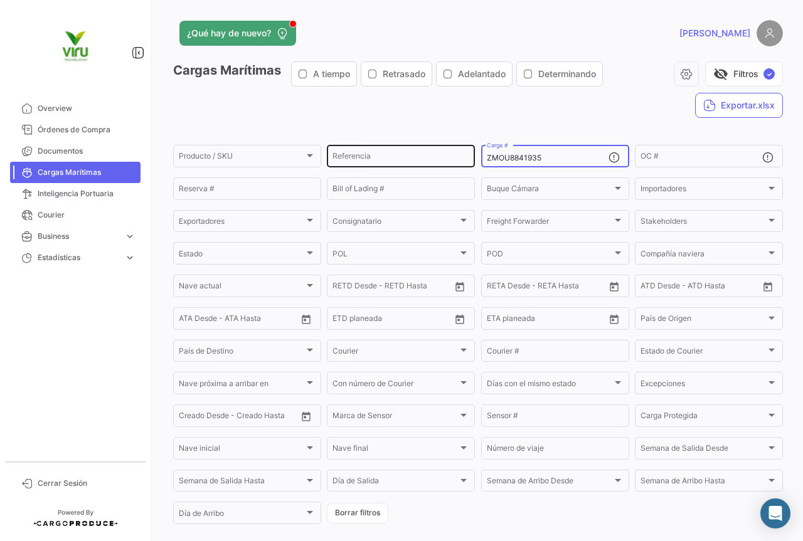
drag, startPoint x: 555, startPoint y: 159, endPoint x: 469, endPoint y: 163, distance: 86.1
click at [0, 0] on div "Producto / SKU Producto / SKU Referencia ZMOU8841935 Carga # OC # Reserva # Bil…" at bounding box center [0, 0] width 0 height 0
paste input "63024"
type input "ZMOU8863024"
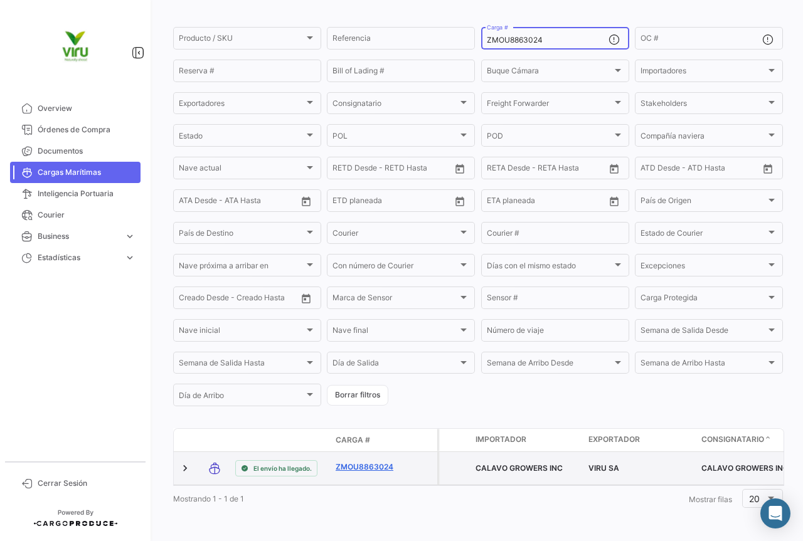
click at [383, 462] on link "ZMOU8863024" at bounding box center [368, 467] width 65 height 11
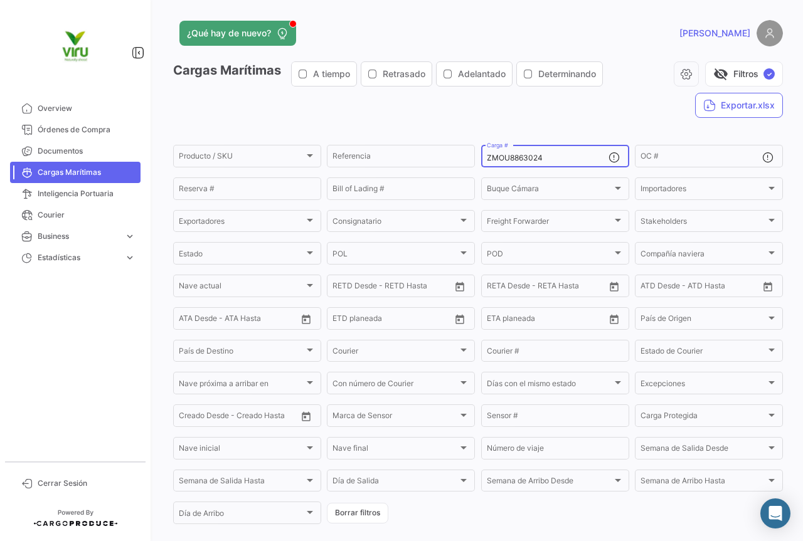
drag, startPoint x: 567, startPoint y: 156, endPoint x: 481, endPoint y: 160, distance: 86.1
click at [481, 160] on div "ZMOU8863024 Carga #" at bounding box center [555, 155] width 148 height 24
paste input "42485"
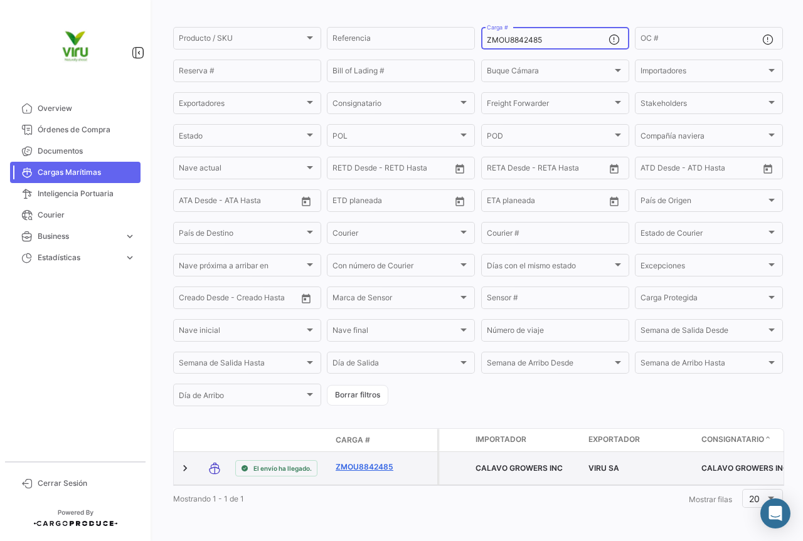
type input "ZMOU8842485"
click at [383, 462] on link "ZMOU8842485" at bounding box center [368, 467] width 65 height 11
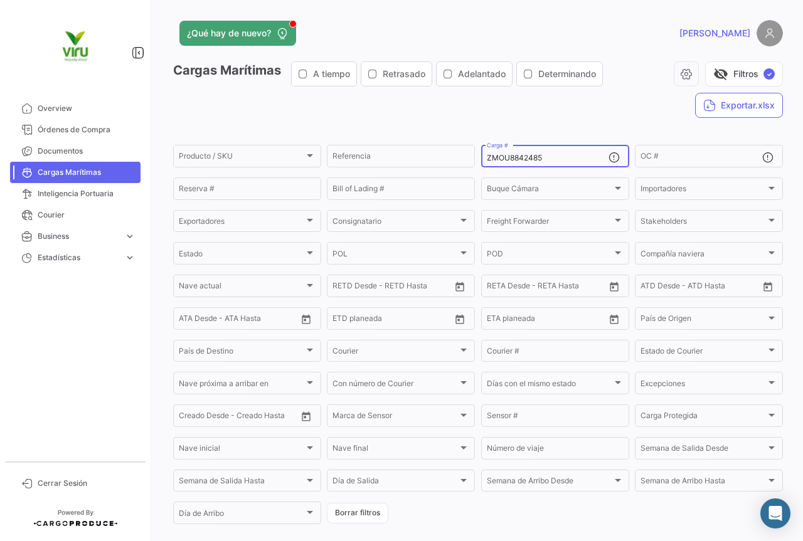
drag, startPoint x: 556, startPoint y: 157, endPoint x: 480, endPoint y: 161, distance: 76.7
click at [481, 161] on div "ZMOU8842485 Carga #" at bounding box center [555, 155] width 148 height 24
paste input "TLLU1078972"
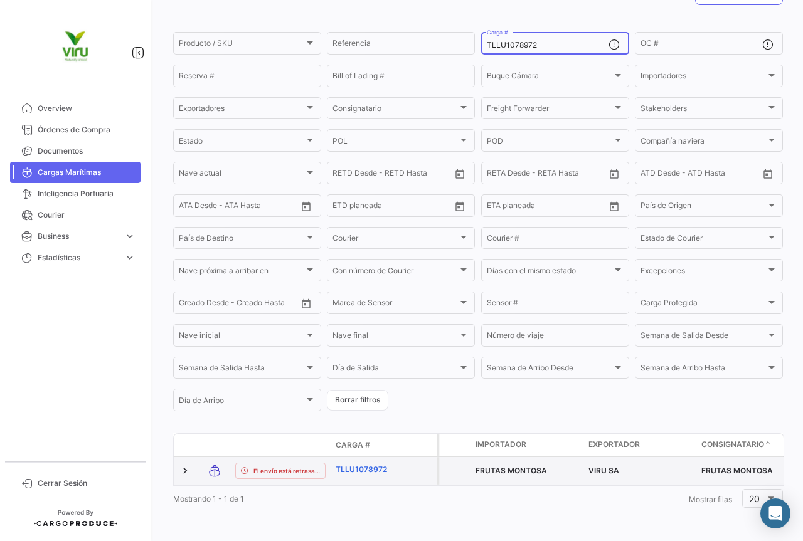
type input "TLLU1078972"
click at [377, 464] on link "TLLU1078972" at bounding box center [368, 469] width 65 height 11
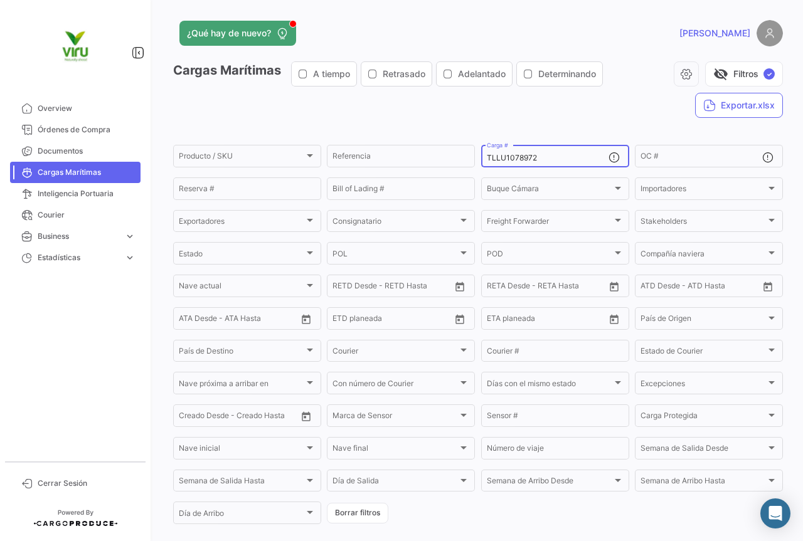
drag, startPoint x: 566, startPoint y: 161, endPoint x: 481, endPoint y: 155, distance: 85.5
click at [481, 155] on div "TLLU1078972 Carga #" at bounding box center [555, 155] width 148 height 24
paste input "4955"
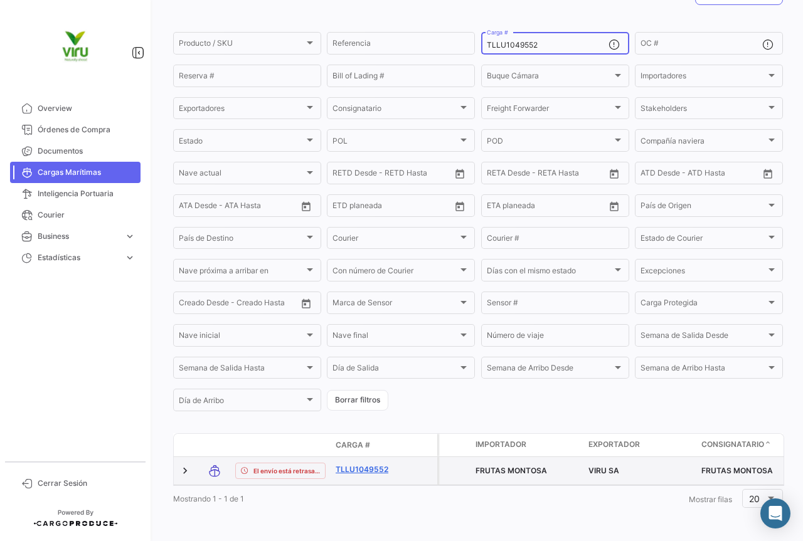
type input "TLLU1049552"
click at [366, 464] on link "TLLU1049552" at bounding box center [368, 469] width 65 height 11
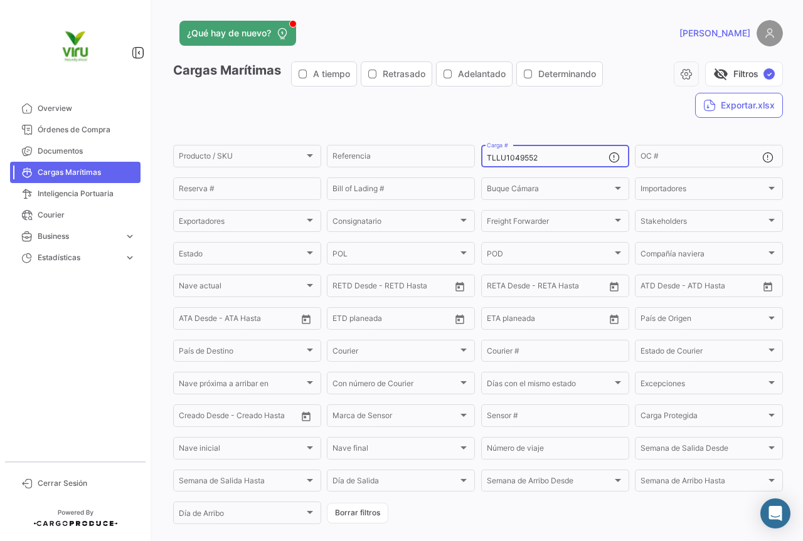
drag, startPoint x: 562, startPoint y: 157, endPoint x: 480, endPoint y: 158, distance: 81.6
click at [481, 158] on div "TLLU1049552 Carga #" at bounding box center [555, 155] width 148 height 24
paste input "52031"
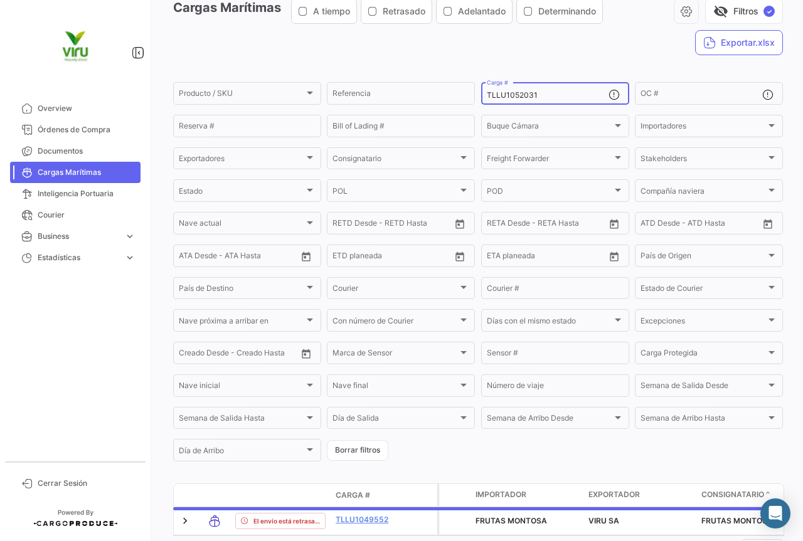
scroll to position [127, 0]
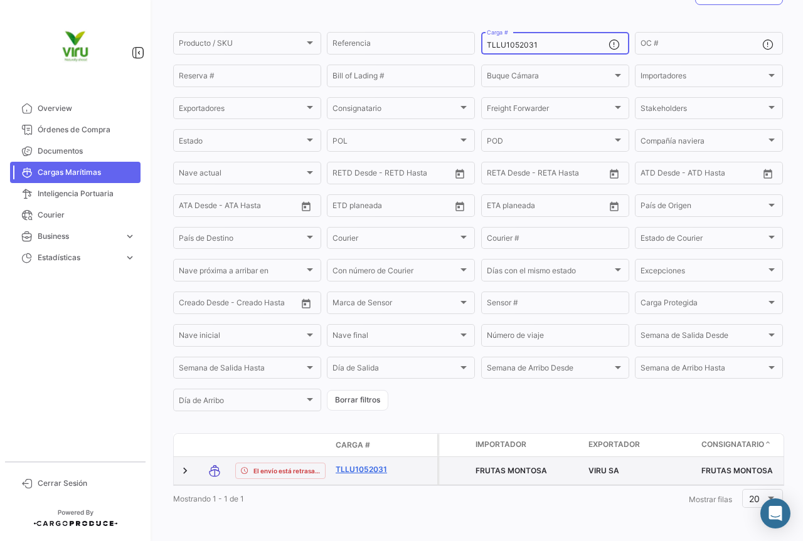
type input "TLLU1052031"
click at [362, 464] on link "TLLU1052031" at bounding box center [368, 469] width 65 height 11
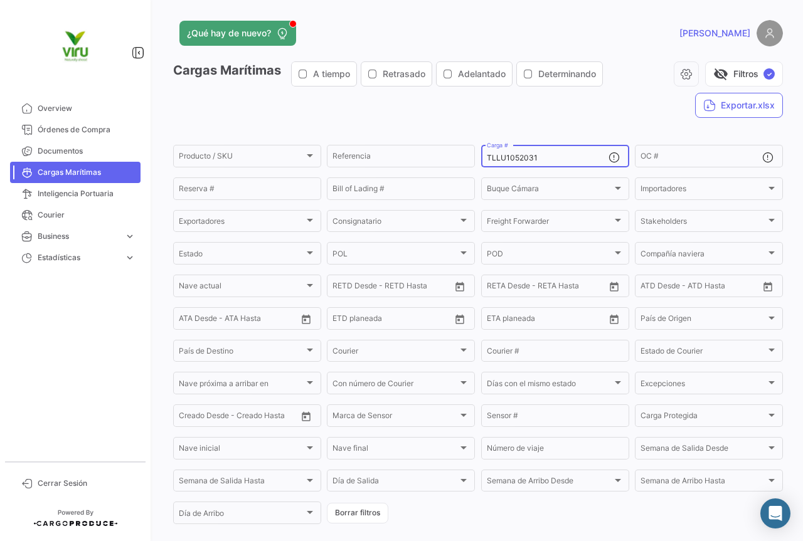
drag, startPoint x: 540, startPoint y: 160, endPoint x: 477, endPoint y: 161, distance: 63.4
click at [477, 161] on form "Producto / SKU Producto / SKU Referencia TLLU1052031 Carga # OC # Reserva # Bil…" at bounding box center [478, 334] width 610 height 383
paste input "MMAU1407886"
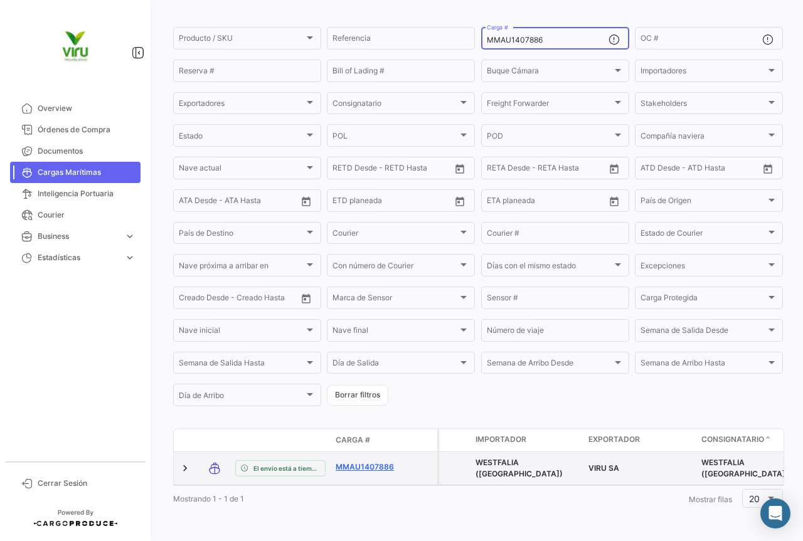
type input "MMAU1407886"
click at [386, 462] on link "MMAU1407886" at bounding box center [368, 467] width 65 height 11
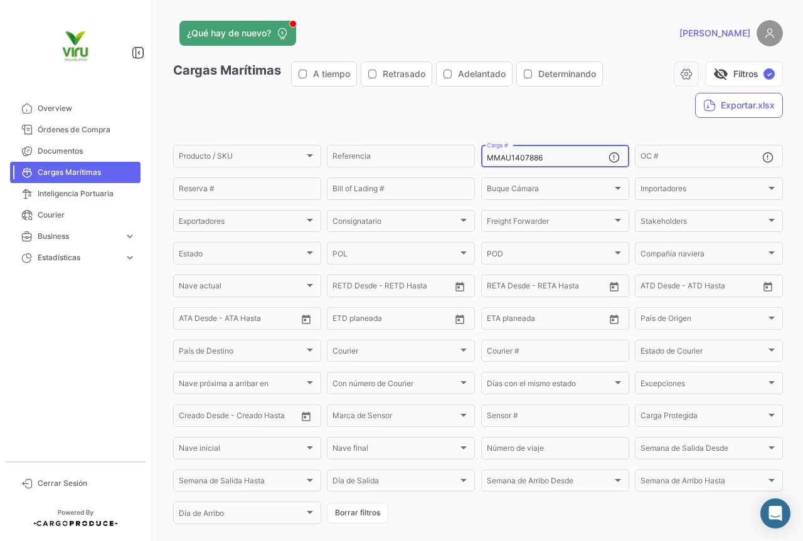
drag, startPoint x: 551, startPoint y: 156, endPoint x: 480, endPoint y: 159, distance: 71.6
click at [481, 159] on div "MMAU1407886 Carga #" at bounding box center [555, 155] width 148 height 24
paste input "EDU9732941"
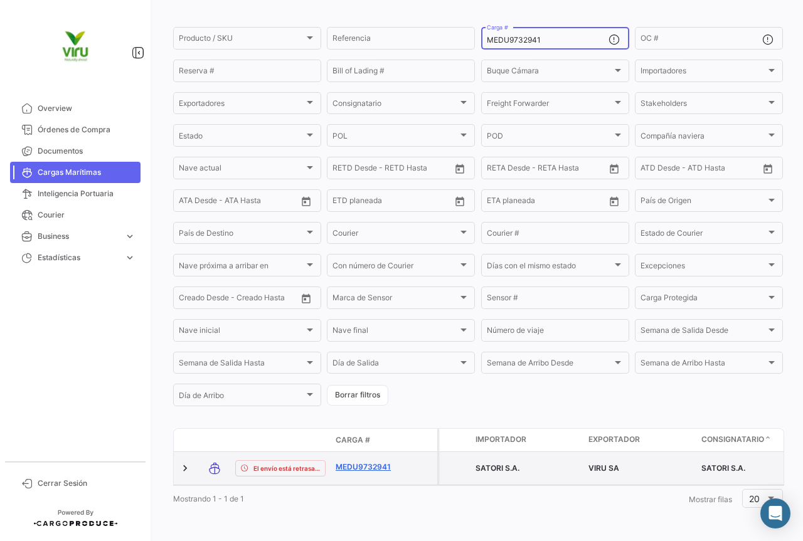
type input "MEDU9732941"
click at [369, 462] on link "MEDU9732941" at bounding box center [368, 467] width 65 height 11
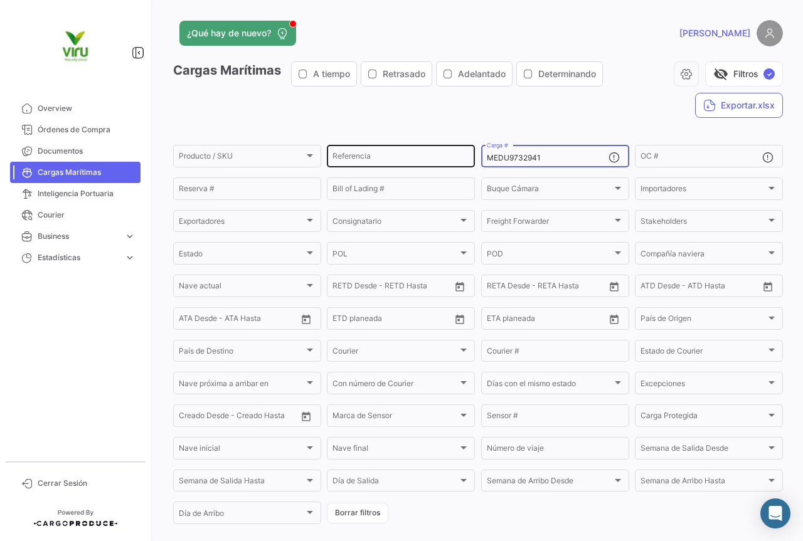
drag, startPoint x: 565, startPoint y: 159, endPoint x: 463, endPoint y: 155, distance: 101.7
click at [0, 0] on div "Producto / SKU Producto / SKU Referencia MEDU9732941 Carga # OC # Reserva # Bil…" at bounding box center [0, 0] width 0 height 0
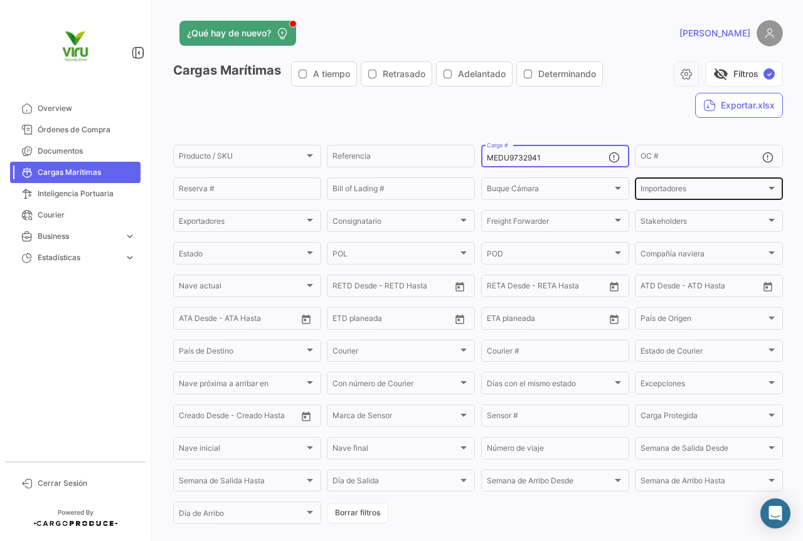
paste input "RFU0024332"
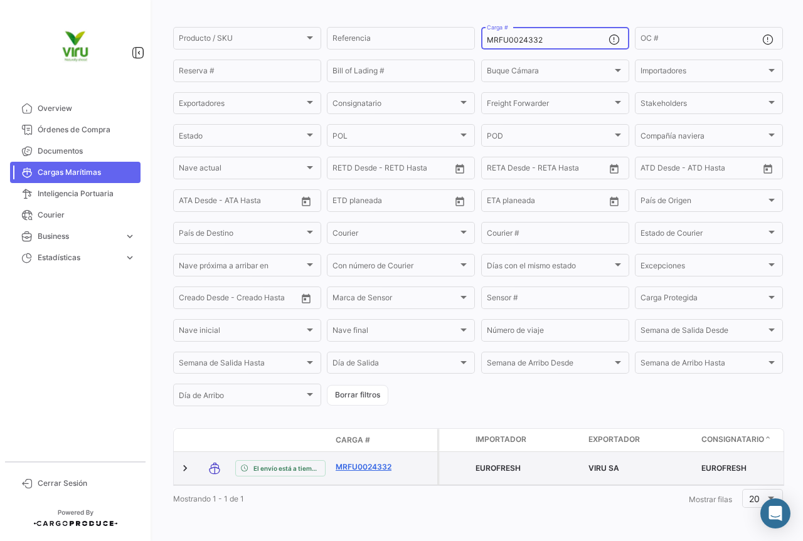
type input "MRFU0024332"
click at [370, 462] on link "MRFU0024332" at bounding box center [368, 467] width 65 height 11
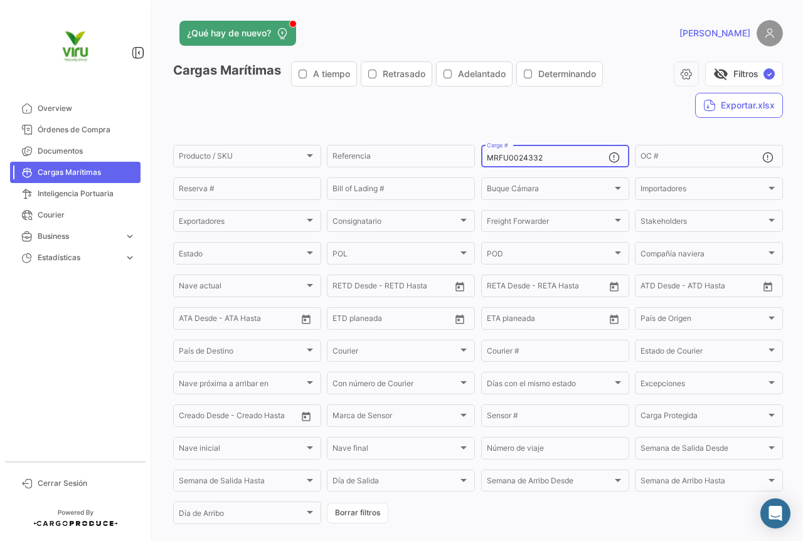
drag, startPoint x: 547, startPoint y: 159, endPoint x: 485, endPoint y: 155, distance: 62.3
click at [487, 155] on input "MRFU0024332" at bounding box center [548, 158] width 122 height 9
paste input "MAU1300780"
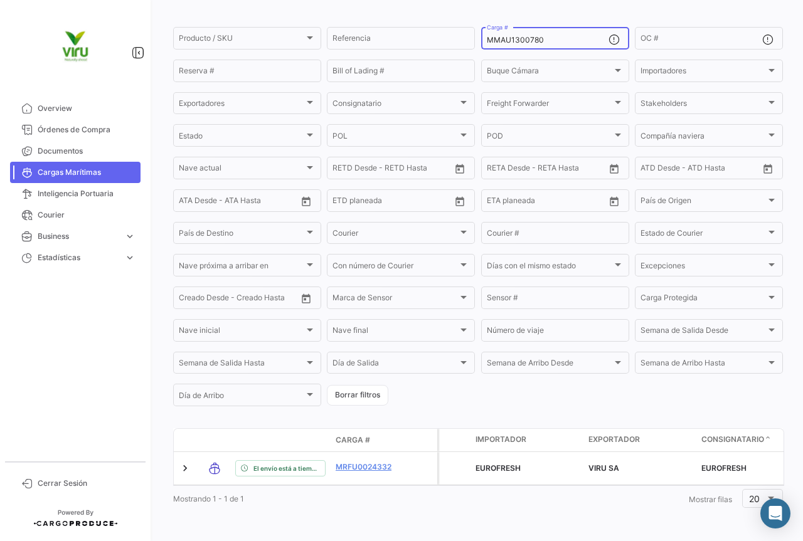
scroll to position [127, 0]
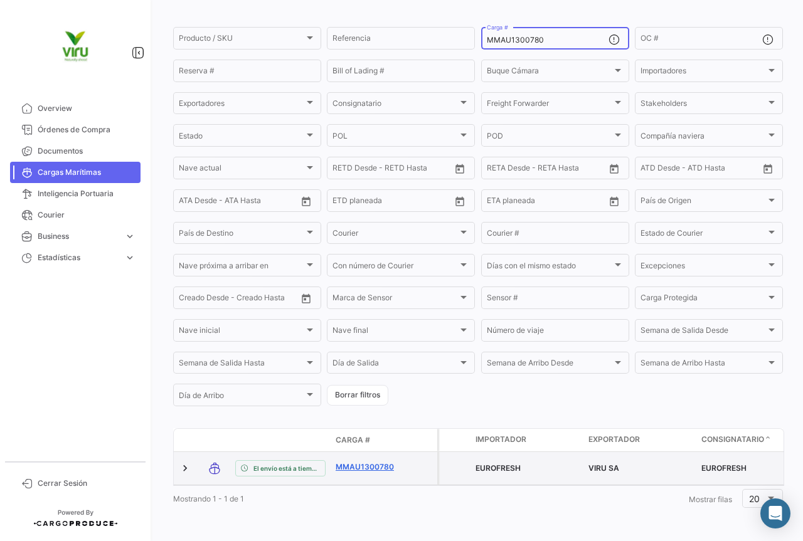
type input "MMAU1300780"
click at [366, 462] on link "MMAU1300780" at bounding box center [368, 467] width 65 height 11
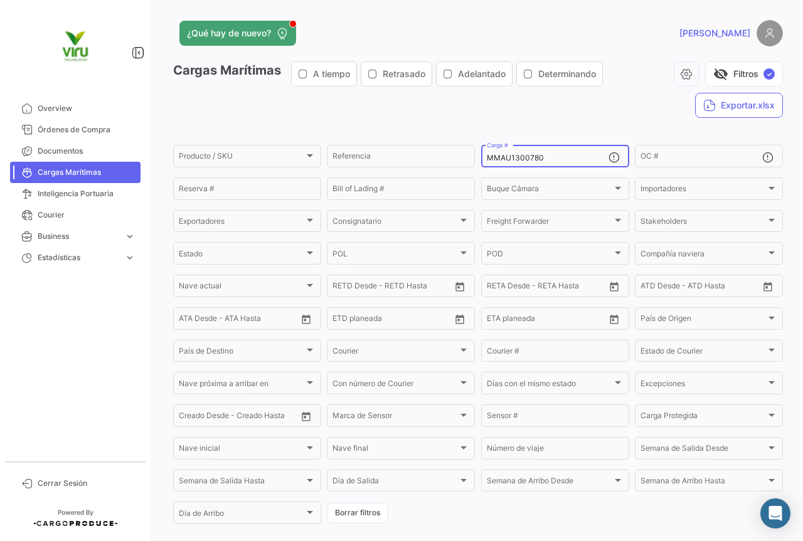
drag, startPoint x: 558, startPoint y: 154, endPoint x: 482, endPoint y: 160, distance: 76.7
click at [482, 160] on div "MMAU1300780 Carga #" at bounding box center [555, 155] width 148 height 24
paste input "7343"
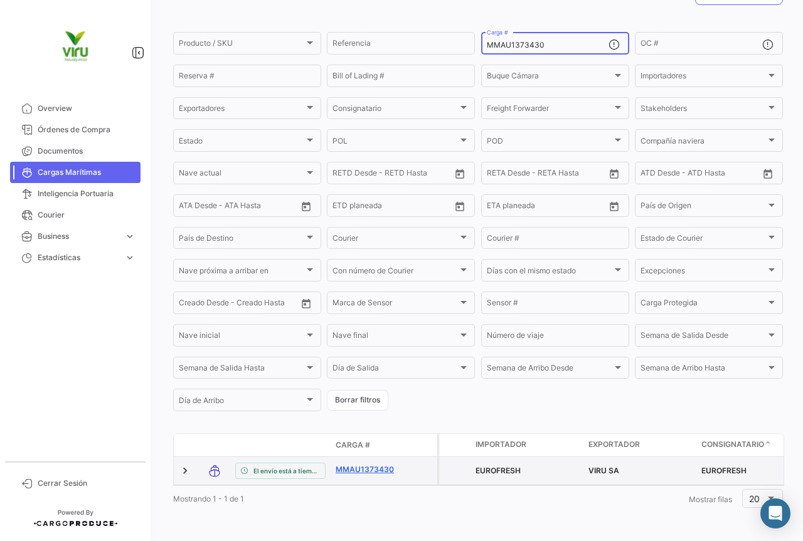
type input "MMAU1373430"
click at [378, 464] on link "MMAU1373430" at bounding box center [368, 469] width 65 height 11
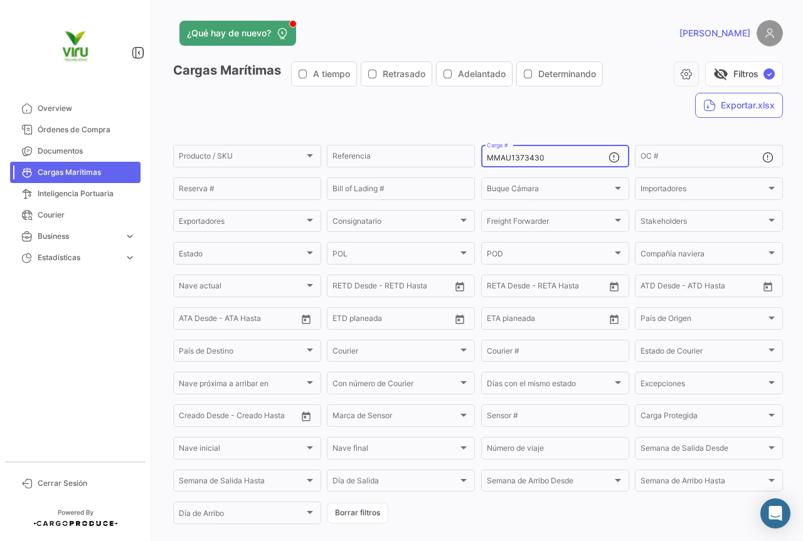
drag, startPoint x: 552, startPoint y: 160, endPoint x: 481, endPoint y: 159, distance: 70.9
click at [481, 159] on div "MMAU1373430 Carga #" at bounding box center [555, 155] width 148 height 24
paste input "IKSU400130"
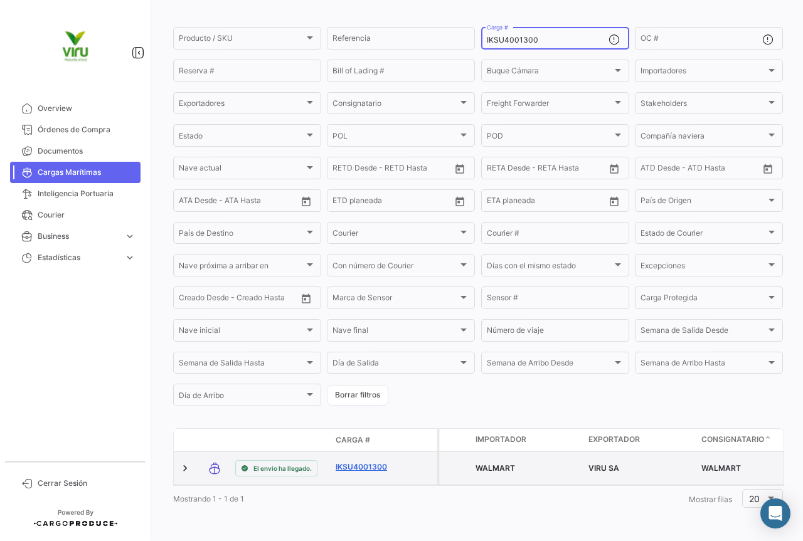
type input "IKSU4001300"
click at [365, 462] on link "IKSU4001300" at bounding box center [368, 467] width 65 height 11
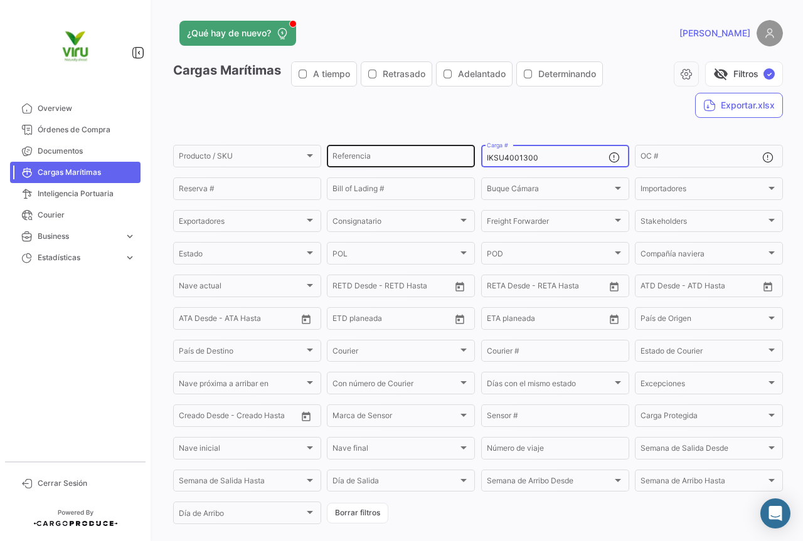
drag, startPoint x: 560, startPoint y: 158, endPoint x: 471, endPoint y: 155, distance: 89.1
click at [0, 0] on div "Producto / SKU Producto / SKU Referencia IKSU4001300 Carga # OC # Reserva # Bil…" at bounding box center [0, 0] width 0 height 0
paste input "TLLU1050743"
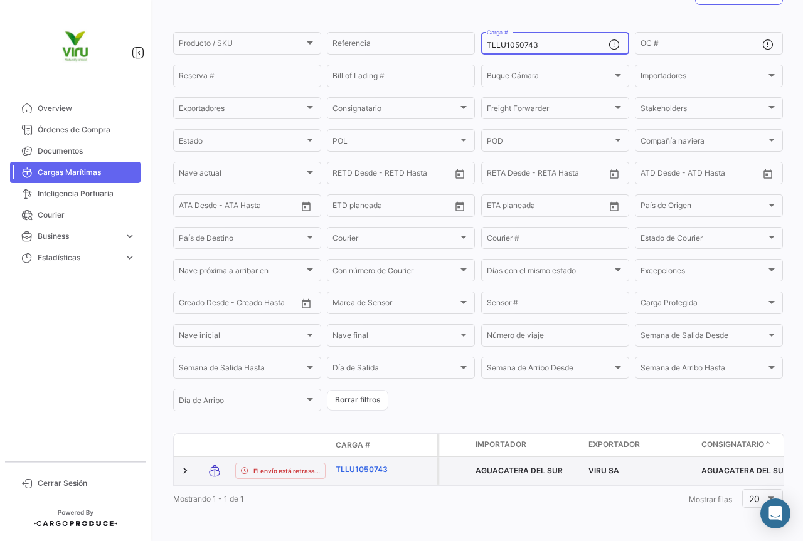
type input "TLLU1050743"
click at [361, 464] on link "TLLU1050743" at bounding box center [368, 469] width 65 height 11
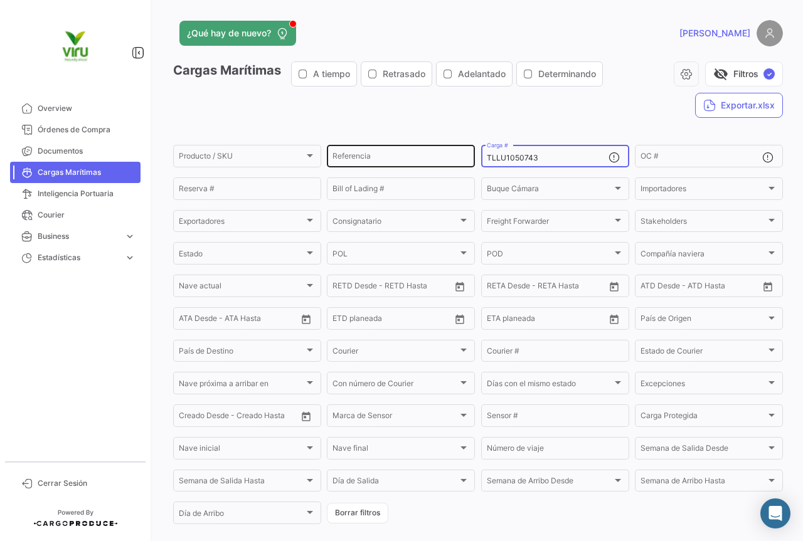
drag, startPoint x: 545, startPoint y: 161, endPoint x: 472, endPoint y: 159, distance: 73.4
click at [0, 0] on div "Producto / SKU Producto / SKU Referencia TLLU1050743 Carga # OC # Reserva # Bil…" at bounding box center [0, 0] width 0 height 0
paste input "CGMU6938158"
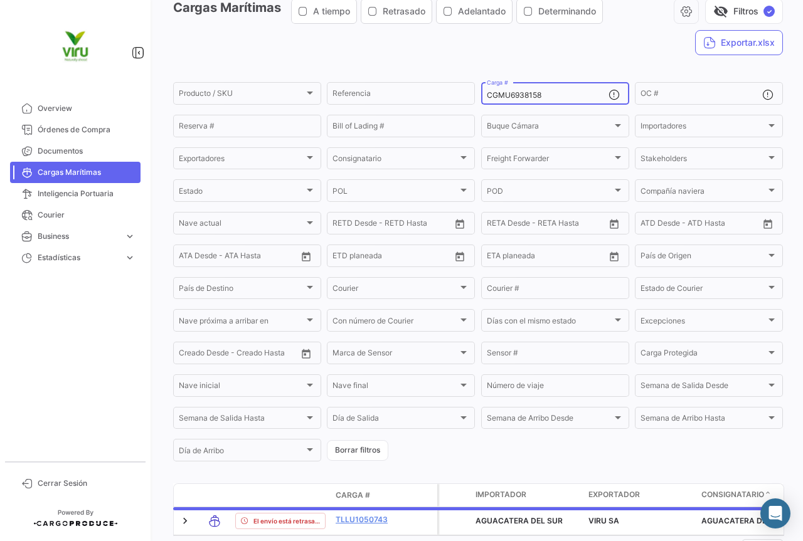
scroll to position [125, 0]
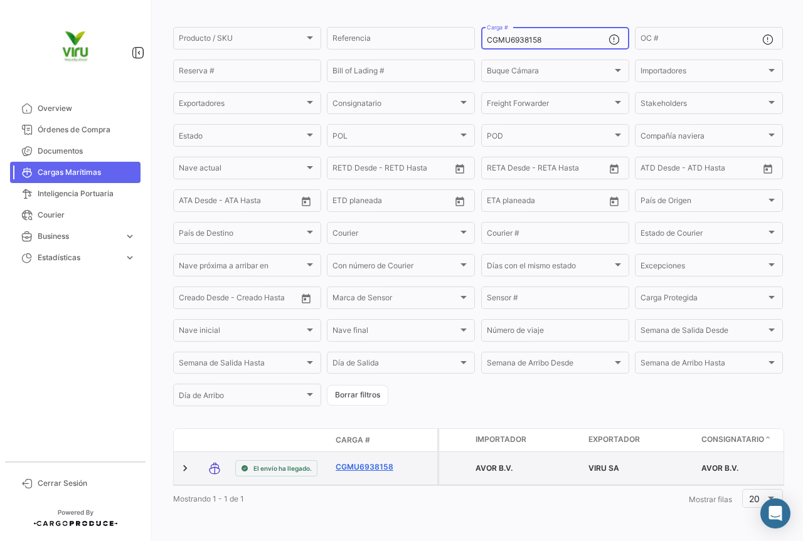
type input "CGMU6938158"
click at [368, 462] on link "CGMU6938158" at bounding box center [368, 467] width 65 height 11
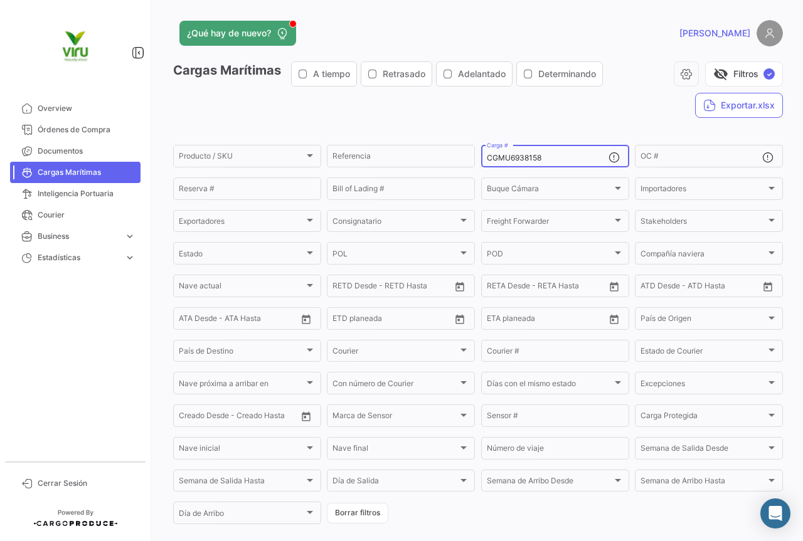
drag, startPoint x: 570, startPoint y: 160, endPoint x: 477, endPoint y: 159, distance: 92.2
click at [481, 159] on div "CGMU6938158 Carga #" at bounding box center [555, 155] width 148 height 24
paste input "95250"
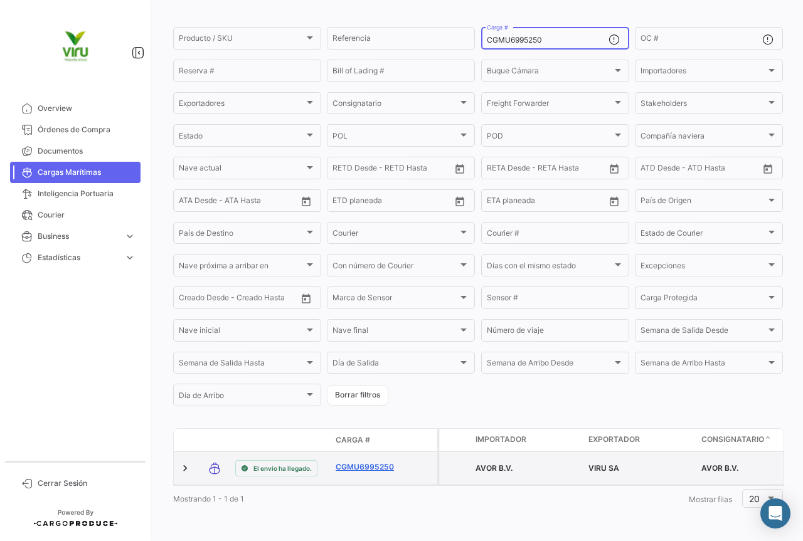
type input "CGMU6995250"
click at [367, 462] on link "CGMU6995250" at bounding box center [368, 467] width 65 height 11
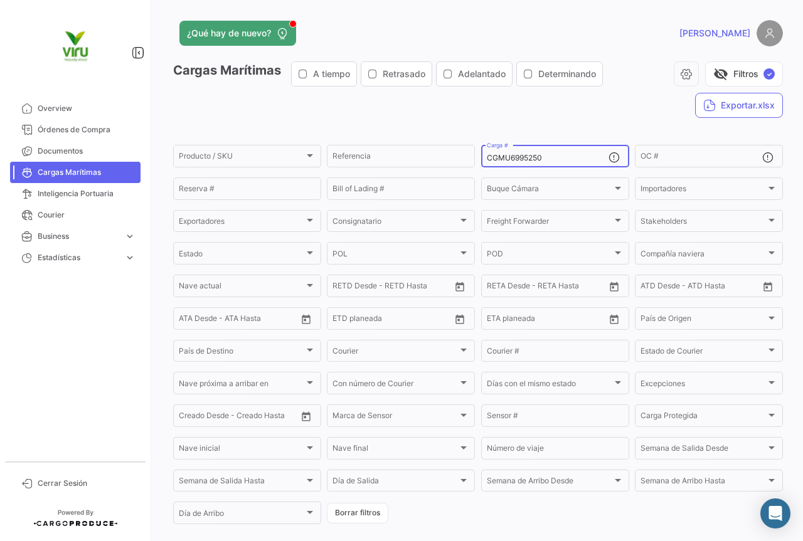
drag, startPoint x: 568, startPoint y: 157, endPoint x: 481, endPoint y: 156, distance: 87.2
click at [481, 156] on div "CGMU6995250 Carga #" at bounding box center [555, 155] width 148 height 24
paste input "50512"
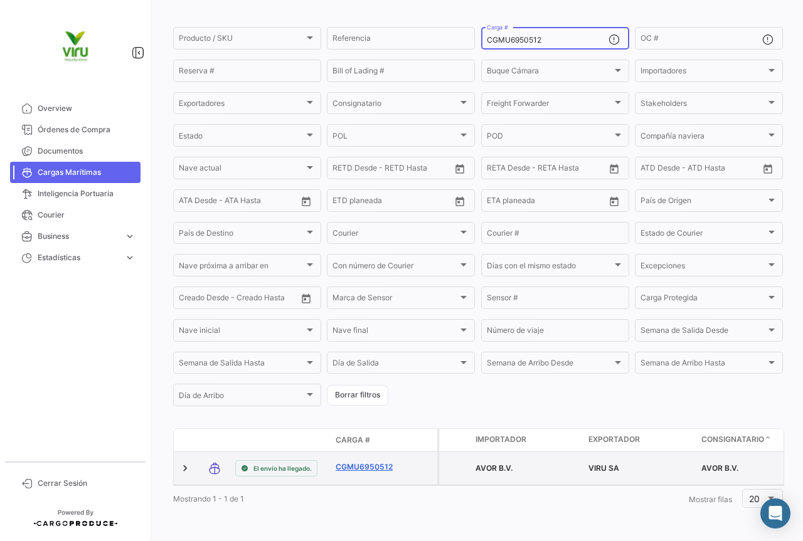
type input "CGMU6950512"
click at [363, 462] on link "CGMU6950512" at bounding box center [368, 467] width 65 height 11
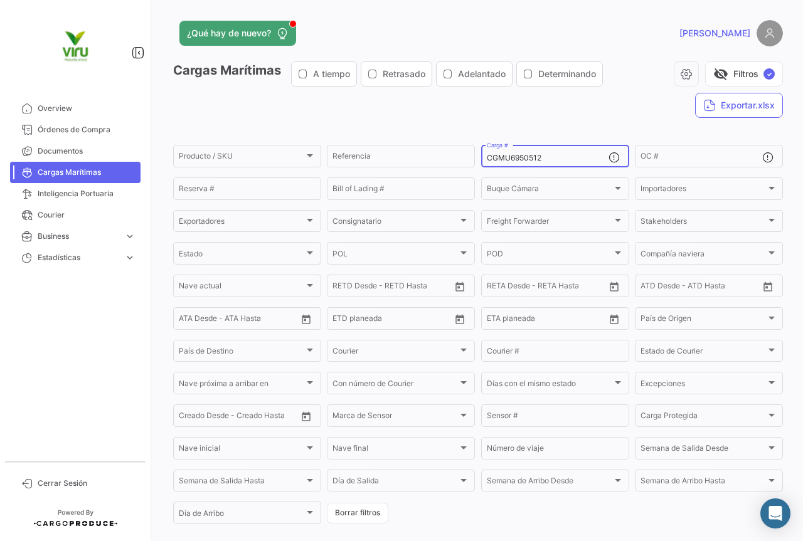
drag, startPoint x: 566, startPoint y: 157, endPoint x: 483, endPoint y: 159, distance: 82.9
click at [487, 159] on input "CGMU6950512" at bounding box center [548, 158] width 122 height 9
paste input "49358"
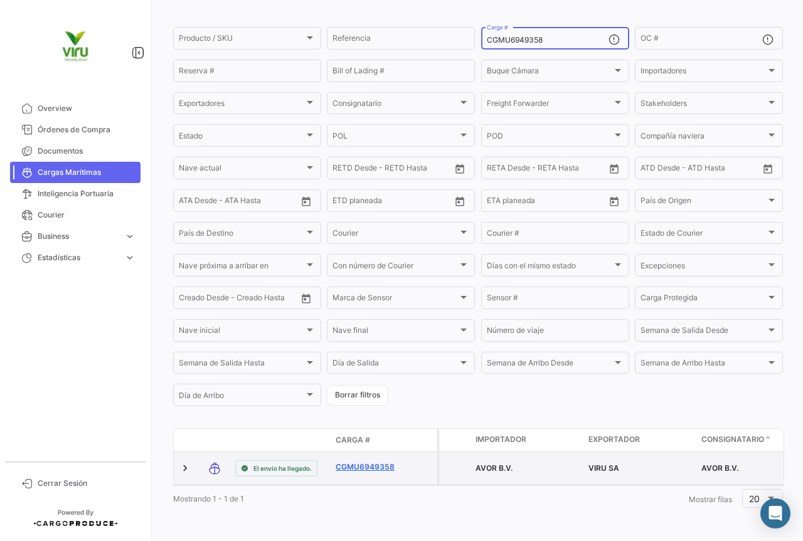
type input "CGMU6949358"
click at [375, 462] on link "CGMU6949358" at bounding box center [368, 467] width 65 height 11
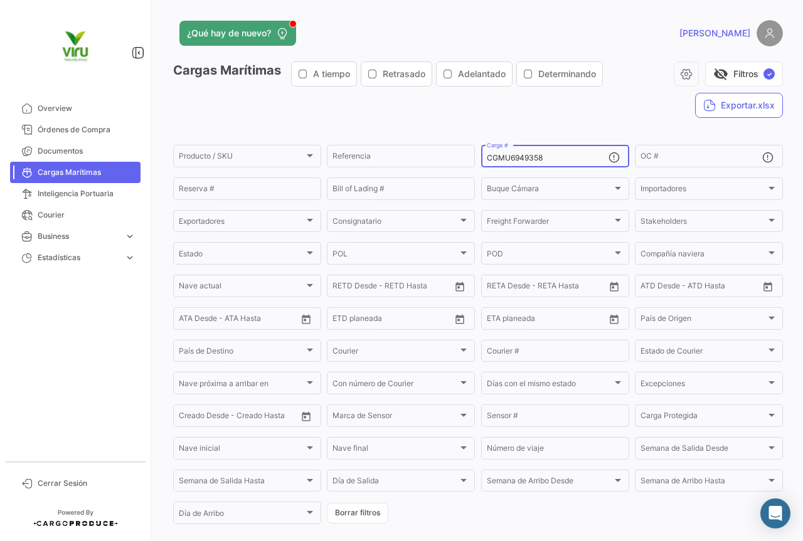
drag, startPoint x: 548, startPoint y: 157, endPoint x: 474, endPoint y: 151, distance: 73.7
click at [474, 151] on form "Producto / SKU Producto / SKU Referencia CGMU6949358 Carga # OC # Reserva # Bil…" at bounding box center [478, 334] width 610 height 383
paste input "28653"
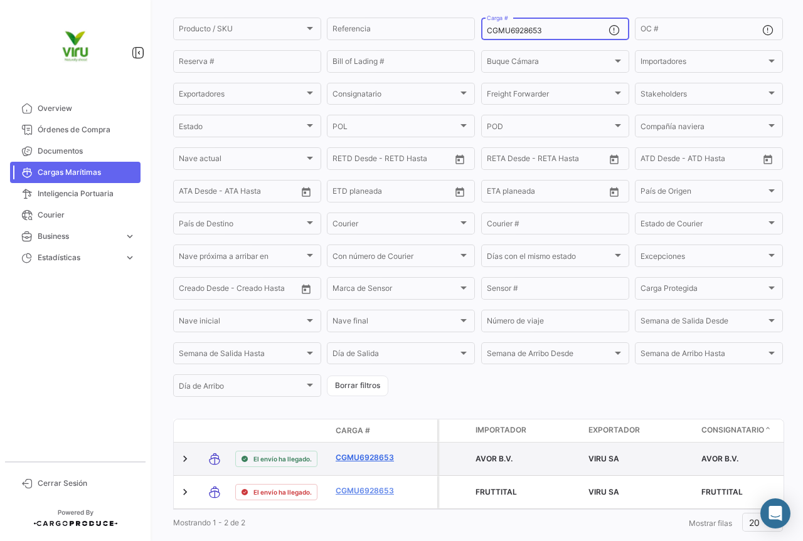
type input "CGMU6928653"
click at [377, 460] on link "CGMU6928653" at bounding box center [368, 457] width 65 height 11
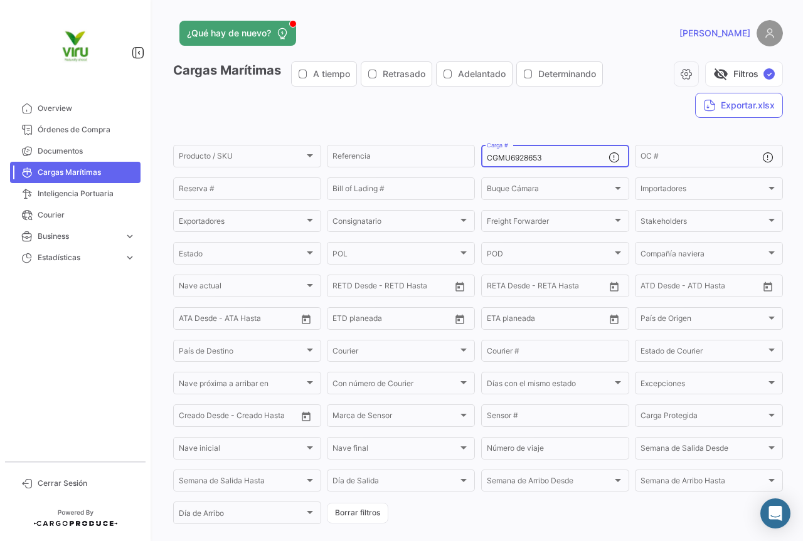
drag, startPoint x: 555, startPoint y: 156, endPoint x: 479, endPoint y: 158, distance: 75.3
click at [481, 158] on div "CGMU6928653 Carga #" at bounding box center [555, 155] width 148 height 24
paste input "MRFU0007510"
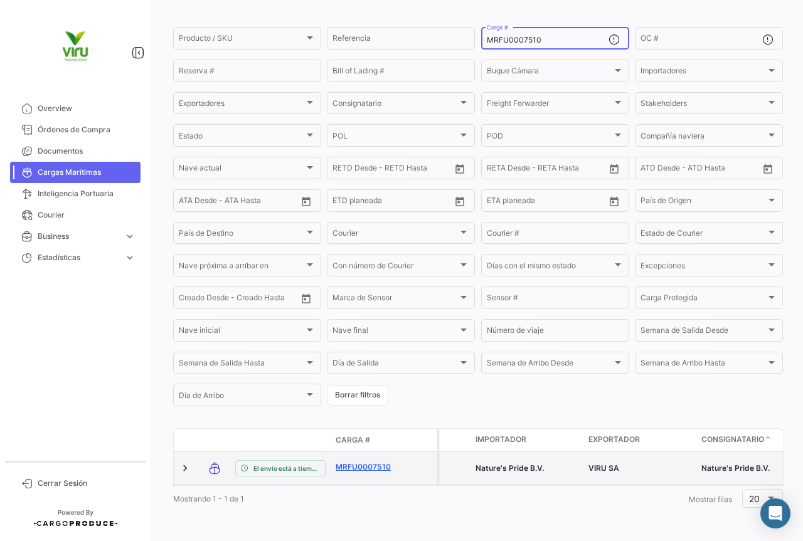
scroll to position [127, 0]
type input "MRFU0007510"
click at [347, 462] on link "MRFU0007510" at bounding box center [368, 467] width 65 height 11
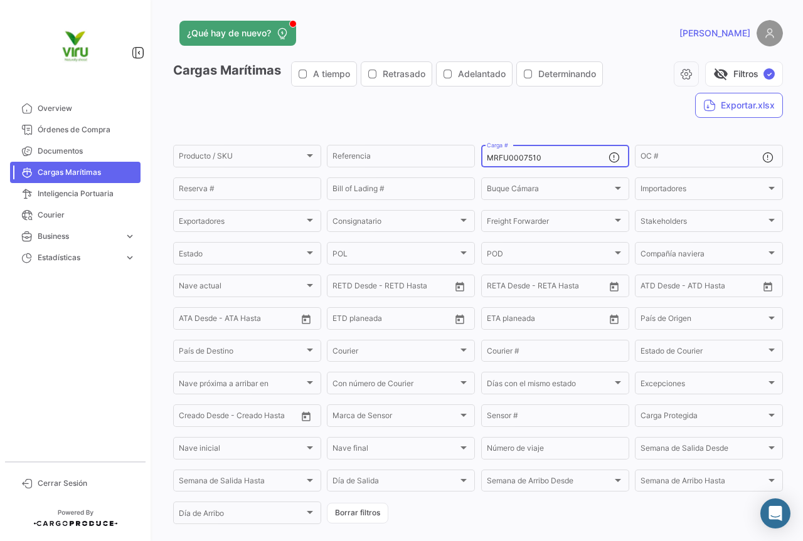
drag, startPoint x: 562, startPoint y: 160, endPoint x: 480, endPoint y: 162, distance: 82.2
click at [481, 162] on div "MRFU0007510 Carga #" at bounding box center [555, 155] width 148 height 24
paste input "CAU5003650"
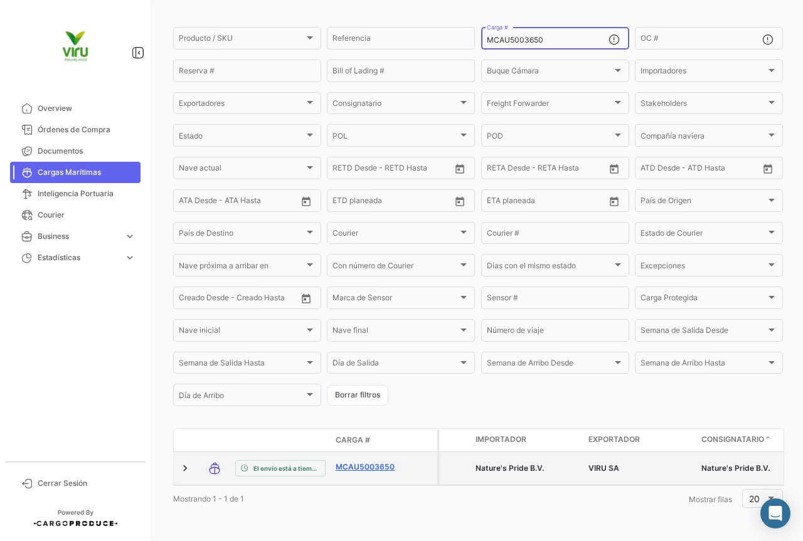
type input "MCAU5003650"
click at [362, 462] on link "MCAU5003650" at bounding box center [368, 467] width 65 height 11
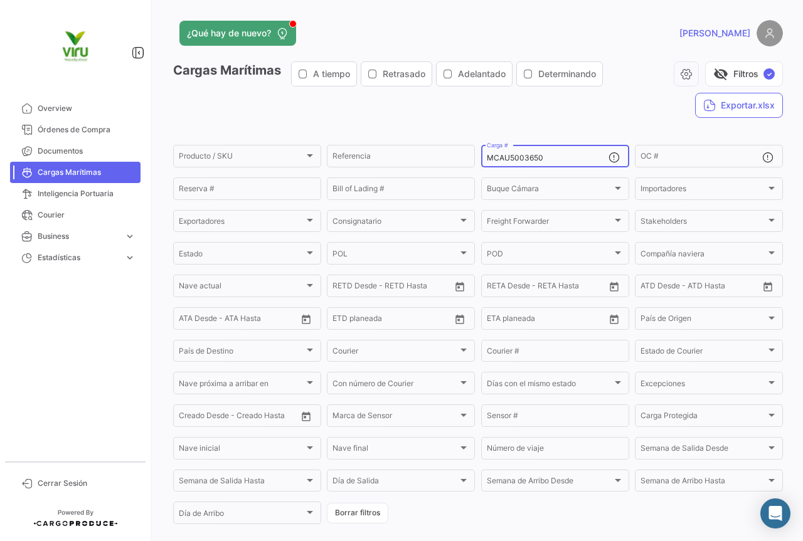
drag, startPoint x: 555, startPoint y: 154, endPoint x: 479, endPoint y: 163, distance: 76.5
click at [481, 163] on div "MCAU5003650 Carga #" at bounding box center [555, 155] width 148 height 24
paste input "6060594"
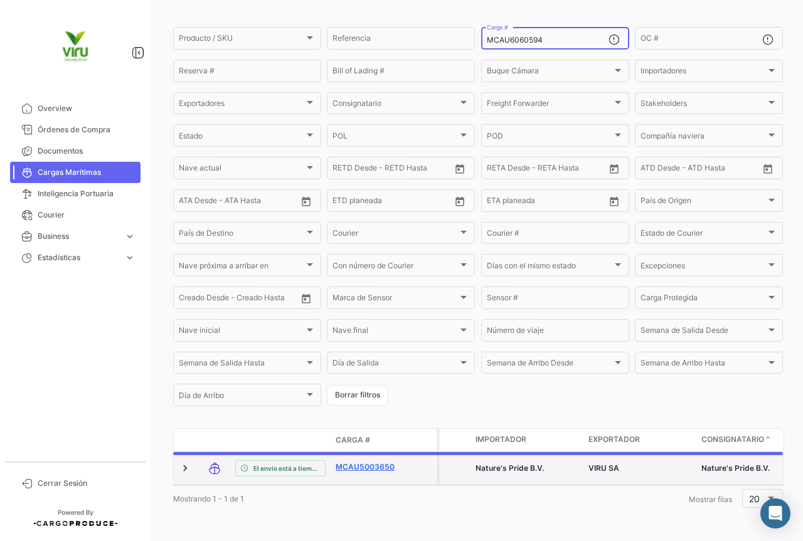
scroll to position [122, 0]
type input "MCAU6060594"
click at [370, 462] on link "MCAU6060594" at bounding box center [368, 467] width 65 height 11
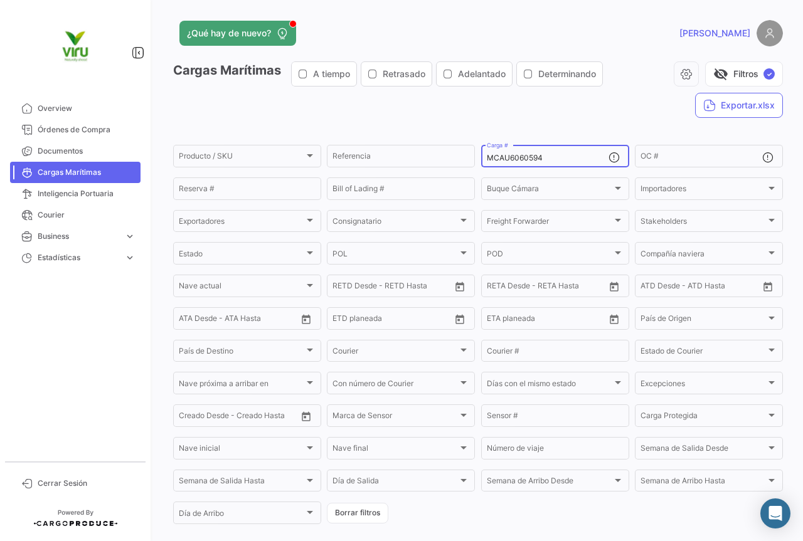
drag, startPoint x: 551, startPoint y: 159, endPoint x: 477, endPoint y: 161, distance: 74.7
click at [477, 161] on form "Producto / SKU Producto / SKU Referencia MCAU6060594 Carga # OC # Reserva # Bil…" at bounding box center [478, 334] width 610 height 383
paste input "MAU1403812"
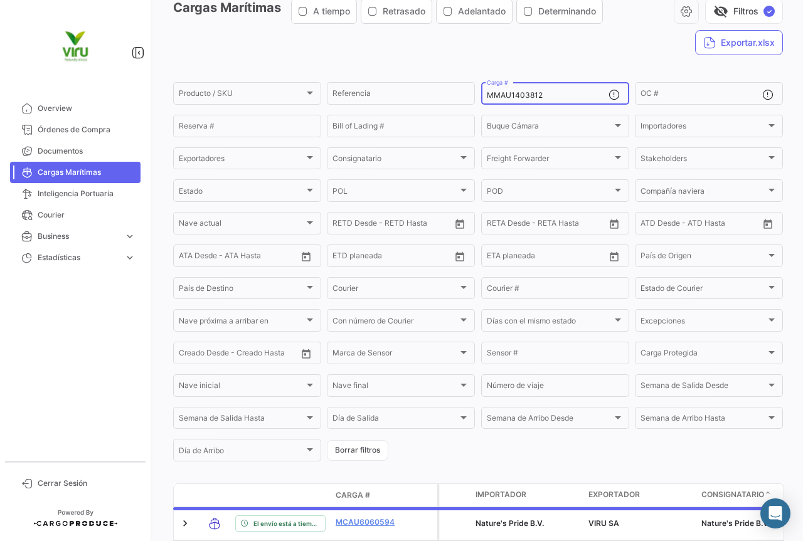
scroll to position [122, 0]
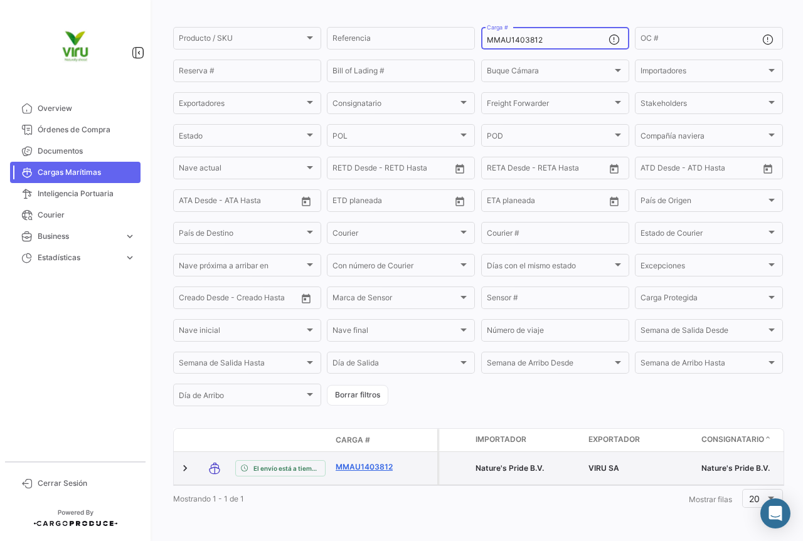
type input "MMAU1403812"
click at [366, 462] on link "MMAU1403812" at bounding box center [368, 467] width 65 height 11
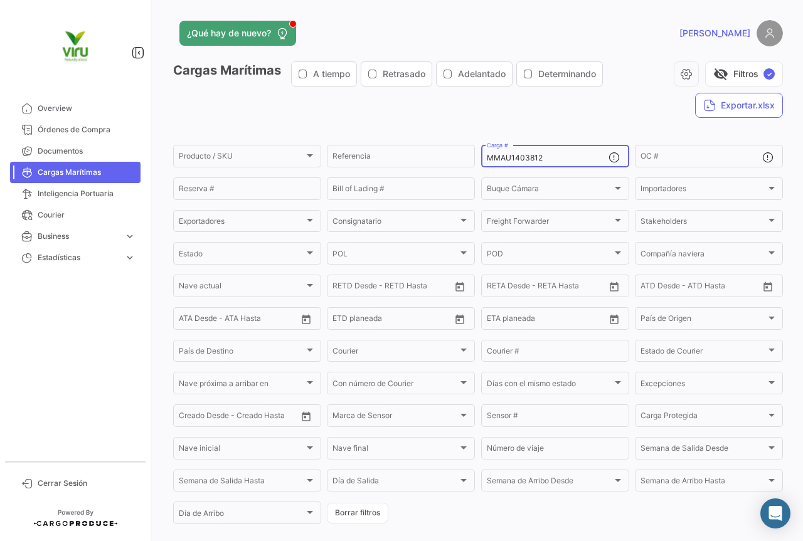
drag, startPoint x: 552, startPoint y: 154, endPoint x: 481, endPoint y: 158, distance: 71.0
click at [481, 158] on div "MMAU1403812 Carga #" at bounding box center [555, 155] width 148 height 24
paste input "21333"
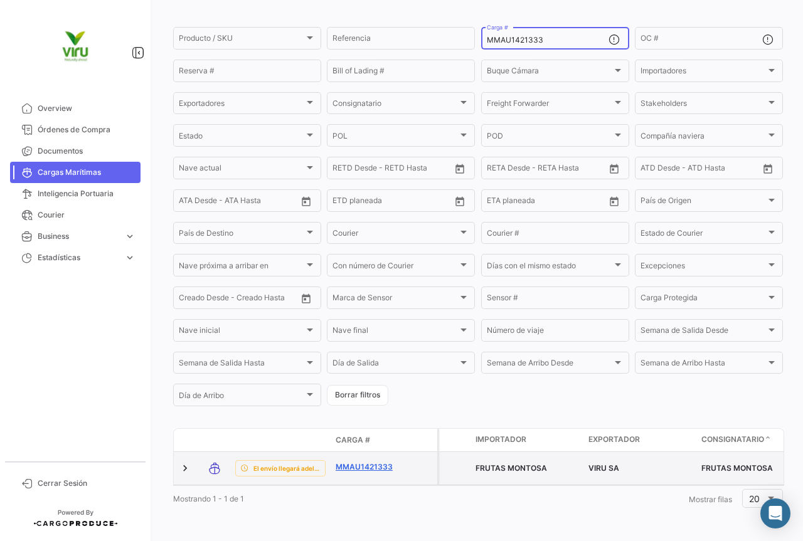
type input "MMAU1421333"
click at [354, 462] on link "MMAU1421333" at bounding box center [368, 467] width 65 height 11
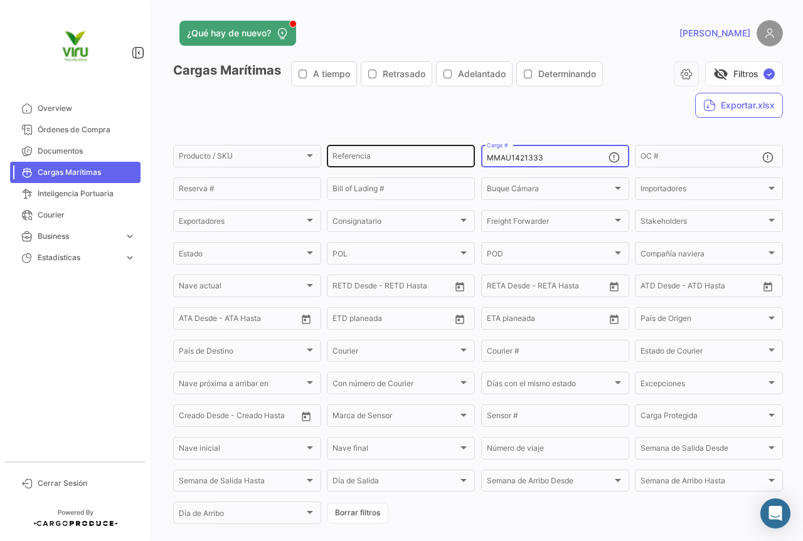
drag, startPoint x: 545, startPoint y: 156, endPoint x: 470, endPoint y: 160, distance: 75.4
click at [0, 0] on div "Producto / SKU Producto / SKU Referencia MMAU1421333 Carga # OC # Reserva # Bil…" at bounding box center [0, 0] width 0 height 0
paste input "19470"
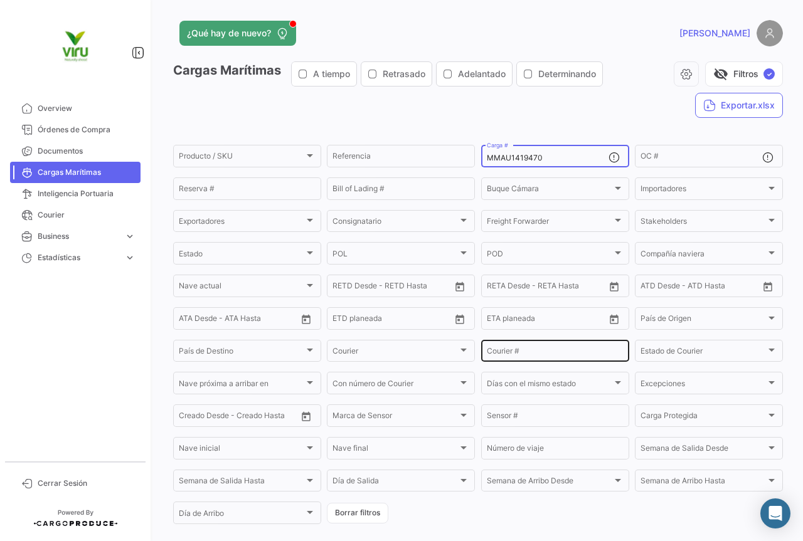
scroll to position [122, 0]
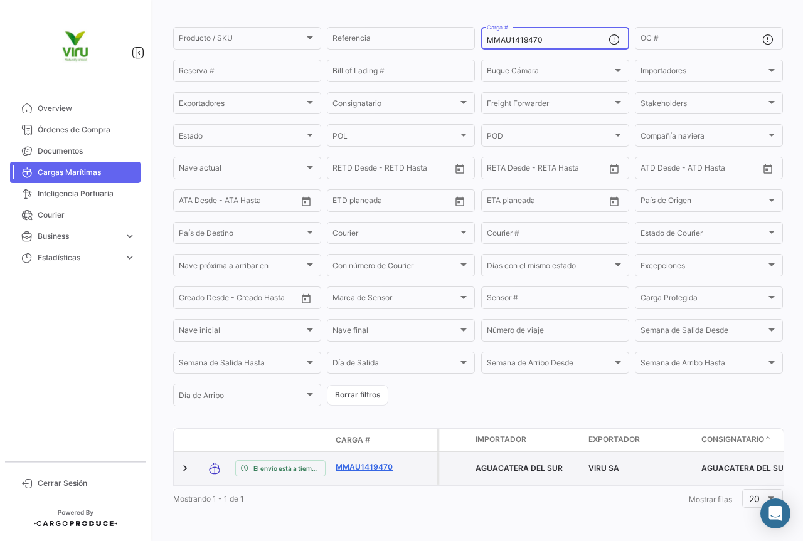
type input "MMAU1419470"
click at [376, 462] on link "MMAU1419470" at bounding box center [368, 467] width 65 height 11
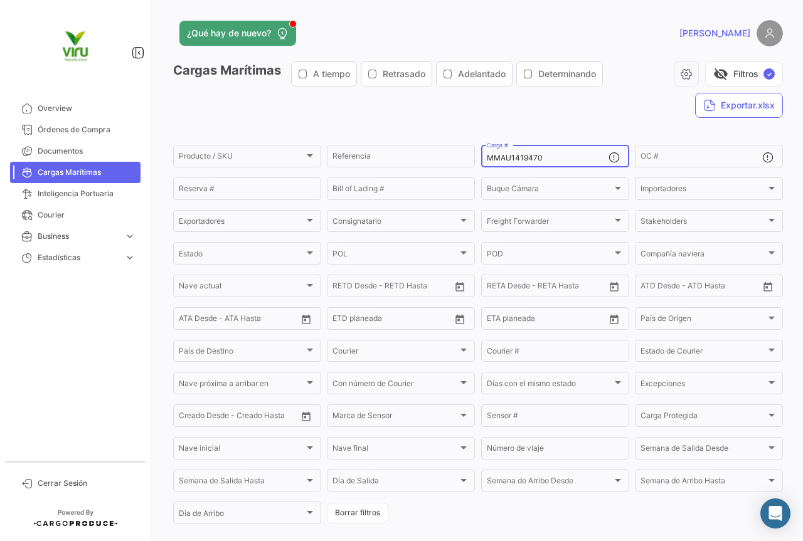
drag, startPoint x: 563, startPoint y: 157, endPoint x: 486, endPoint y: 168, distance: 78.4
click at [486, 168] on mat-form-field "MMAU1419470 Carga #" at bounding box center [555, 156] width 148 height 26
paste input "SEGU9116583"
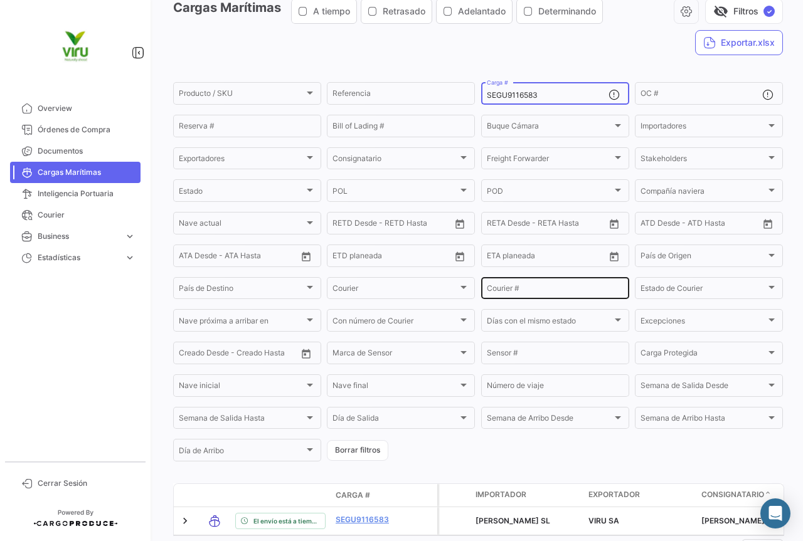
scroll to position [127, 0]
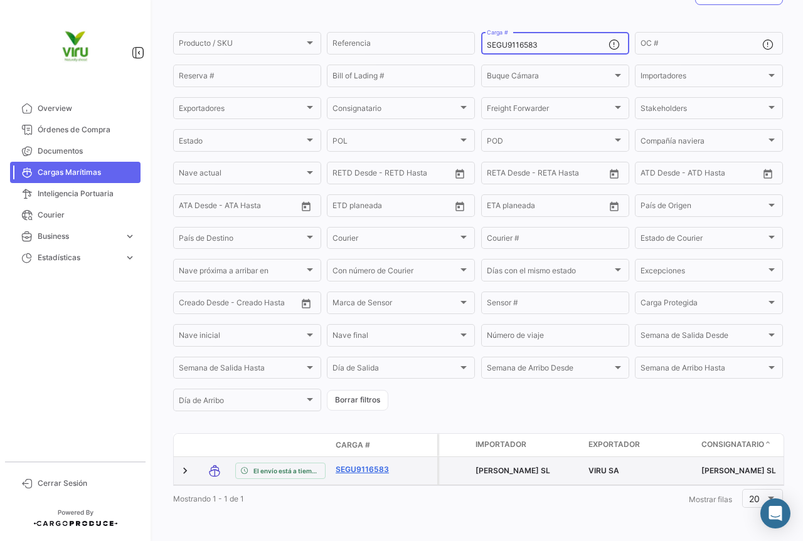
type input "SEGU9116583"
click at [385, 464] on link "SEGU9116583" at bounding box center [368, 469] width 65 height 11
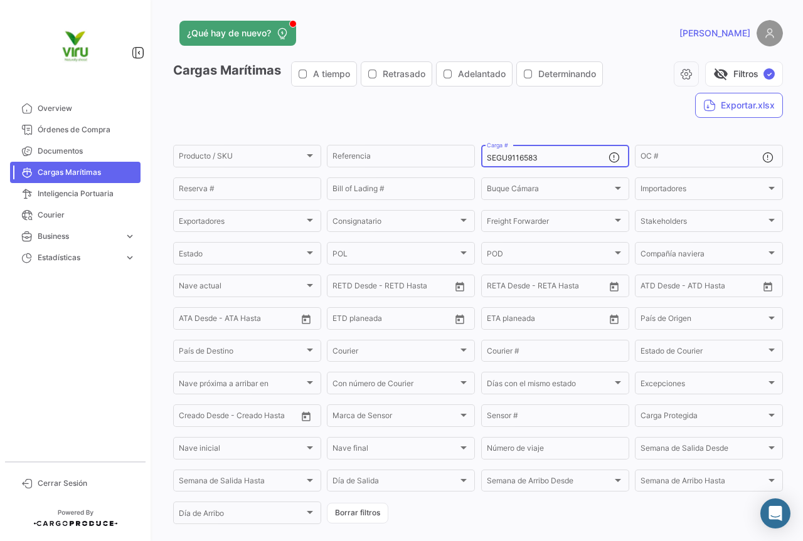
drag, startPoint x: 569, startPoint y: 159, endPoint x: 474, endPoint y: 160, distance: 94.7
click at [474, 160] on form "Producto / SKU Producto / SKU Referencia SEGU9116583 Carga # OC # Reserva # Bil…" at bounding box center [478, 334] width 610 height 383
paste input "MEDU9704852"
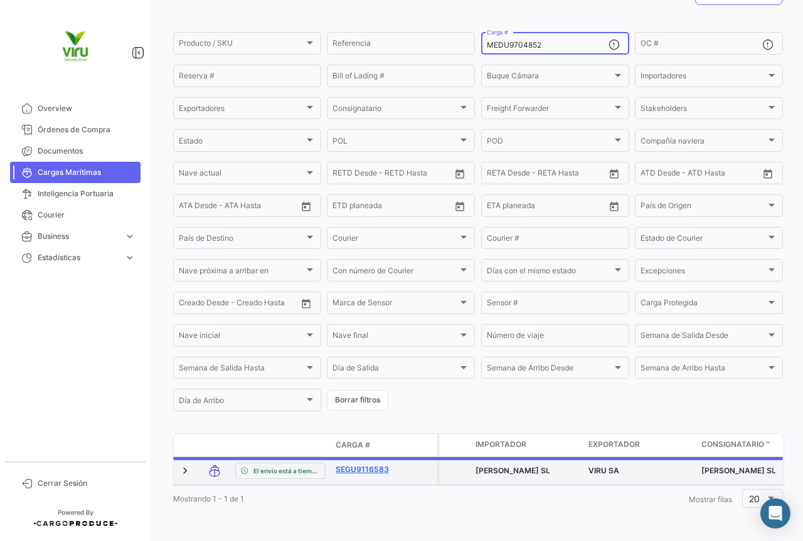
scroll to position [122, 0]
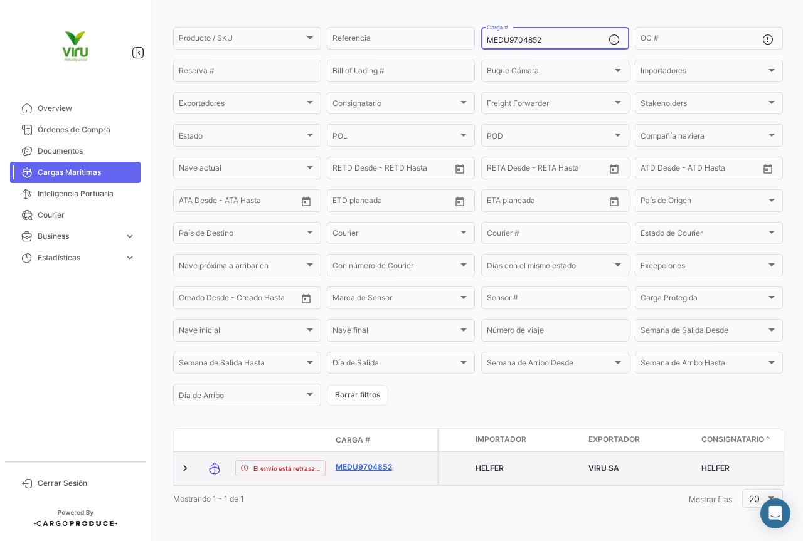
type input "MEDU9704852"
click at [356, 462] on link "MEDU9704852" at bounding box center [368, 467] width 65 height 11
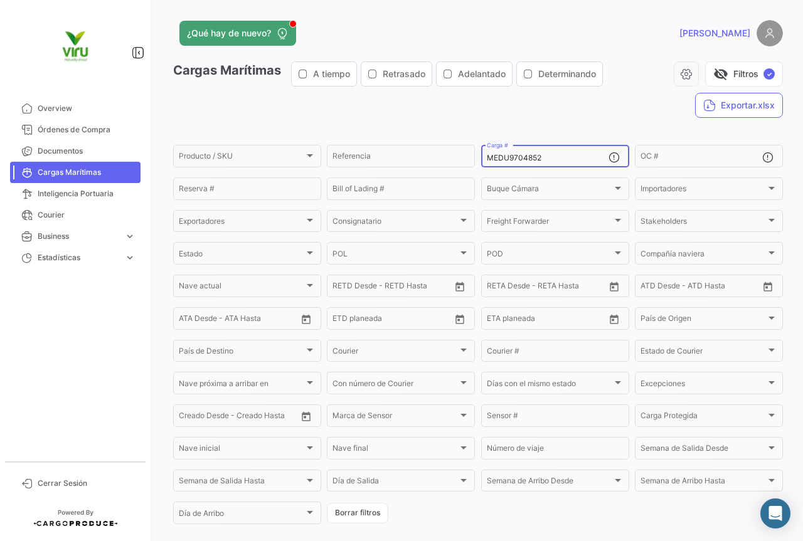
drag, startPoint x: 561, startPoint y: 156, endPoint x: 481, endPoint y: 156, distance: 79.7
click at [481, 156] on div "MEDU9704852 Carga #" at bounding box center [555, 155] width 148 height 24
paste input "MAU1369174"
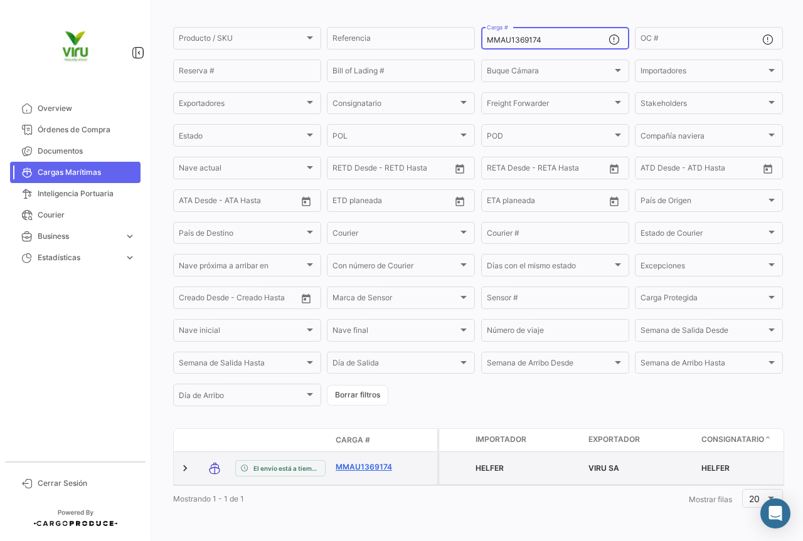
type input "MMAU1369174"
click at [360, 462] on link "MMAU1369174" at bounding box center [368, 467] width 65 height 11
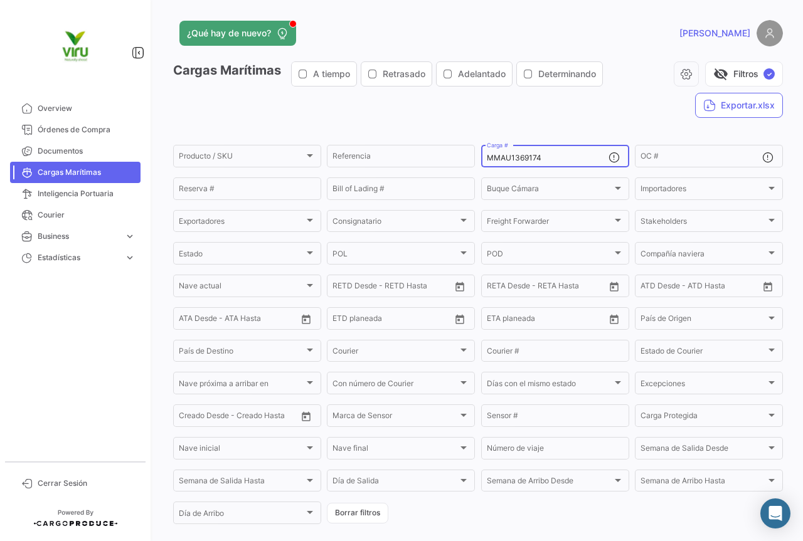
drag, startPoint x: 551, startPoint y: 158, endPoint x: 484, endPoint y: 159, distance: 67.1
click at [487, 159] on input "MMAU1369174" at bounding box center [548, 158] width 122 height 9
paste input "TLLU1051098"
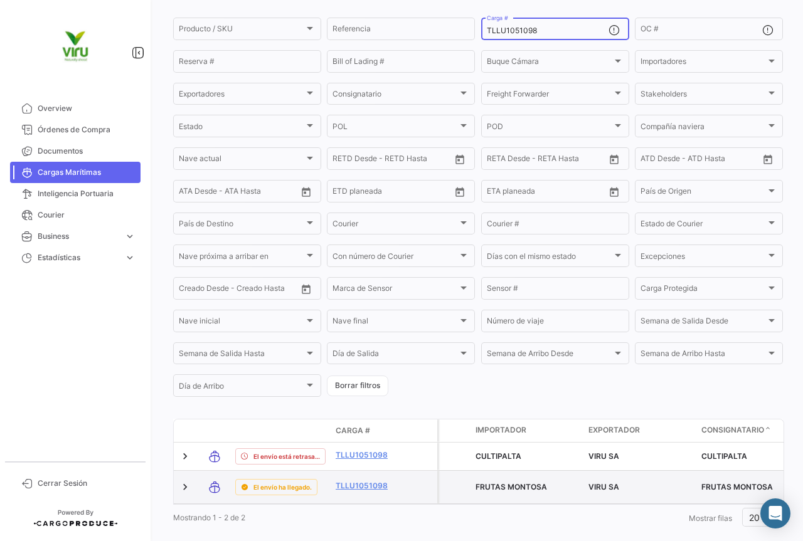
type input "TLLU1051098"
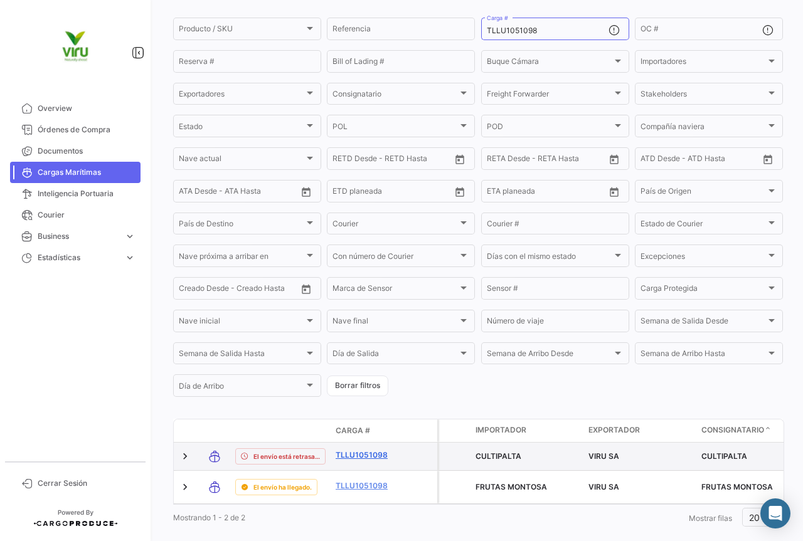
click at [365, 460] on link "TLLU1051098" at bounding box center [368, 455] width 65 height 11
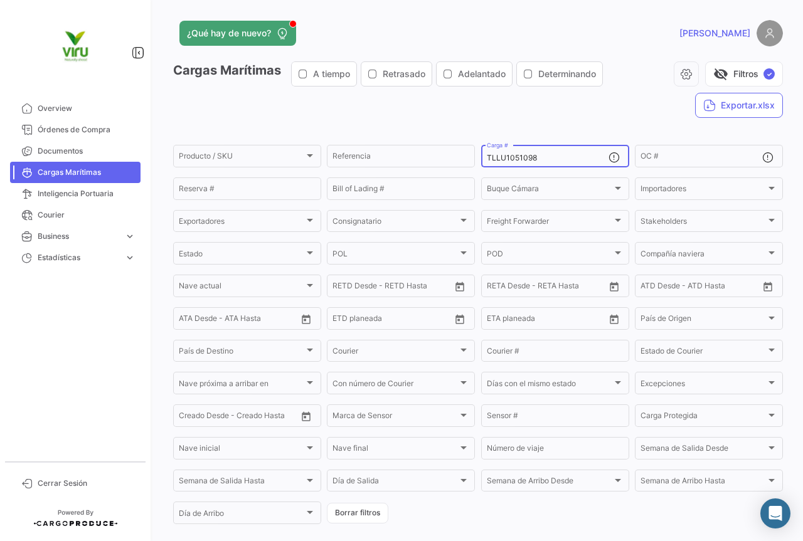
drag, startPoint x: 546, startPoint y: 157, endPoint x: 482, endPoint y: 160, distance: 64.7
click at [482, 160] on div "TLLU1051098 Carga #" at bounding box center [555, 155] width 148 height 24
paste input "MMAU136933"
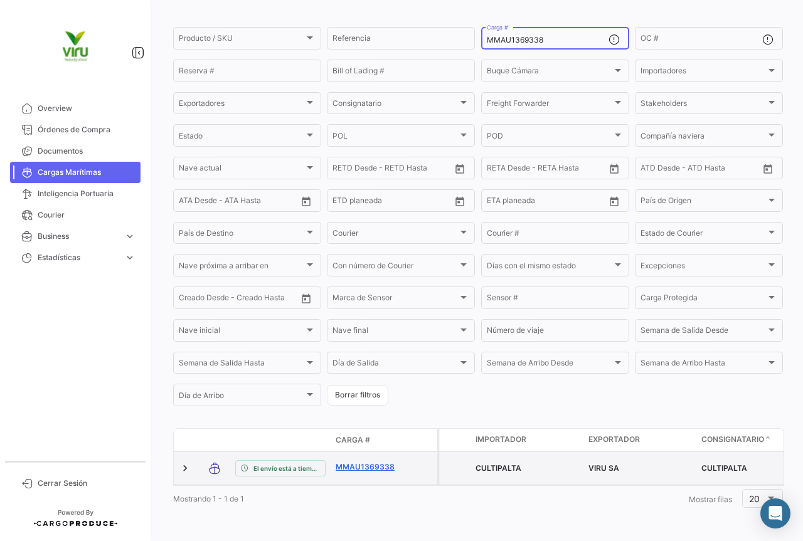
type input "MMAU1369338"
click at [375, 464] on link "MMAU1369338" at bounding box center [368, 467] width 65 height 11
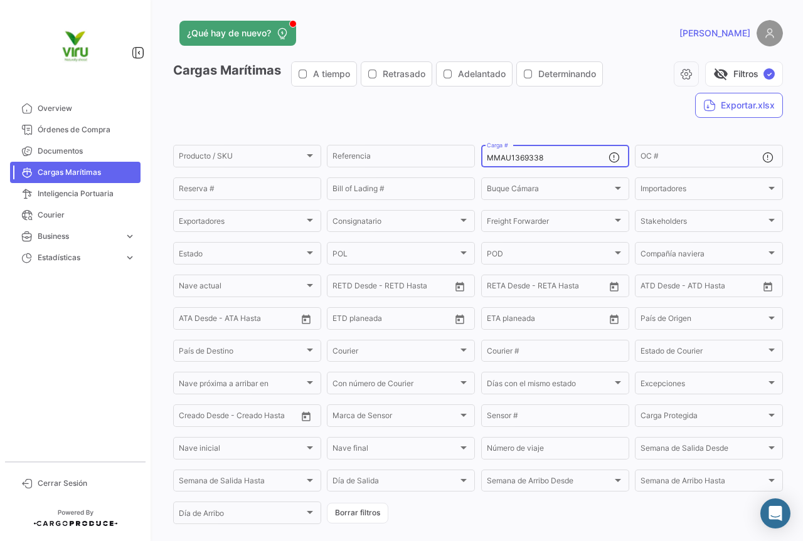
drag, startPoint x: 560, startPoint y: 162, endPoint x: 484, endPoint y: 164, distance: 76.6
click at [487, 164] on div "MMAU1369338 Carga #" at bounding box center [548, 155] width 122 height 24
paste input "SZLU924521"
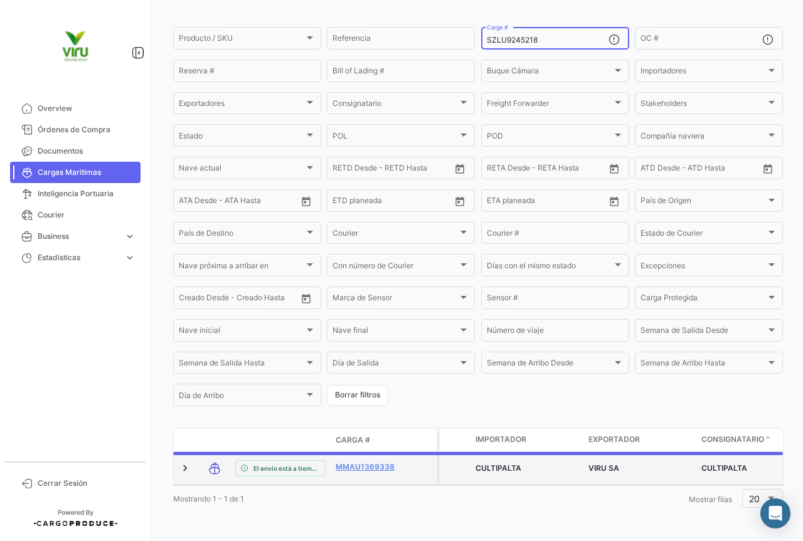
scroll to position [116, 0]
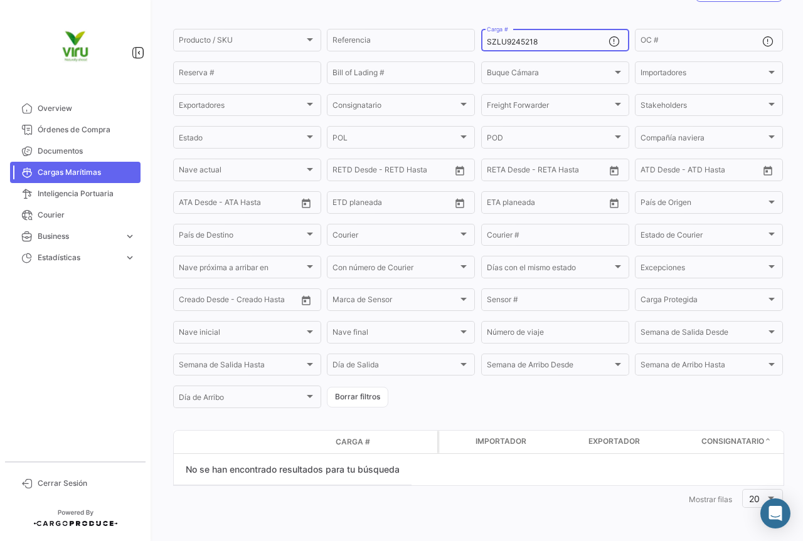
drag, startPoint x: 554, startPoint y: 43, endPoint x: 480, endPoint y: 35, distance: 74.5
click at [481, 35] on div "SZLU9245218 Carga #" at bounding box center [555, 39] width 148 height 24
paste input "484660"
click at [551, 38] on div "SZLU9484660 Carga #" at bounding box center [548, 39] width 122 height 24
drag, startPoint x: 551, startPoint y: 40, endPoint x: 480, endPoint y: 43, distance: 71.0
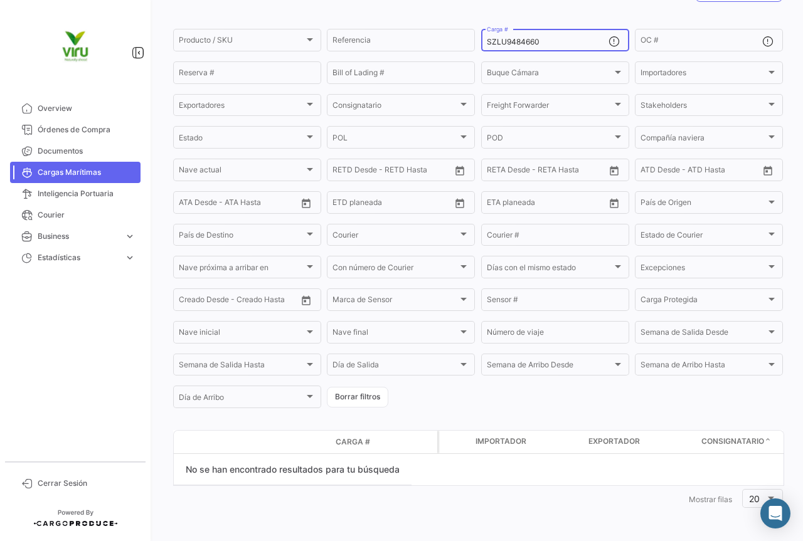
click at [481, 43] on div "SZLU9484660 Carga #" at bounding box center [555, 39] width 148 height 24
paste input "MEDU9819337"
drag, startPoint x: 559, startPoint y: 42, endPoint x: 478, endPoint y: 58, distance: 82.4
click at [478, 58] on form "Producto / SKU Producto / SKU Referencia MEDU9819337 Carga # OC # Reserva # Bil…" at bounding box center [478, 218] width 610 height 383
paste input "CGMU6978994"
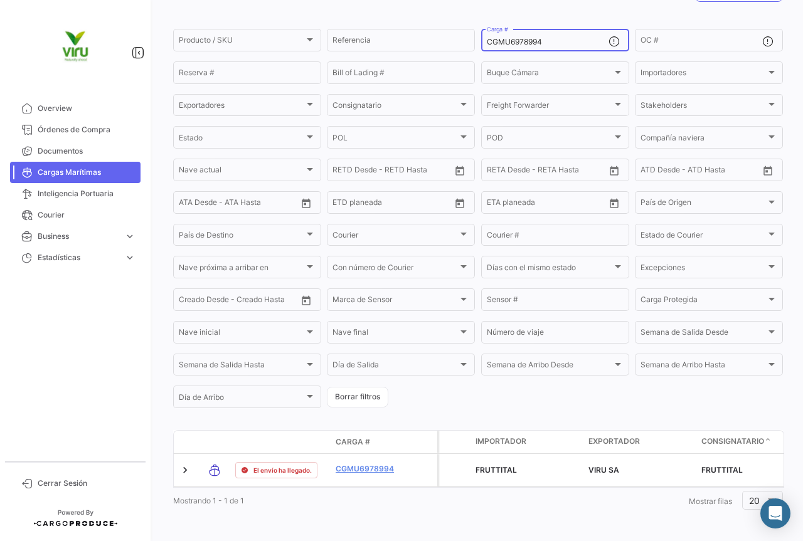
scroll to position [127, 0]
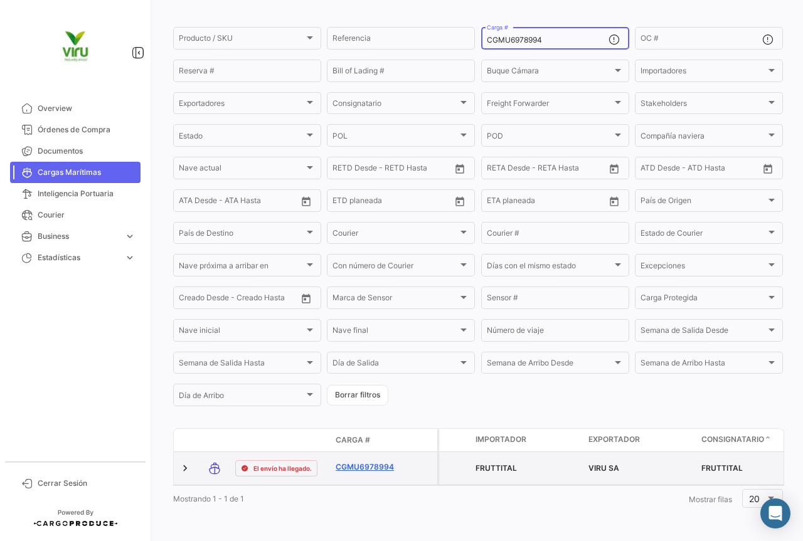
type input "CGMU6978994"
click at [365, 462] on link "CGMU6978994" at bounding box center [368, 467] width 65 height 11
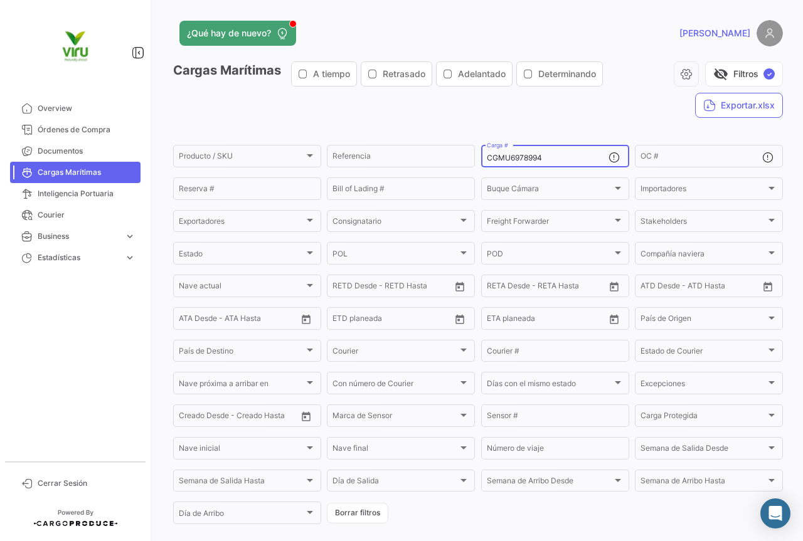
drag, startPoint x: 568, startPoint y: 154, endPoint x: 485, endPoint y: 162, distance: 83.3
click at [487, 162] on input "CGMU6978994" at bounding box center [548, 158] width 122 height 9
paste input "4129"
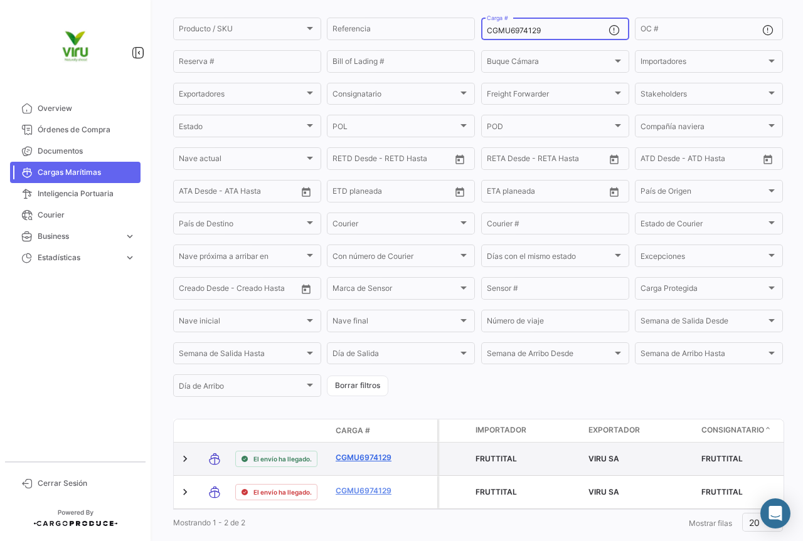
type input "CGMU6974129"
click at [378, 451] on datatable-body-cell "CGMU6974129" at bounding box center [368, 459] width 75 height 33
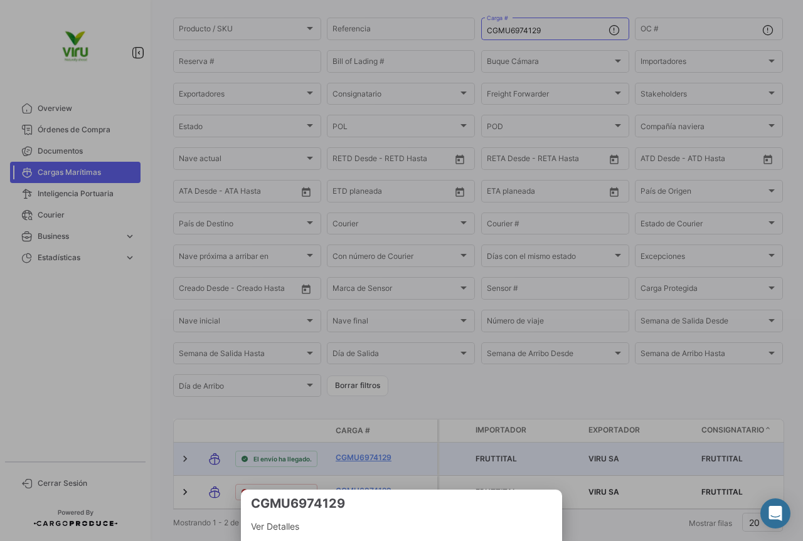
click at [383, 454] on div at bounding box center [401, 270] width 803 height 541
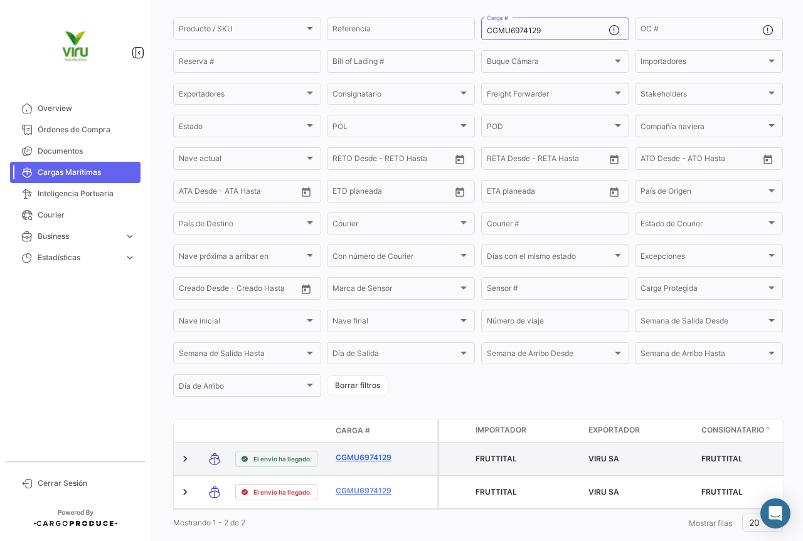
click at [375, 462] on link "CGMU6974129" at bounding box center [368, 457] width 65 height 11
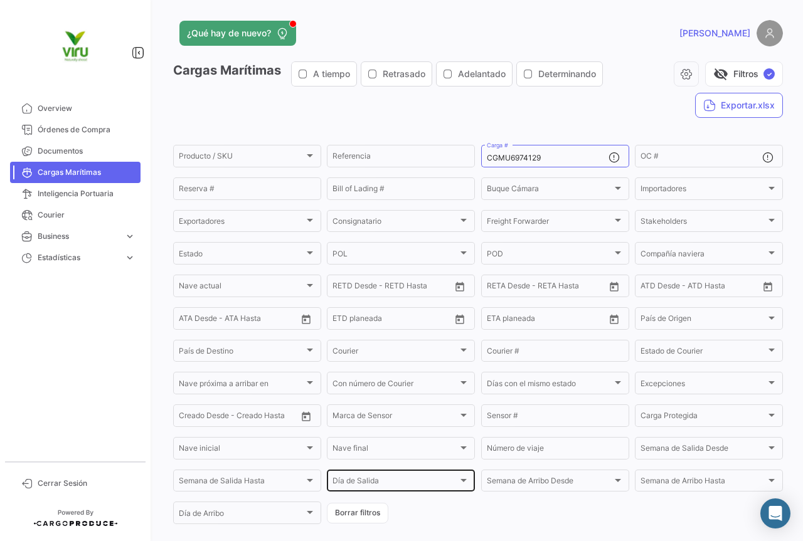
scroll to position [161, 0]
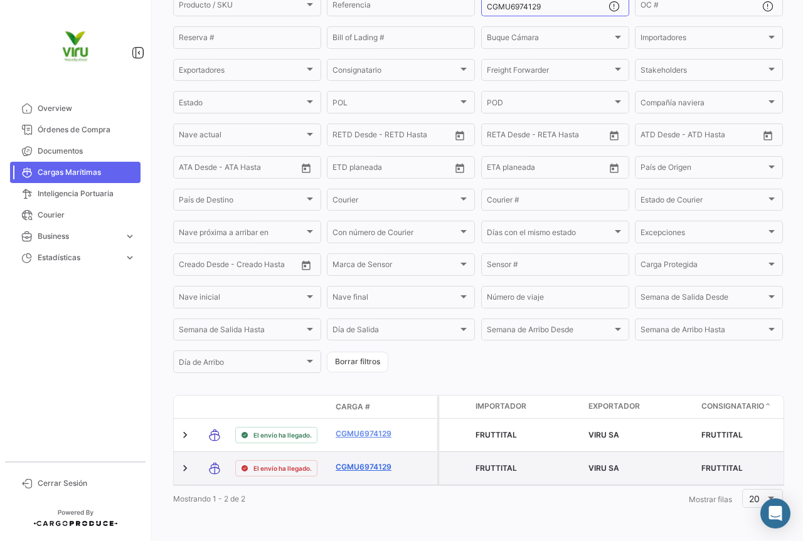
click at [371, 462] on link "CGMU6974129" at bounding box center [368, 467] width 65 height 11
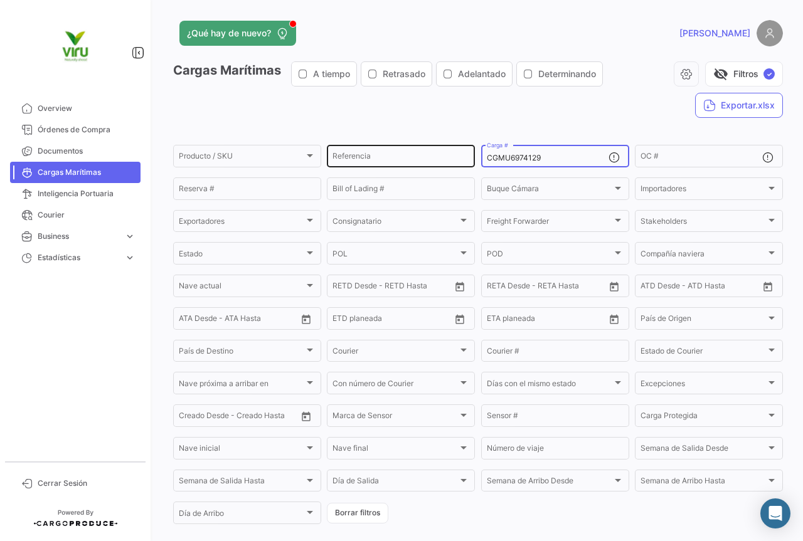
drag, startPoint x: 563, startPoint y: 156, endPoint x: 472, endPoint y: 159, distance: 91.0
click at [0, 0] on div "Producto / SKU Producto / SKU Referencia CGMU6974129 Carga # OC # Reserva # Bil…" at bounding box center [0, 0] width 0 height 0
paste input "8042"
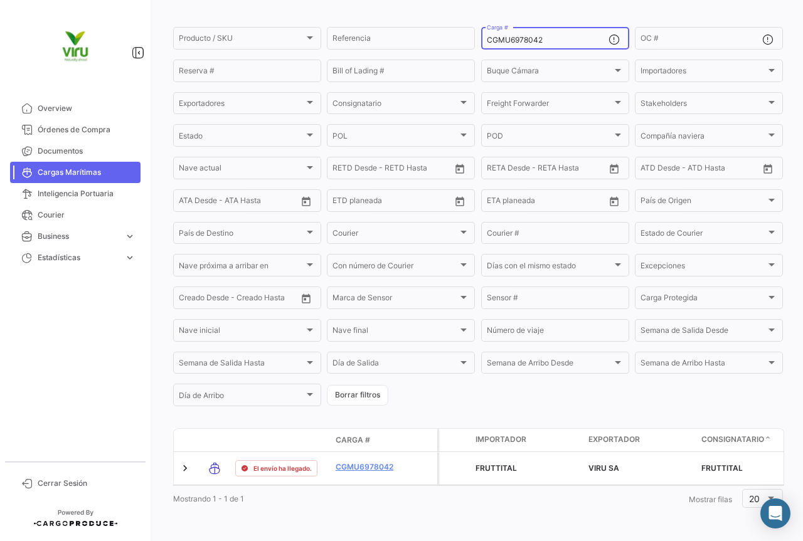
scroll to position [127, 0]
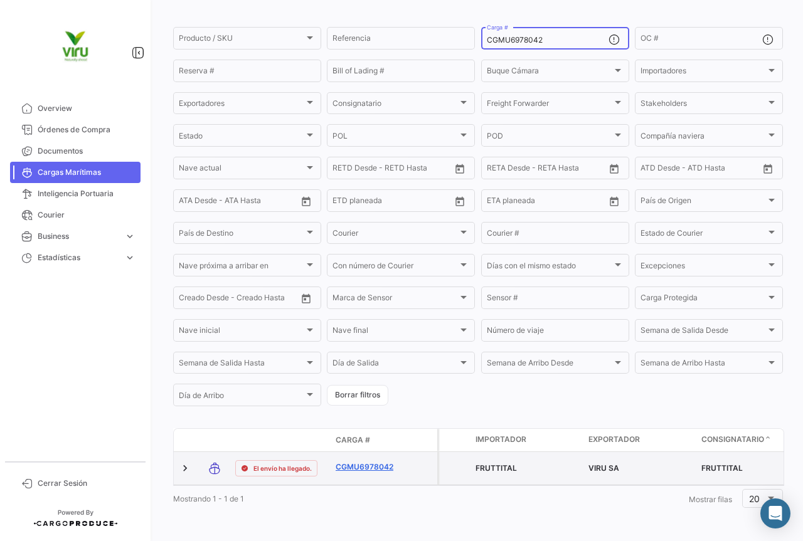
type input "CGMU6978042"
click at [374, 462] on link "CGMU6978042" at bounding box center [368, 467] width 65 height 11
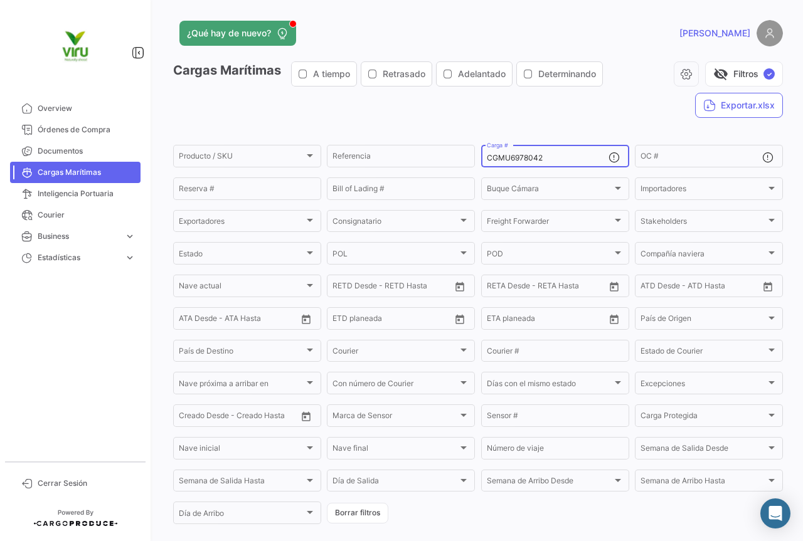
drag, startPoint x: 543, startPoint y: 158, endPoint x: 481, endPoint y: 156, distance: 62.2
click at [481, 156] on div "CGMU6978042 Carga #" at bounding box center [555, 155] width 148 height 24
paste input "47463"
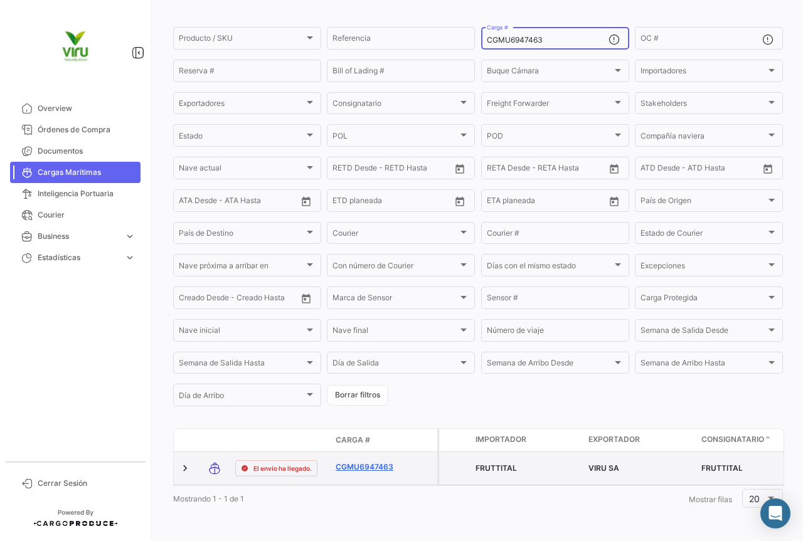
type input "CGMU6947463"
click at [389, 462] on link "CGMU6947463" at bounding box center [368, 467] width 65 height 11
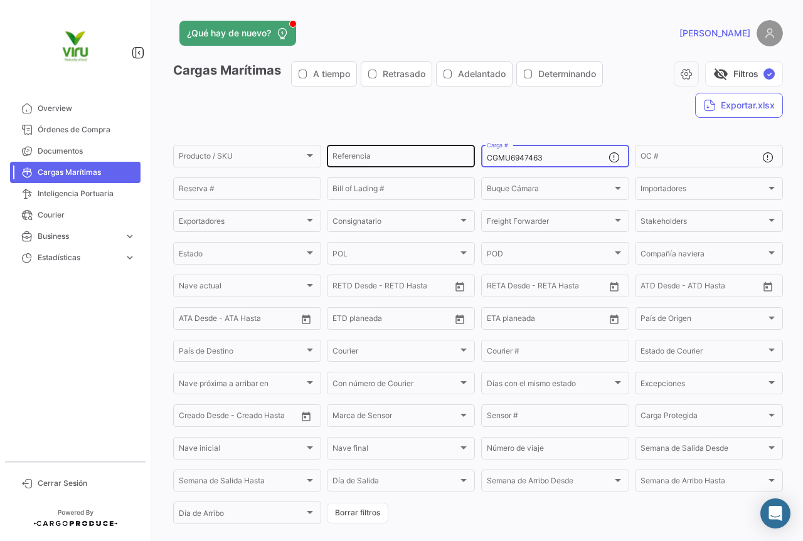
drag, startPoint x: 561, startPoint y: 157, endPoint x: 468, endPoint y: 157, distance: 92.9
click at [0, 0] on div "Producto / SKU Producto / SKU Referencia CGMU6947463 Carga # OC # Reserva # Bil…" at bounding box center [0, 0] width 0 height 0
paste input "7001017"
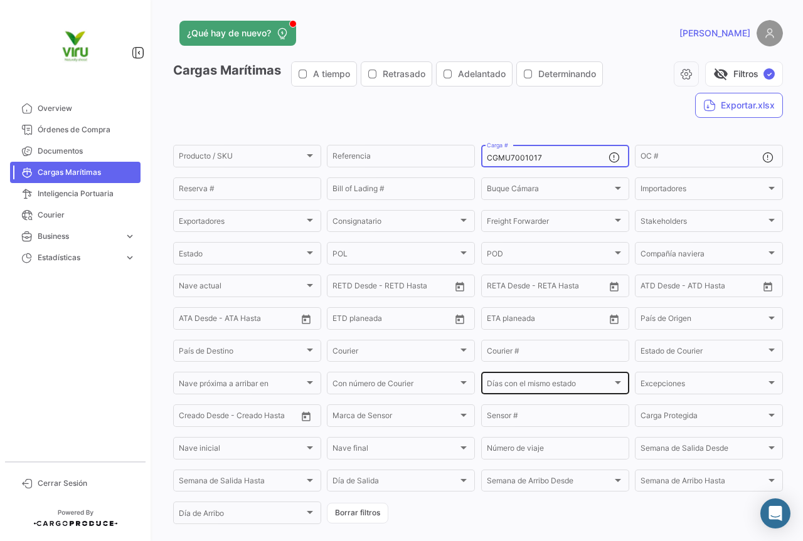
scroll to position [125, 0]
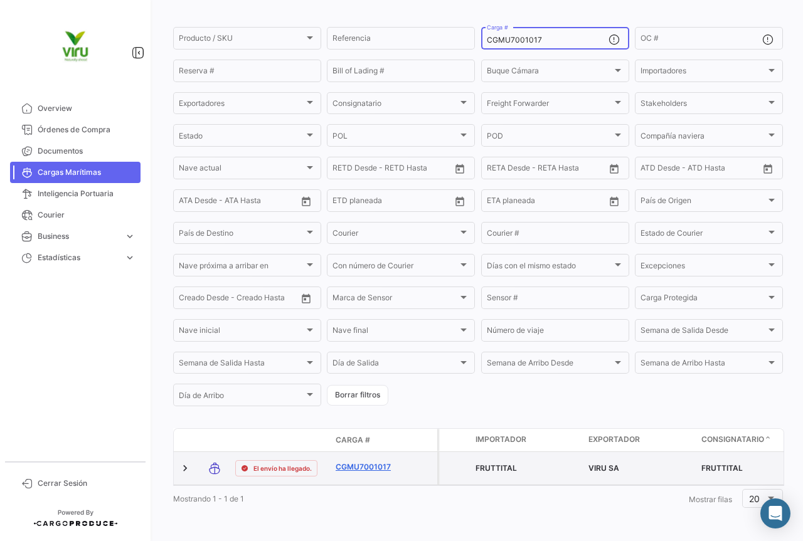
type input "CGMU7001017"
click at [389, 462] on link "CGMU7001017" at bounding box center [368, 467] width 65 height 11
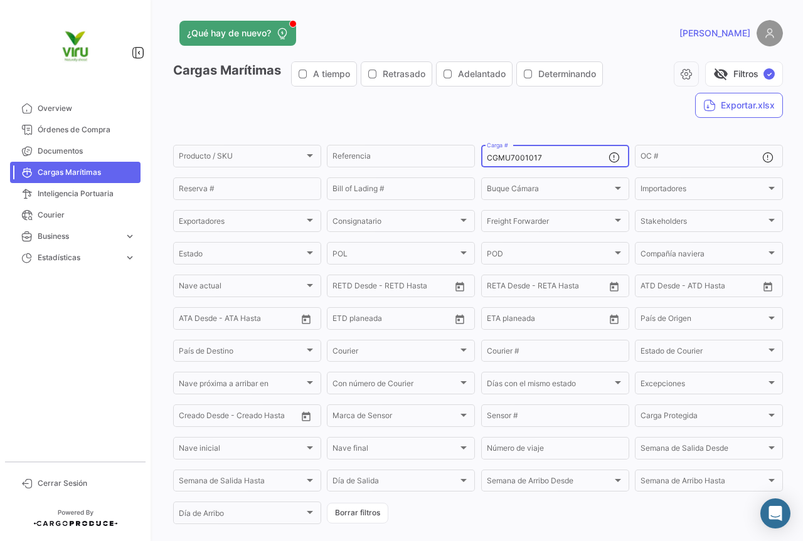
drag, startPoint x: 551, startPoint y: 160, endPoint x: 474, endPoint y: 156, distance: 77.9
click at [474, 156] on form "Producto / SKU Producto / SKU Referencia CGMU7001017 Carga # OC # Reserva # Bil…" at bounding box center [478, 334] width 610 height 383
paste input "6965446"
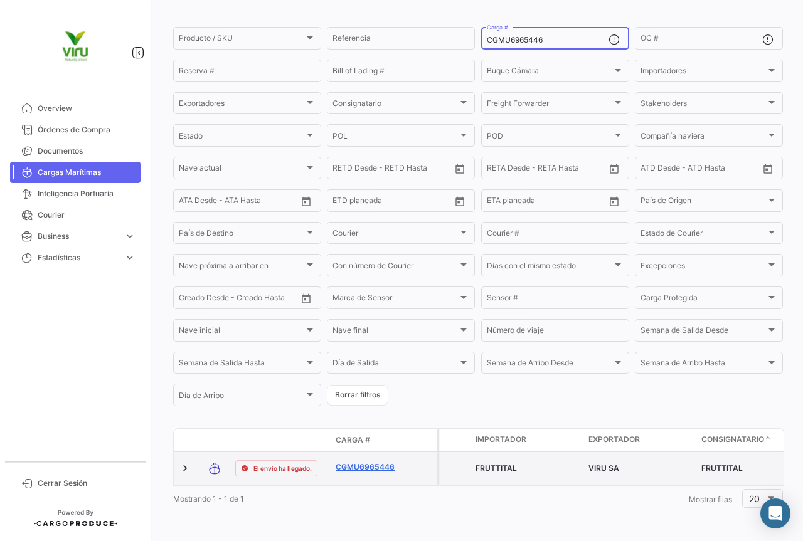
type input "CGMU6965446"
click at [378, 462] on link "CGMU6965446" at bounding box center [368, 467] width 65 height 11
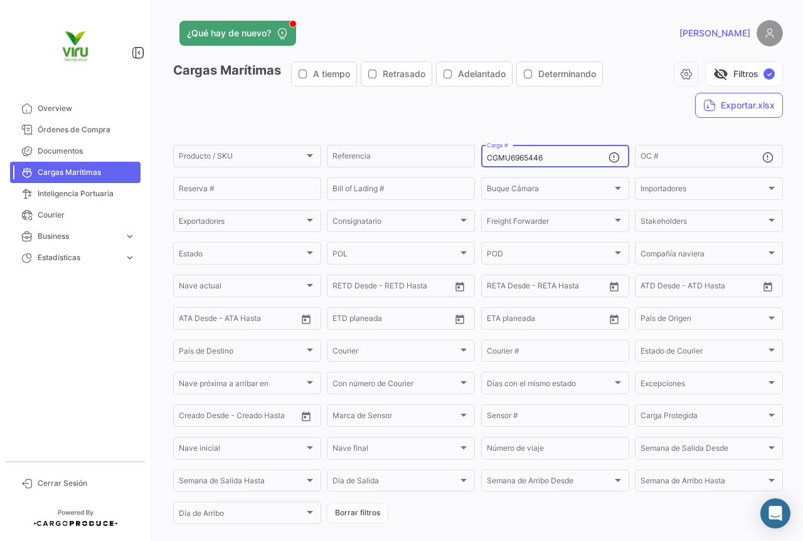
drag, startPoint x: 555, startPoint y: 153, endPoint x: 524, endPoint y: 155, distance: 30.2
click at [524, 155] on div "CGMU6965446 Carga #" at bounding box center [548, 155] width 122 height 24
drag, startPoint x: 521, startPoint y: 162, endPoint x: 476, endPoint y: 160, distance: 45.8
click at [476, 160] on form "Producto / SKU Producto / SKU Referencia CGMU6965446 Carga # OC # Reserva # Bil…" at bounding box center [478, 334] width 610 height 383
drag, startPoint x: 546, startPoint y: 158, endPoint x: 481, endPoint y: 161, distance: 65.9
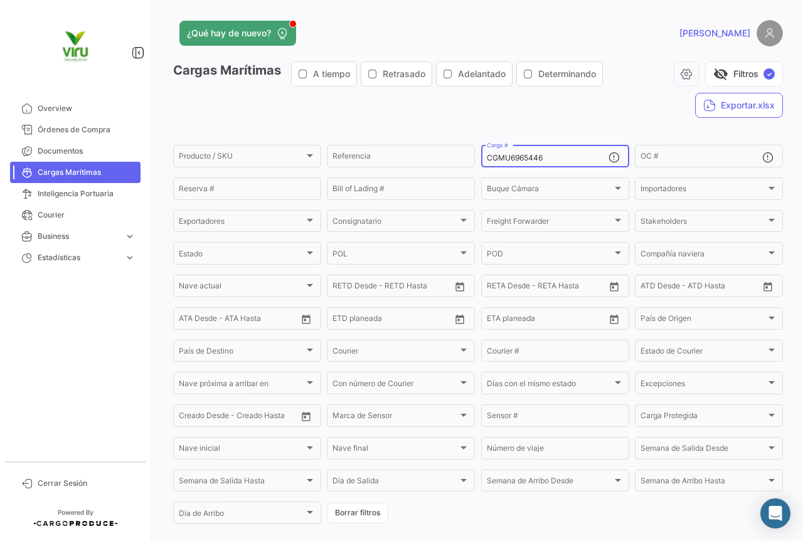
click at [481, 161] on div "CGMU6965446 Carga #" at bounding box center [555, 155] width 148 height 24
paste input "7020249"
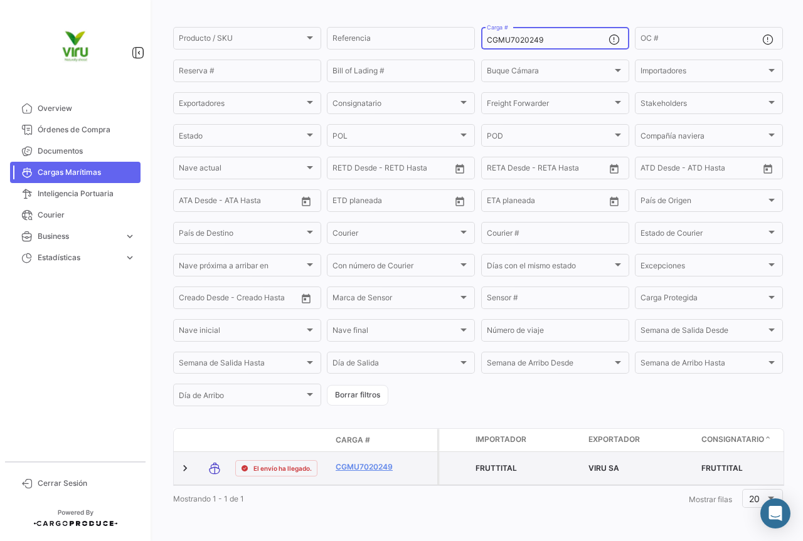
type input "CGMU7020249"
click at [368, 462] on link "CGMU7020249" at bounding box center [368, 467] width 65 height 11
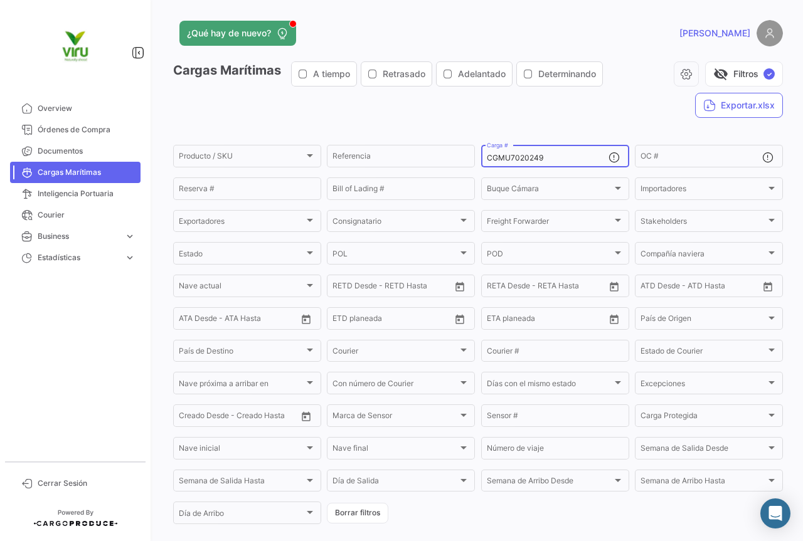
drag, startPoint x: 552, startPoint y: 159, endPoint x: 481, endPoint y: 158, distance: 70.9
click at [481, 158] on div "CGMU7020249 Carga #" at bounding box center [555, 155] width 148 height 24
paste input "11740"
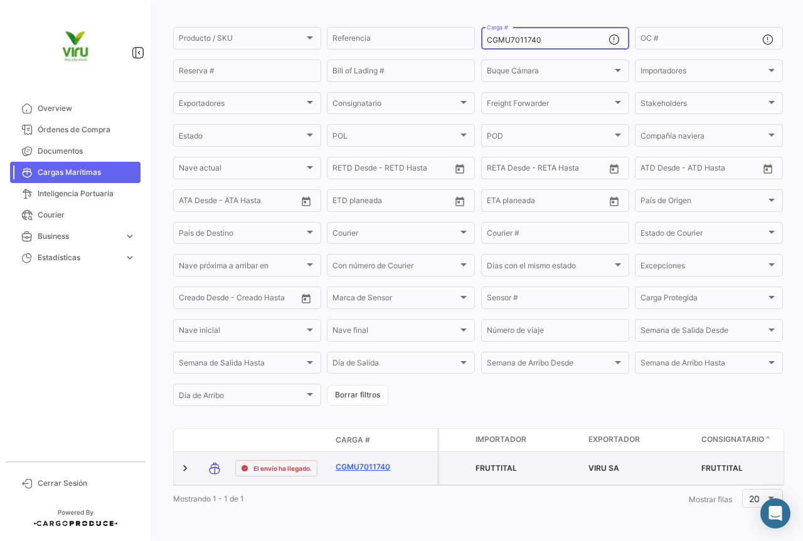
type input "CGMU7011740"
click at [385, 462] on link "CGMU7011740" at bounding box center [368, 467] width 65 height 11
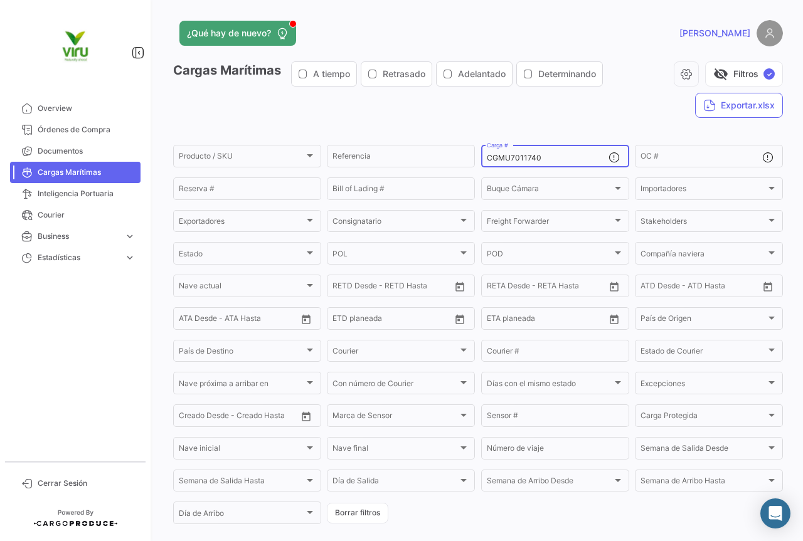
drag, startPoint x: 555, startPoint y: 158, endPoint x: 482, endPoint y: 159, distance: 72.8
click at [482, 159] on div "CGMU7011740 Carga #" at bounding box center [555, 155] width 148 height 24
paste input "6969673"
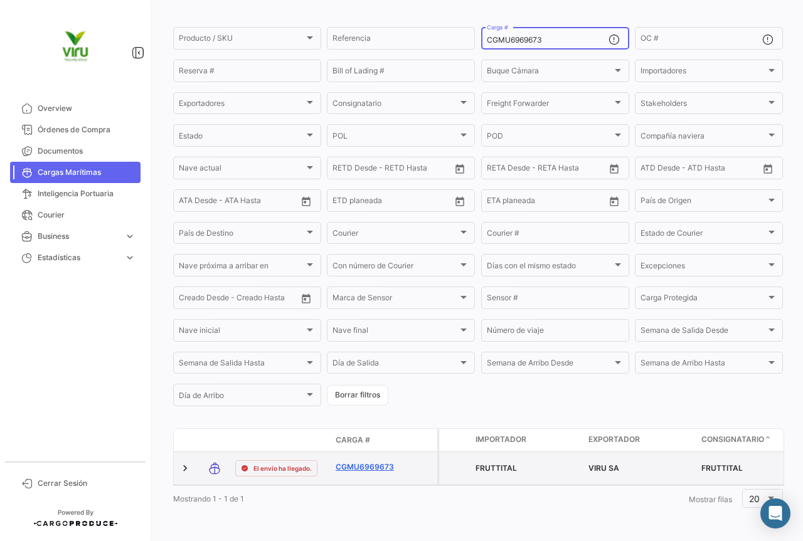
type input "CGMU6969673"
click at [375, 462] on link "CGMU6969673" at bounding box center [368, 467] width 65 height 11
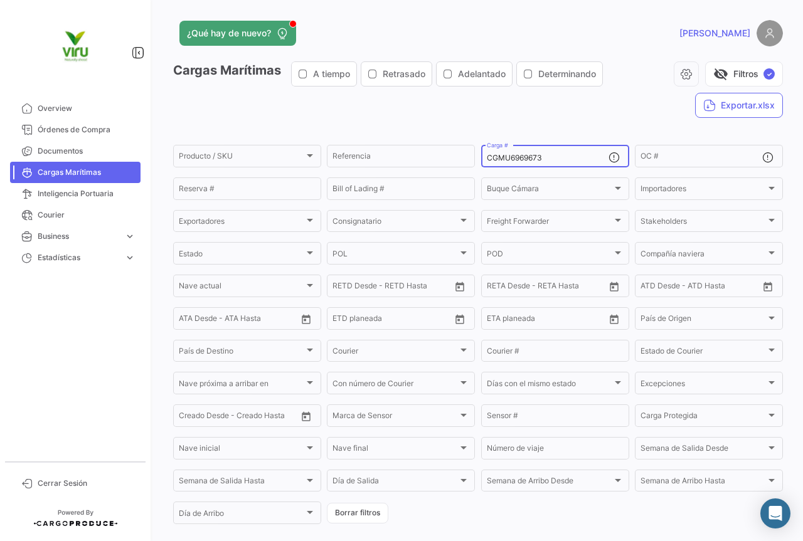
drag, startPoint x: 568, startPoint y: 159, endPoint x: 482, endPoint y: 159, distance: 86.0
click at [482, 159] on div "CGMU6969673 Carga #" at bounding box center [555, 155] width 148 height 24
paste input "TEMU960042"
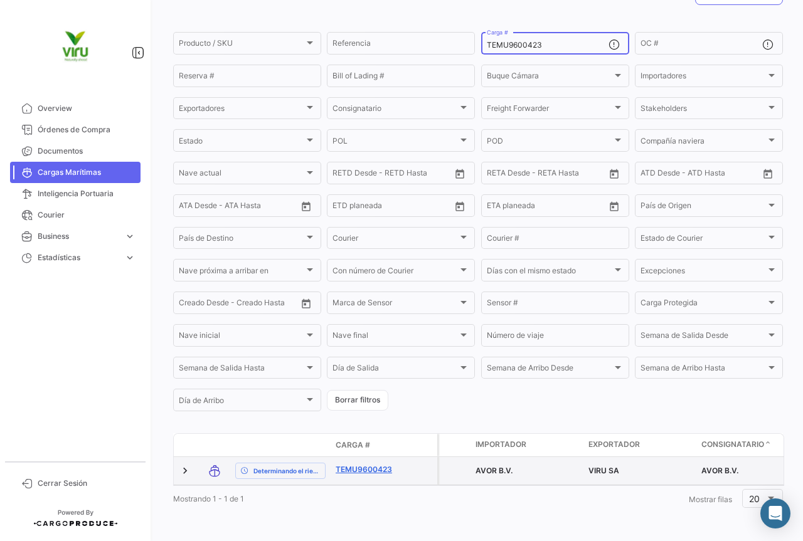
type input "TEMU9600423"
click at [381, 464] on link "TEMU9600423" at bounding box center [368, 469] width 65 height 11
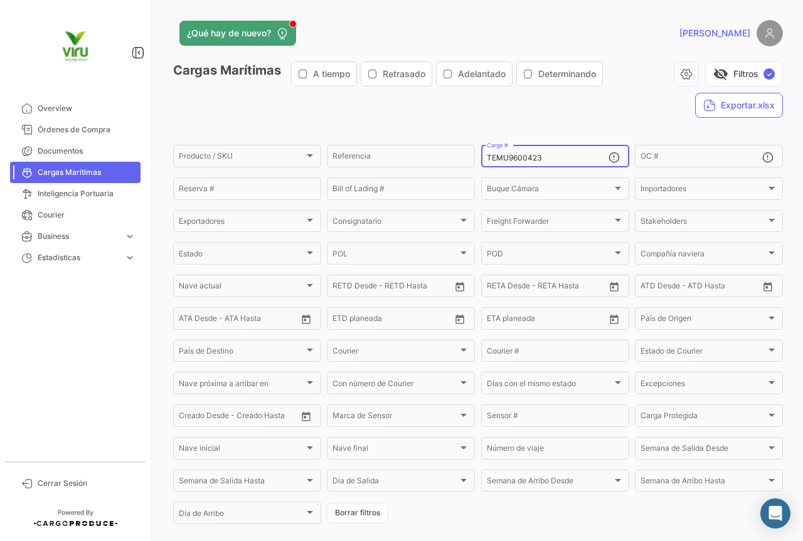
drag, startPoint x: 568, startPoint y: 157, endPoint x: 479, endPoint y: 162, distance: 88.6
click at [481, 162] on div "TEMU9600423 Carga #" at bounding box center [555, 155] width 148 height 24
paste input "GCXU8021424"
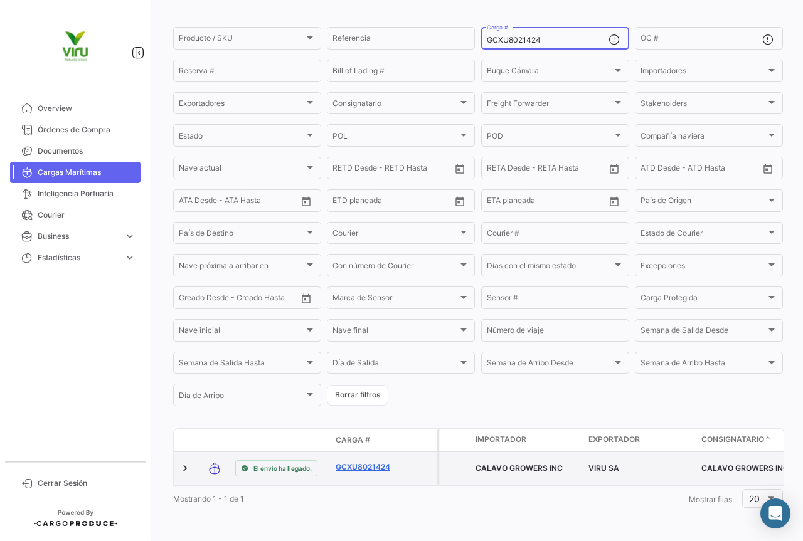
type input "GCXU8021424"
click at [373, 462] on link "GCXU8021424" at bounding box center [368, 467] width 65 height 11
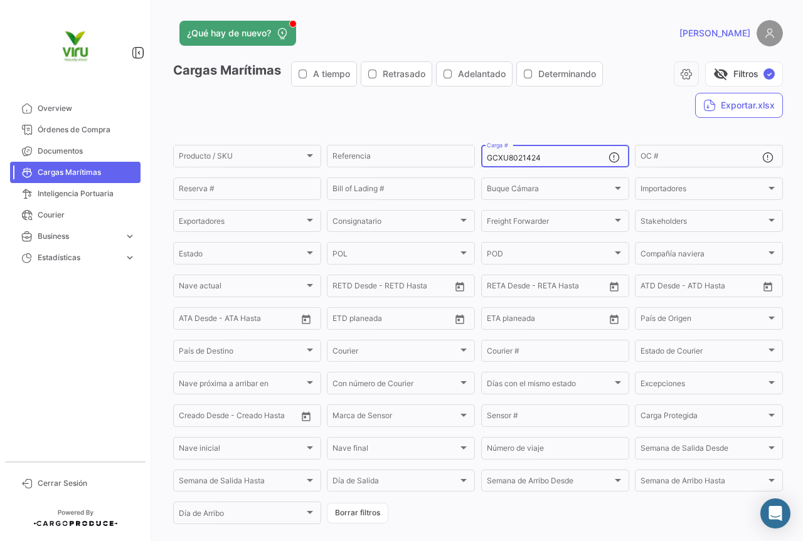
drag, startPoint x: 575, startPoint y: 157, endPoint x: 480, endPoint y: 154, distance: 95.4
click at [481, 154] on div "GCXU8021424 Carga #" at bounding box center [555, 155] width 148 height 24
paste input "16731"
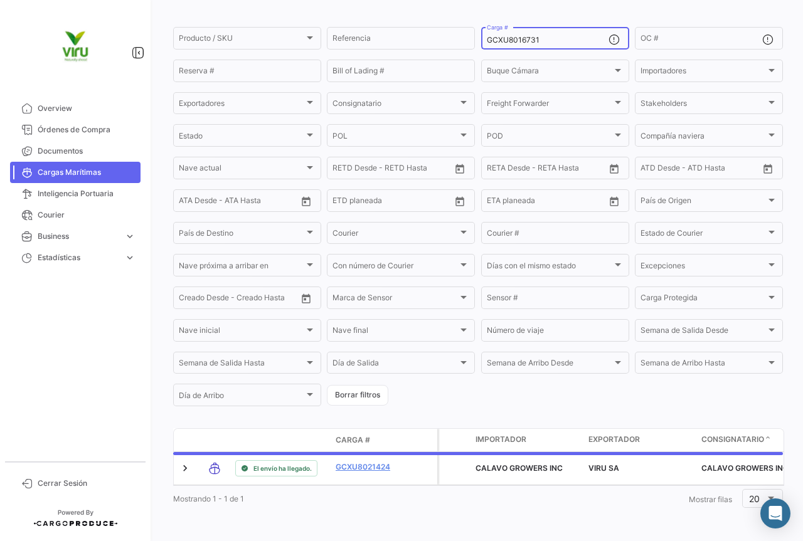
scroll to position [127, 0]
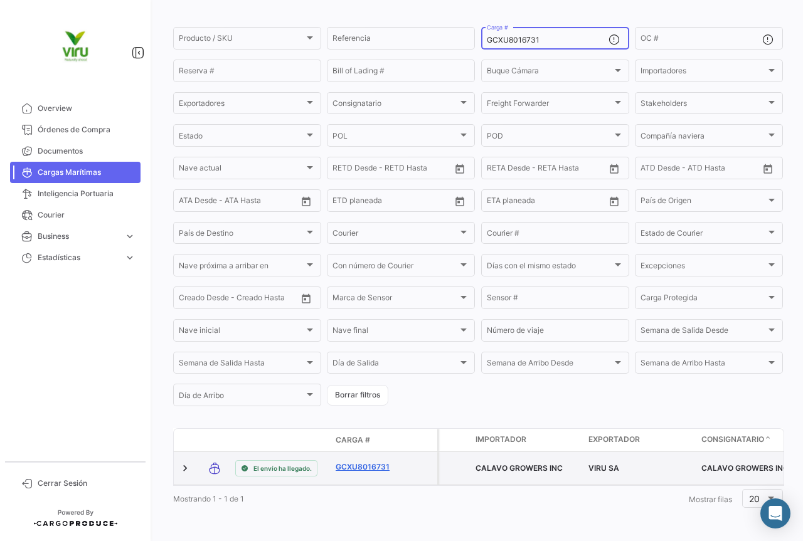
type input "GCXU8016731"
click at [364, 462] on link "GCXU8016731" at bounding box center [368, 467] width 65 height 11
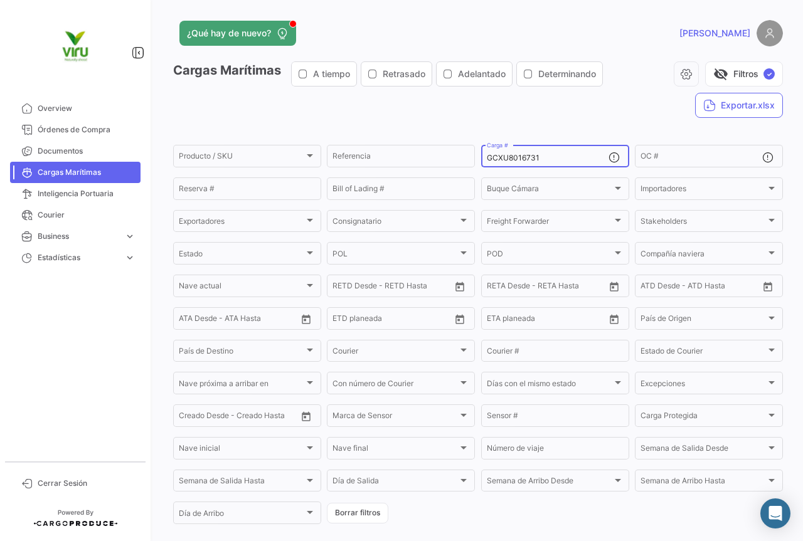
drag, startPoint x: 565, startPoint y: 156, endPoint x: 477, endPoint y: 156, distance: 87.2
click at [481, 156] on div "GCXU8016731 Carga #" at bounding box center [555, 155] width 148 height 24
paste input "23345"
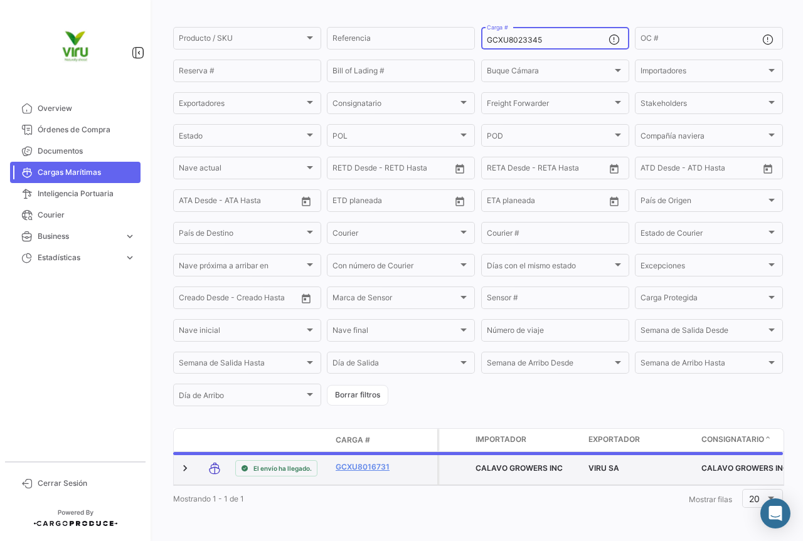
scroll to position [127, 0]
type input "GCXU8023345"
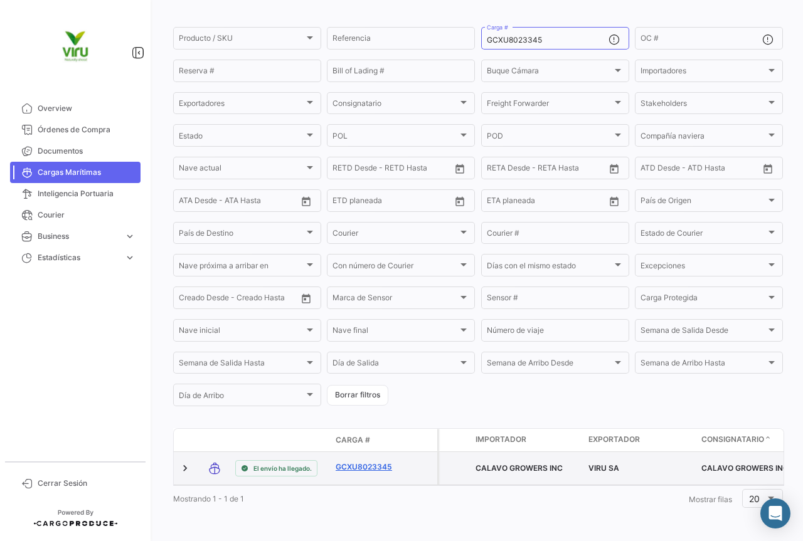
click at [376, 462] on link "GCXU8023345" at bounding box center [368, 467] width 65 height 11
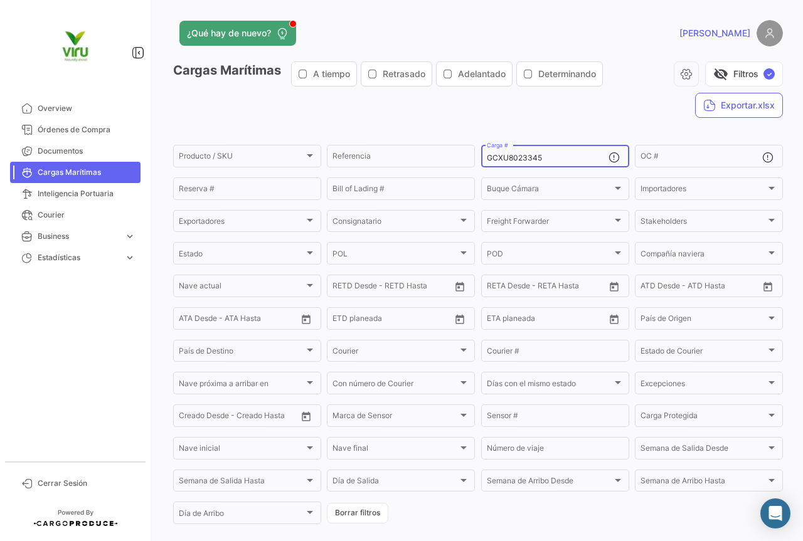
drag, startPoint x: 550, startPoint y: 159, endPoint x: 480, endPoint y: 166, distance: 70.6
click at [481, 166] on div "GCXU8023345 Carga #" at bounding box center [555, 155] width 148 height 24
paste input "18061"
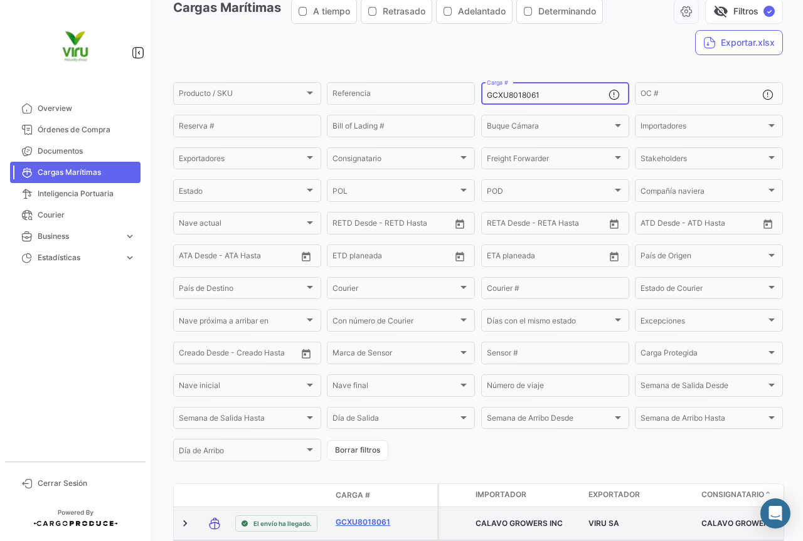
type input "GCXU8018061"
click at [376, 520] on link "GCXU8018061" at bounding box center [368, 522] width 65 height 11
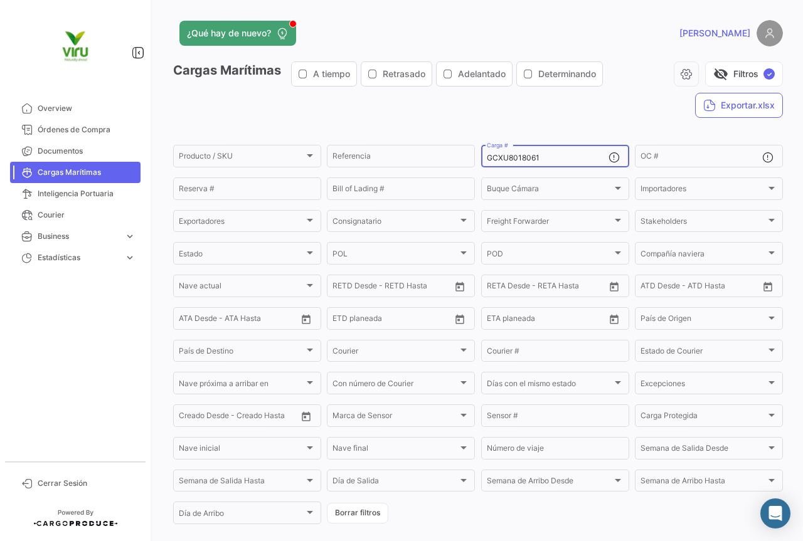
drag, startPoint x: 545, startPoint y: 162, endPoint x: 477, endPoint y: 154, distance: 67.6
click at [481, 154] on div "GCXU8018061 Carga #" at bounding box center [555, 155] width 148 height 24
paste input "SZLU5001640"
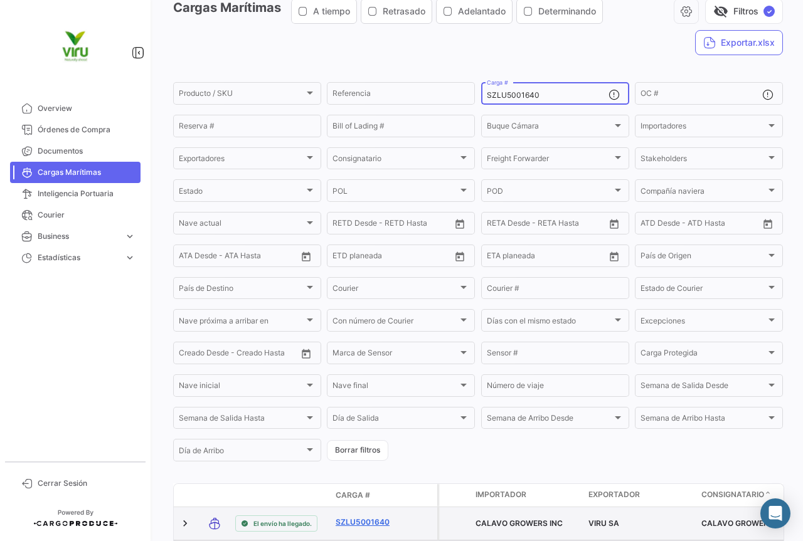
type input "SZLU5001640"
click at [377, 524] on link "SZLU5001640" at bounding box center [368, 522] width 65 height 11
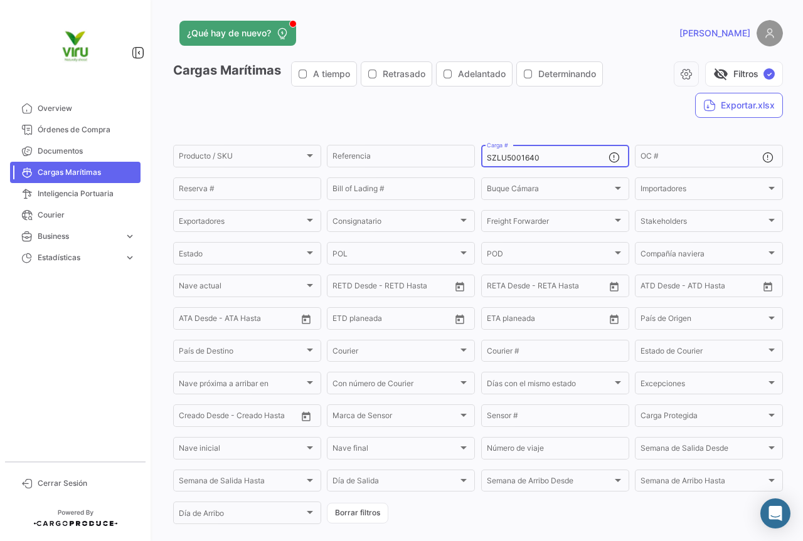
drag, startPoint x: 564, startPoint y: 157, endPoint x: 472, endPoint y: 165, distance: 92.0
click at [472, 165] on form "Producto / SKU Producto / SKU Referencia SZLU5001640 Carga # OC # Reserva # Bil…" at bounding box center [478, 334] width 610 height 383
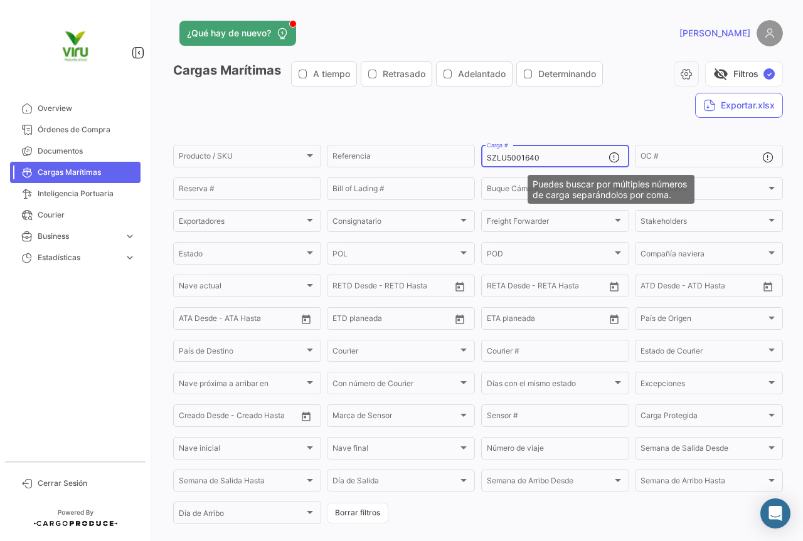
paste input "GCXU8015838"
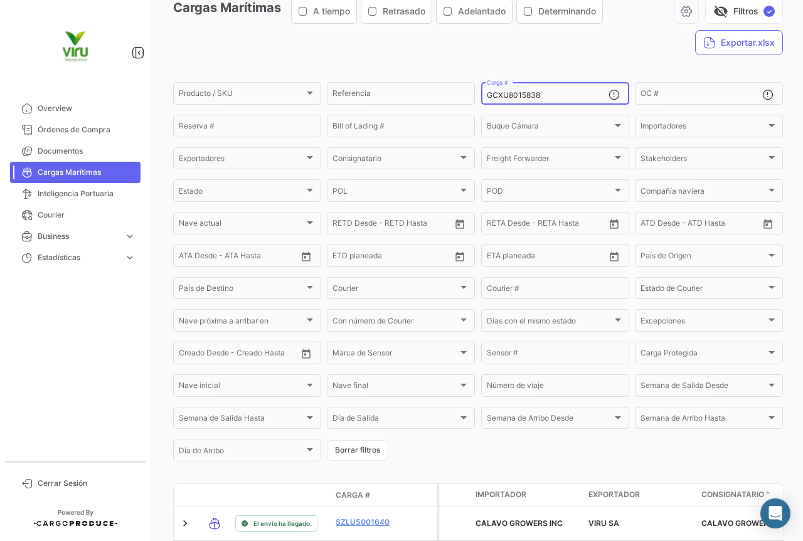
scroll to position [125, 0]
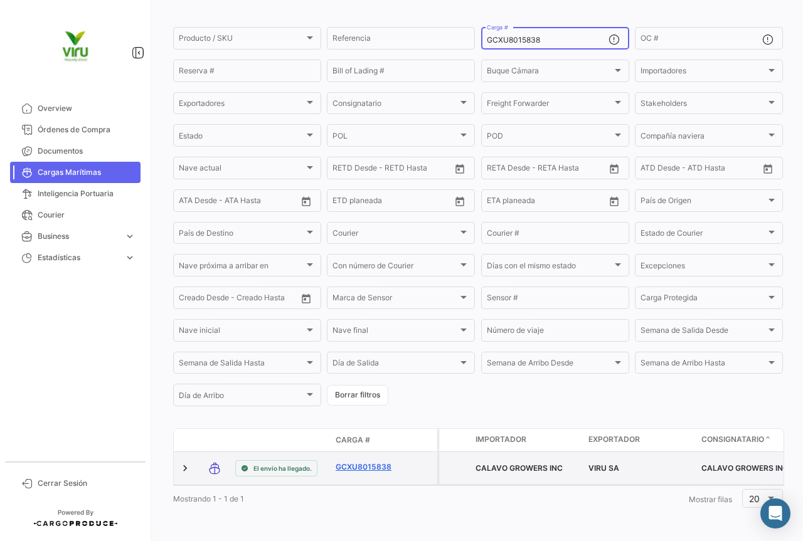
type input "GCXU8015838"
click at [359, 462] on link "GCXU8015838" at bounding box center [368, 467] width 65 height 11
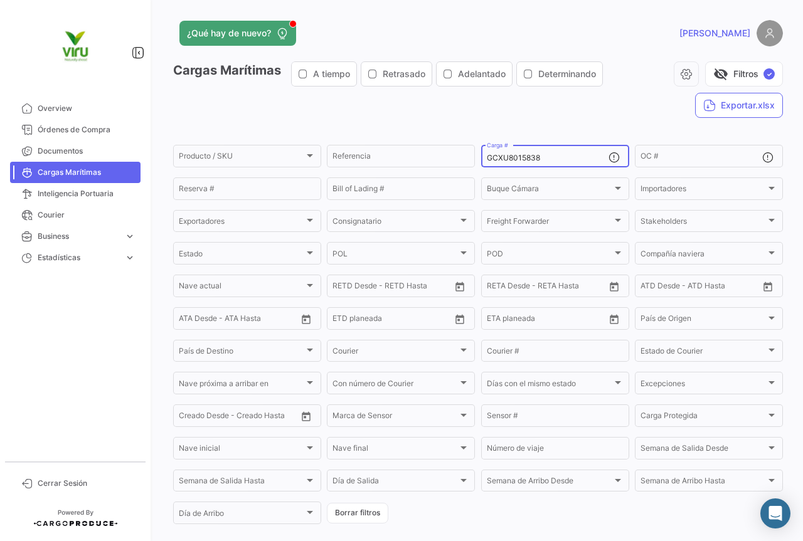
drag, startPoint x: 574, startPoint y: 156, endPoint x: 474, endPoint y: 162, distance: 100.0
click at [474, 162] on form "Producto / SKU Producto / SKU Referencia GCXU8015838 Carga # OC # Reserva # Bil…" at bounding box center [478, 334] width 610 height 383
paste input "SZLU5002267"
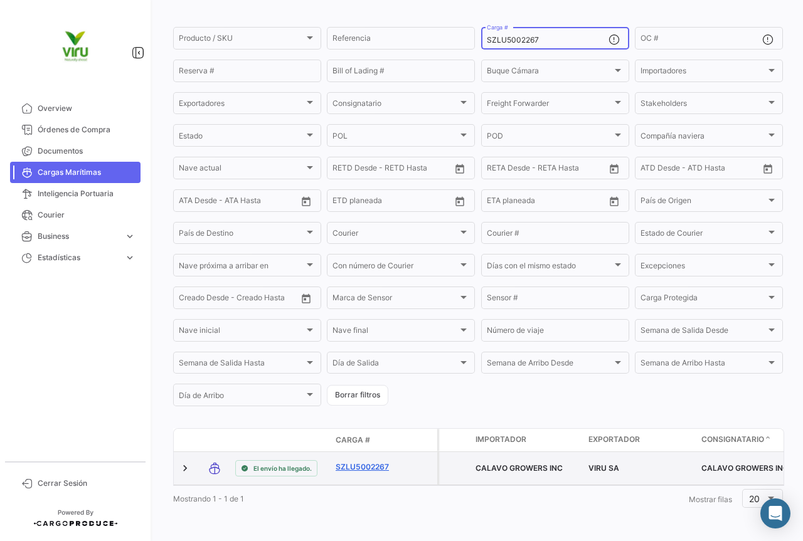
type input "SZLU5002267"
click at [372, 462] on link "SZLU5002267" at bounding box center [368, 467] width 65 height 11
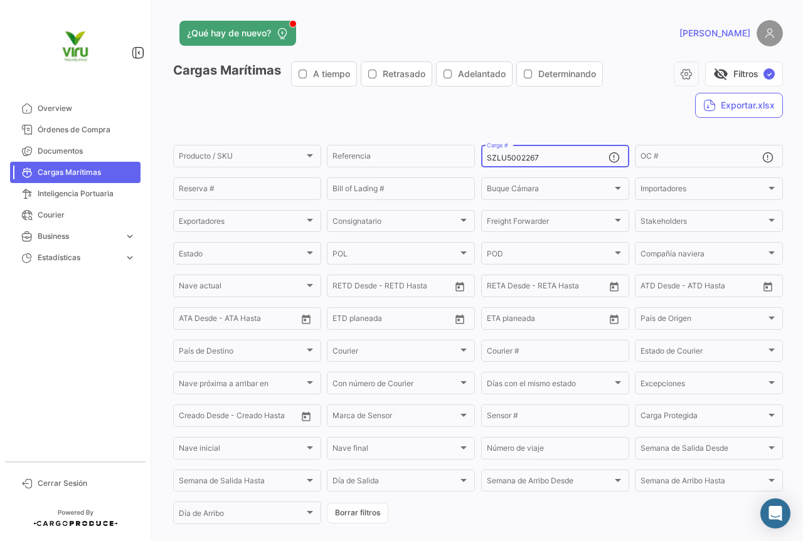
drag, startPoint x: 536, startPoint y: 160, endPoint x: 481, endPoint y: 160, distance: 54.6
click at [481, 160] on div "SZLU5002267 Carga #" at bounding box center [555, 155] width 148 height 24
paste input "TLLU1080481"
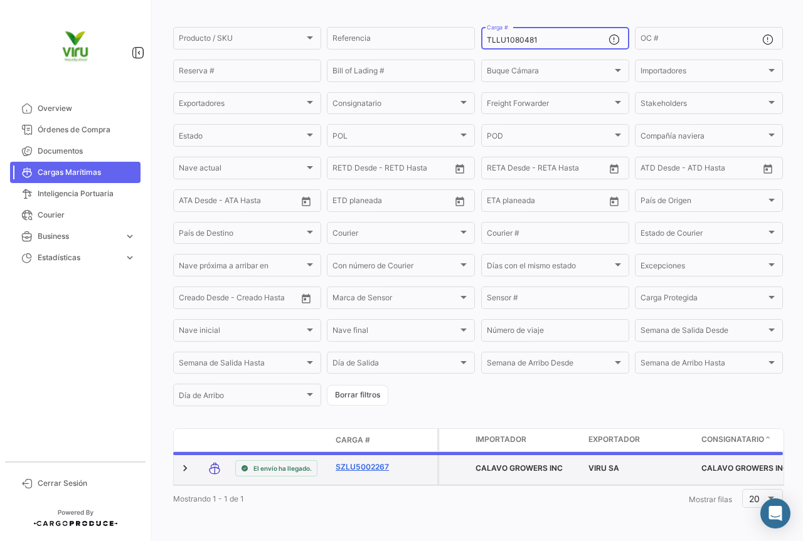
scroll to position [116, 0]
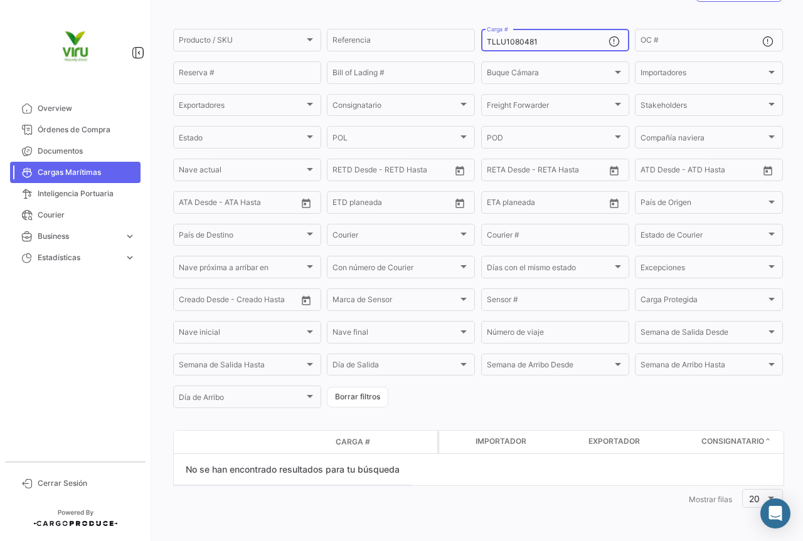
drag, startPoint x: 560, startPoint y: 46, endPoint x: 482, endPoint y: 41, distance: 77.3
click at [482, 41] on div "TLLU1080481 Carga #" at bounding box center [555, 39] width 148 height 24
paste input "78680"
drag, startPoint x: 558, startPoint y: 38, endPoint x: 479, endPoint y: 49, distance: 79.9
click at [481, 49] on div "TLLU1078680 Carga #" at bounding box center [555, 39] width 148 height 24
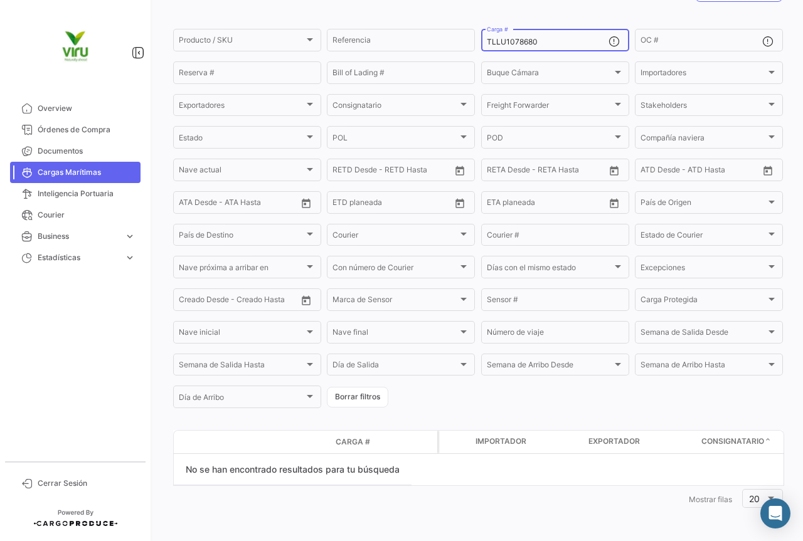
paste input "80481 TLLU1078680 TLLU1051354 TLLU1050110 TEMU9516950 TRIU8935327 SZLU9245218 S…"
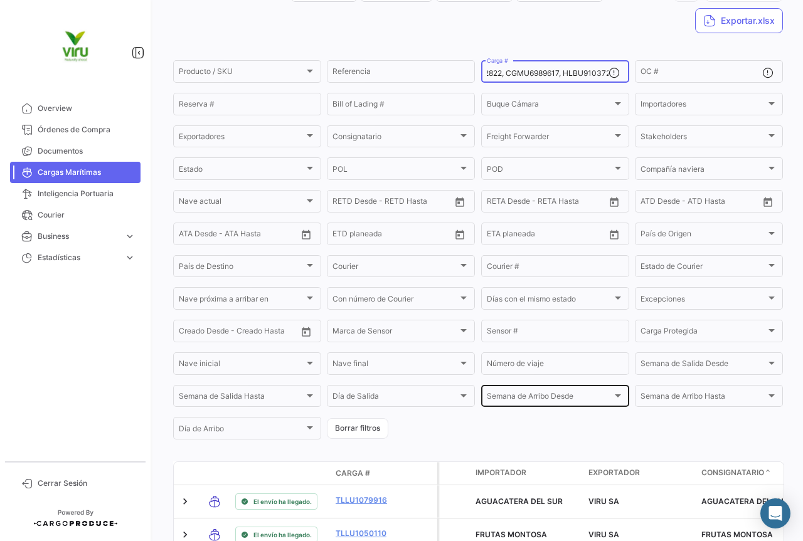
scroll to position [194, 0]
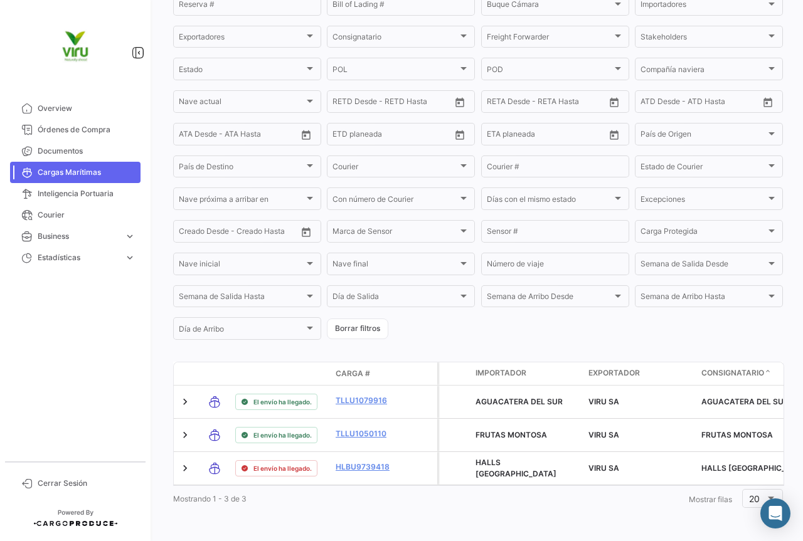
type input "TLLU1080481, TLLU1078680, TLLU1051354, TLLU1050110, TEMU9516950, TRIU8935327, S…"
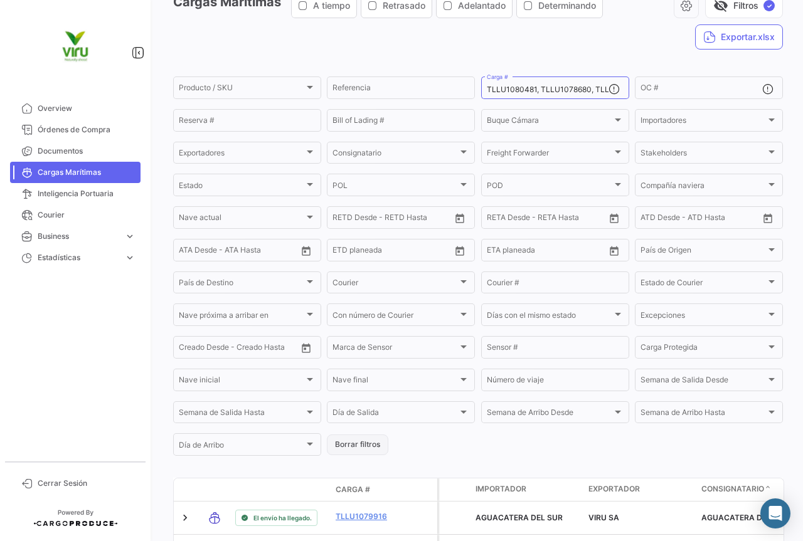
click at [359, 447] on button "Borrar filtros" at bounding box center [357, 445] width 61 height 21
